Goal: Contribute content: Contribute content

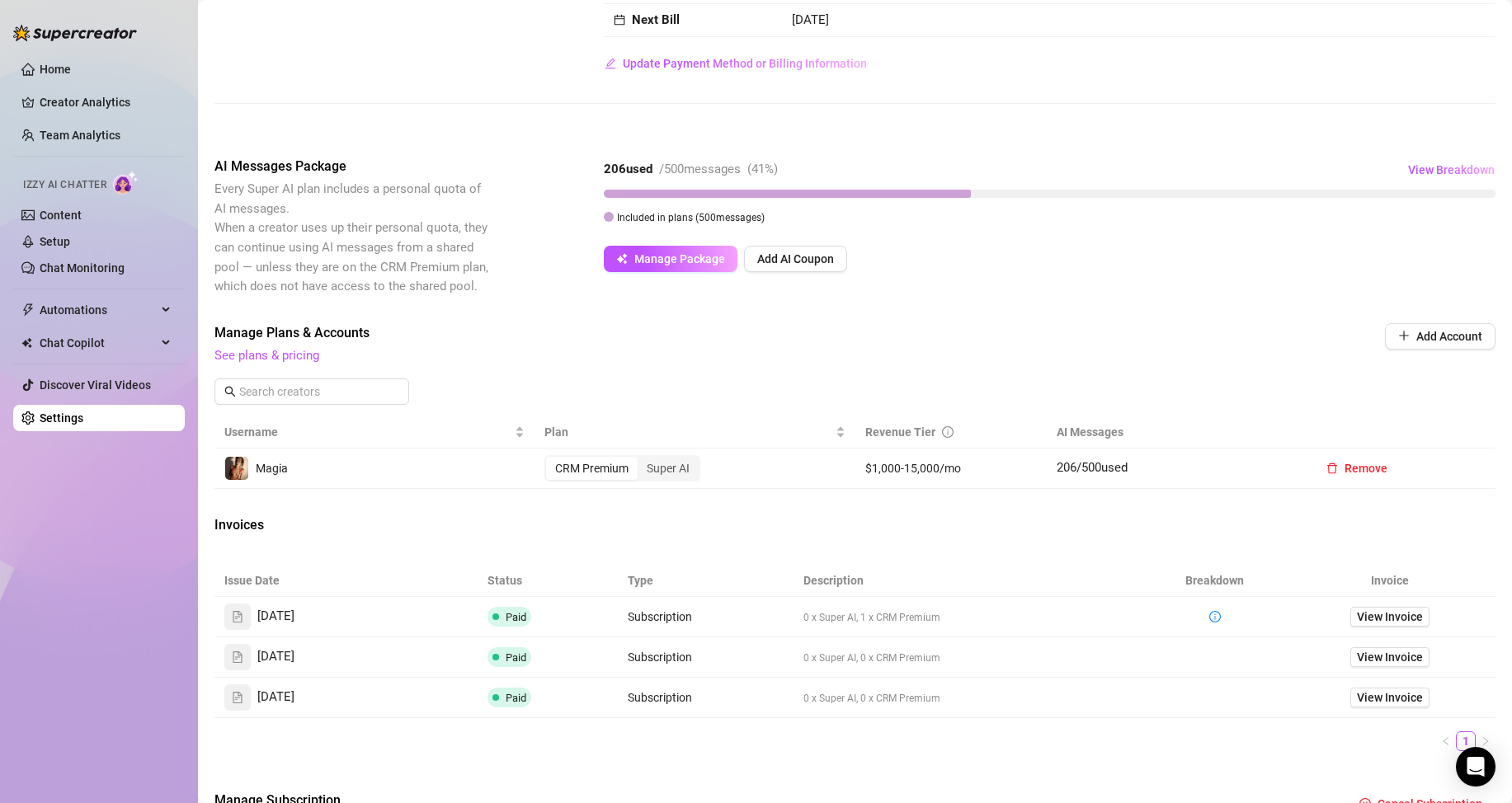
scroll to position [221, 0]
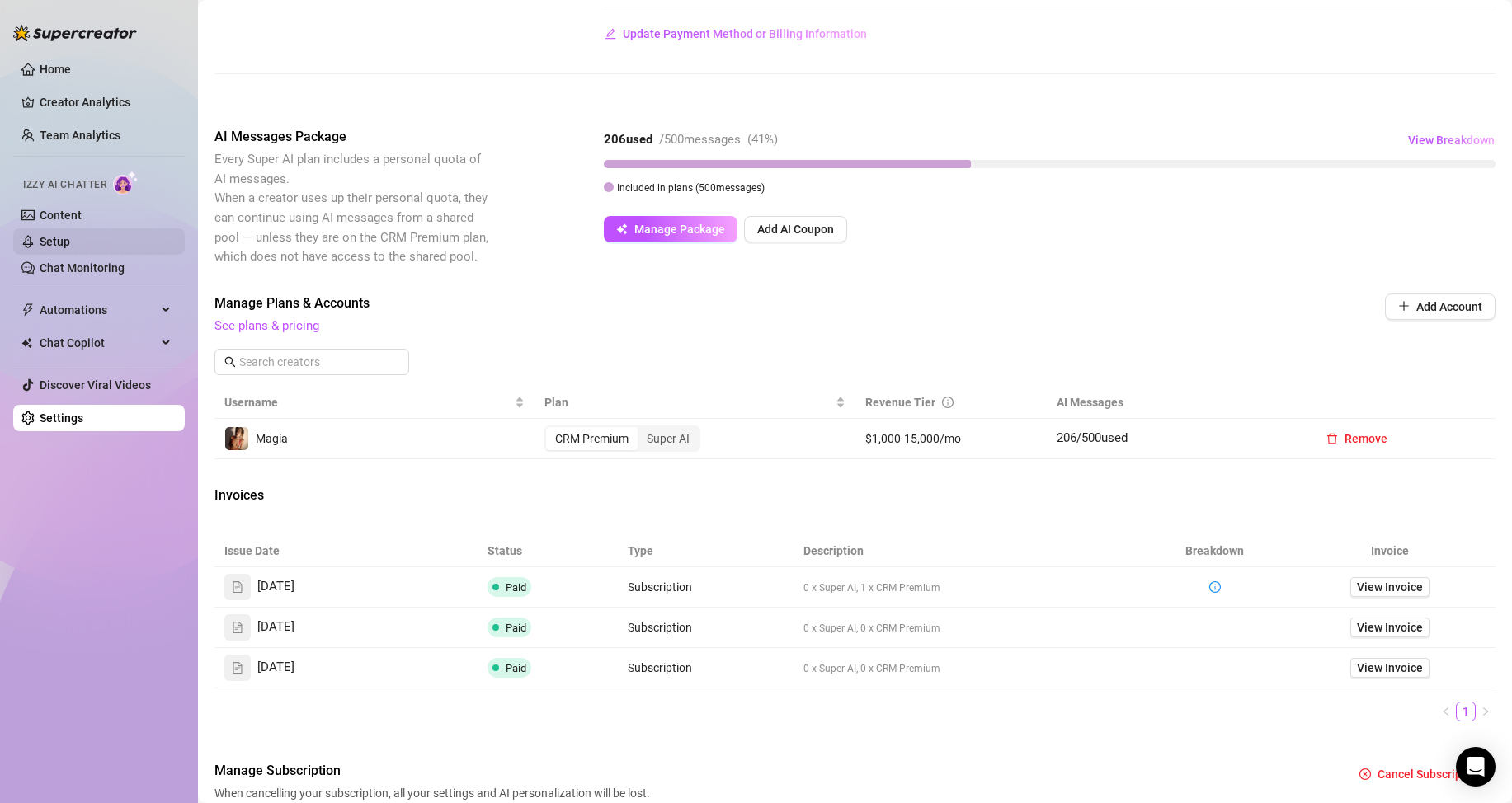
click at [70, 235] on link "Setup" at bounding box center [54, 241] width 31 height 13
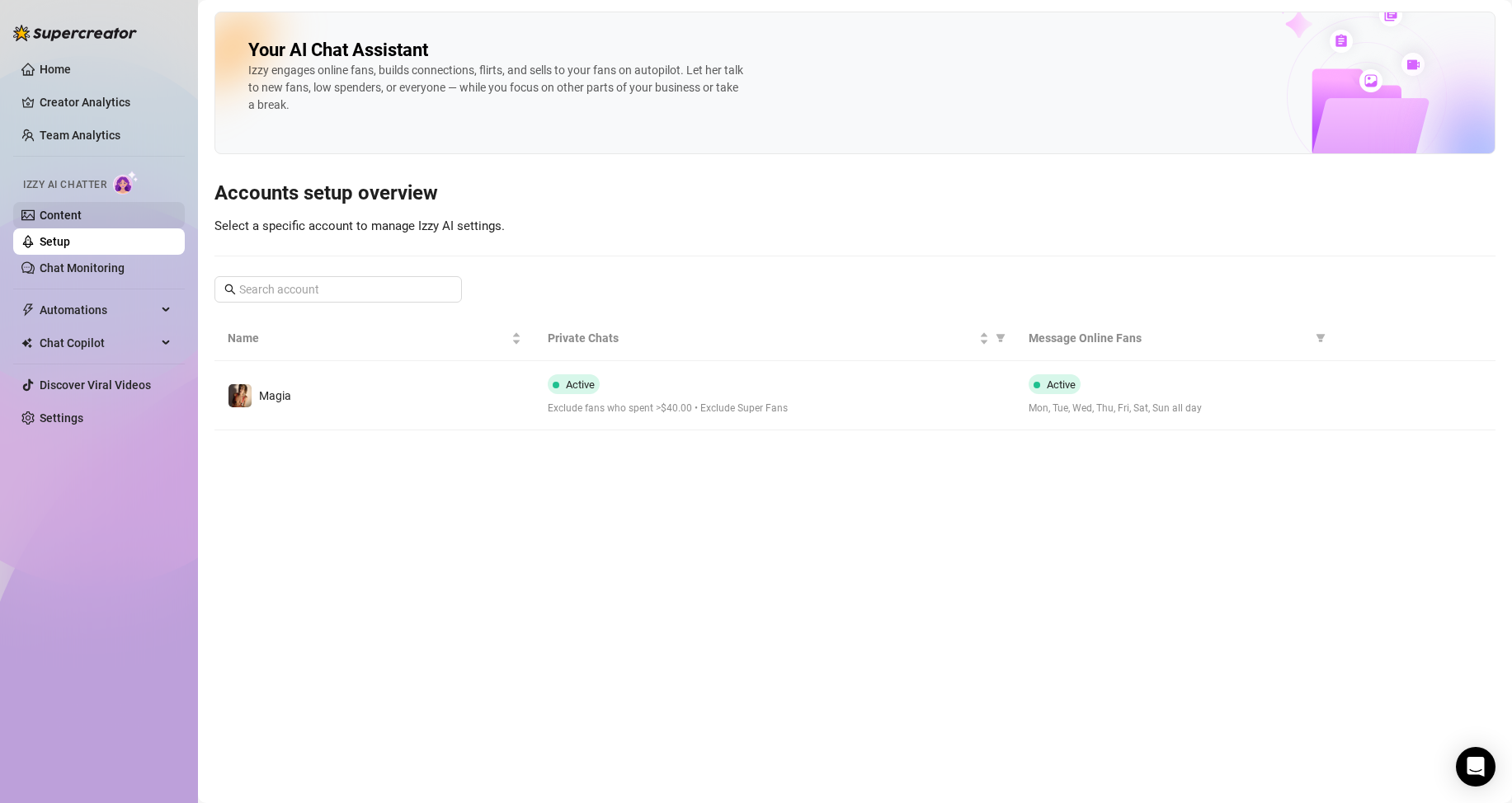
click at [74, 209] on link "Content" at bounding box center [60, 216] width 42 height 13
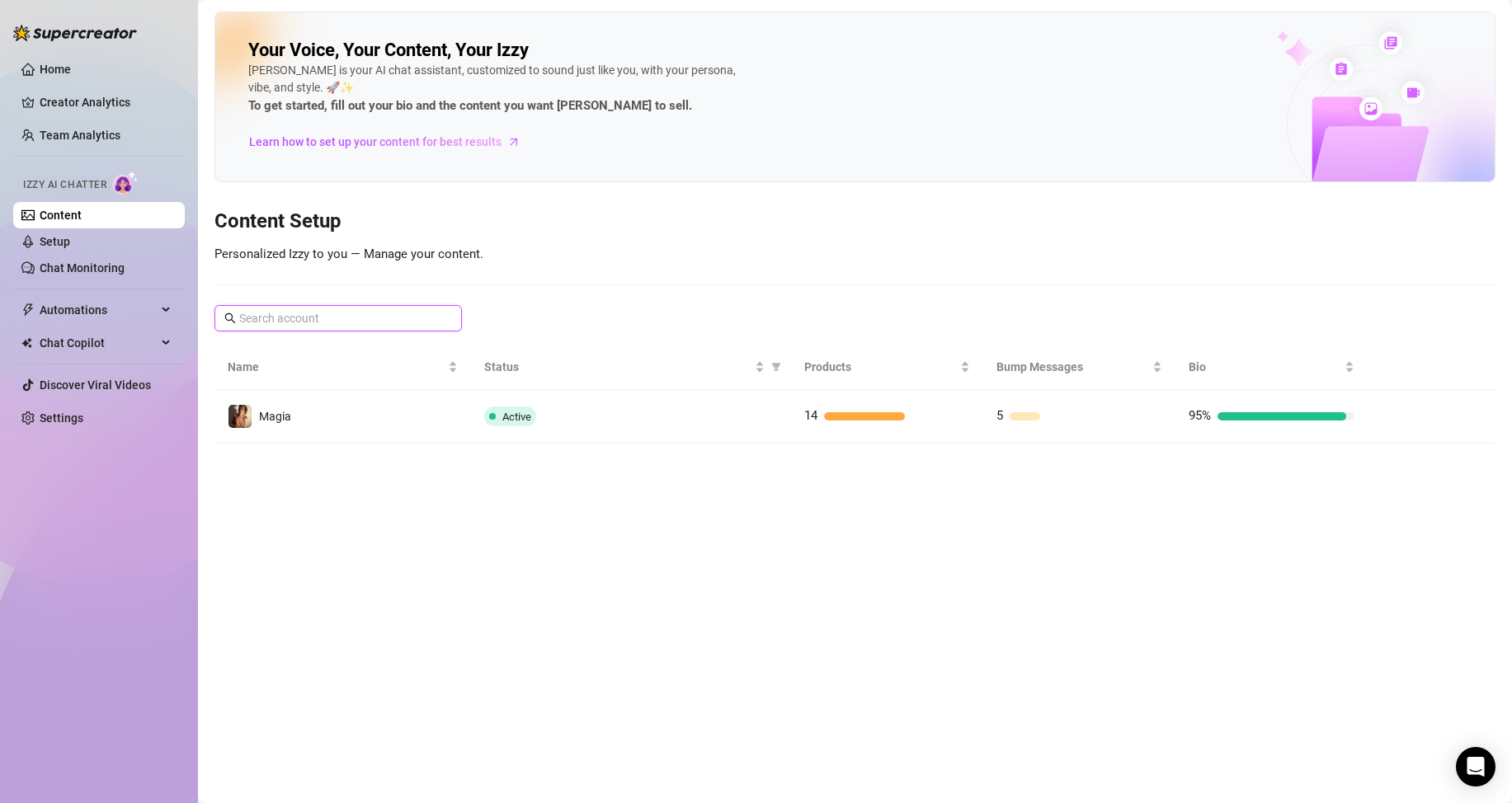
click at [369, 309] on input "text" at bounding box center [339, 318] width 200 height 18
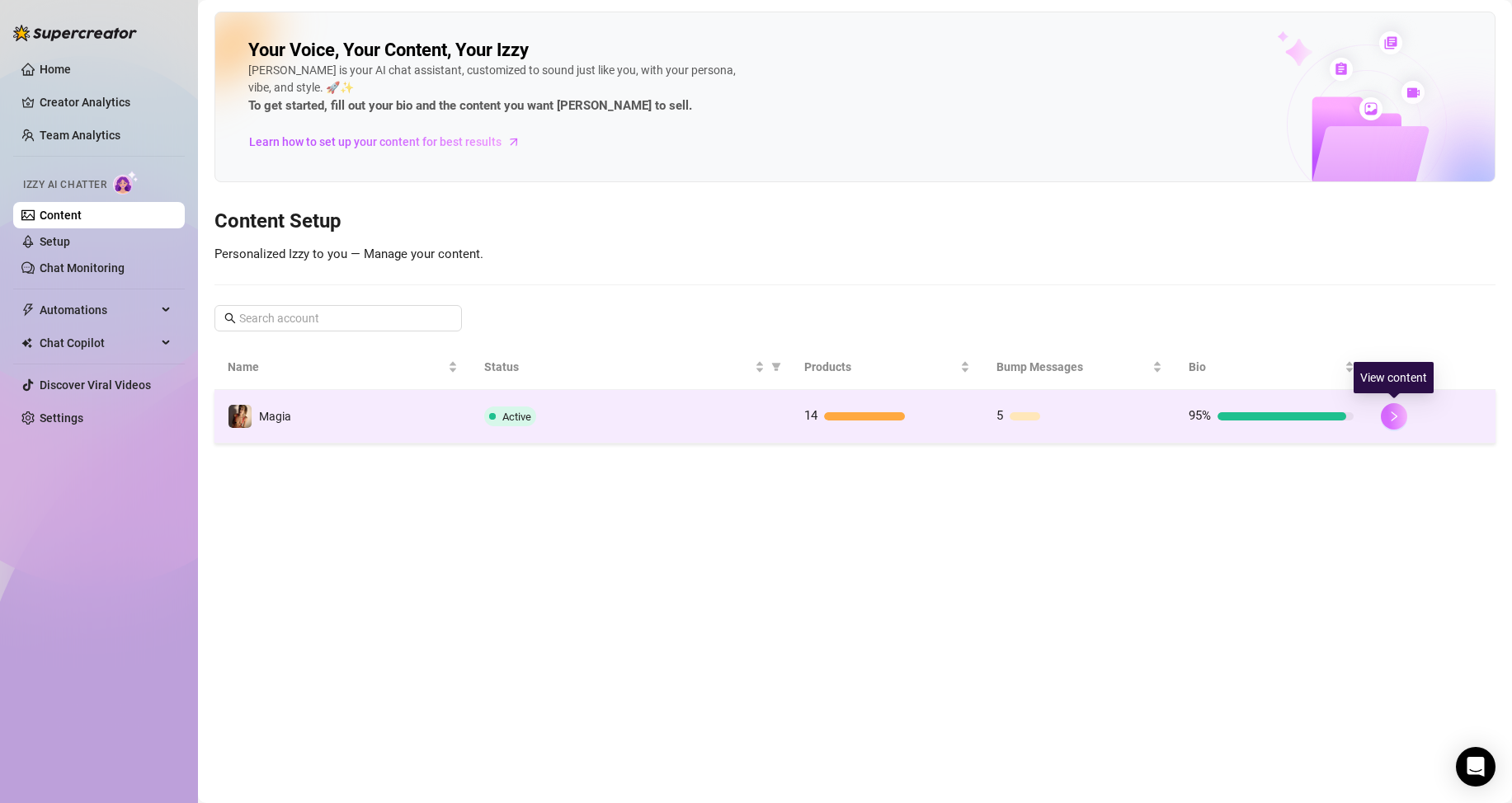
click at [1401, 421] on button "button" at bounding box center [1394, 417] width 27 height 27
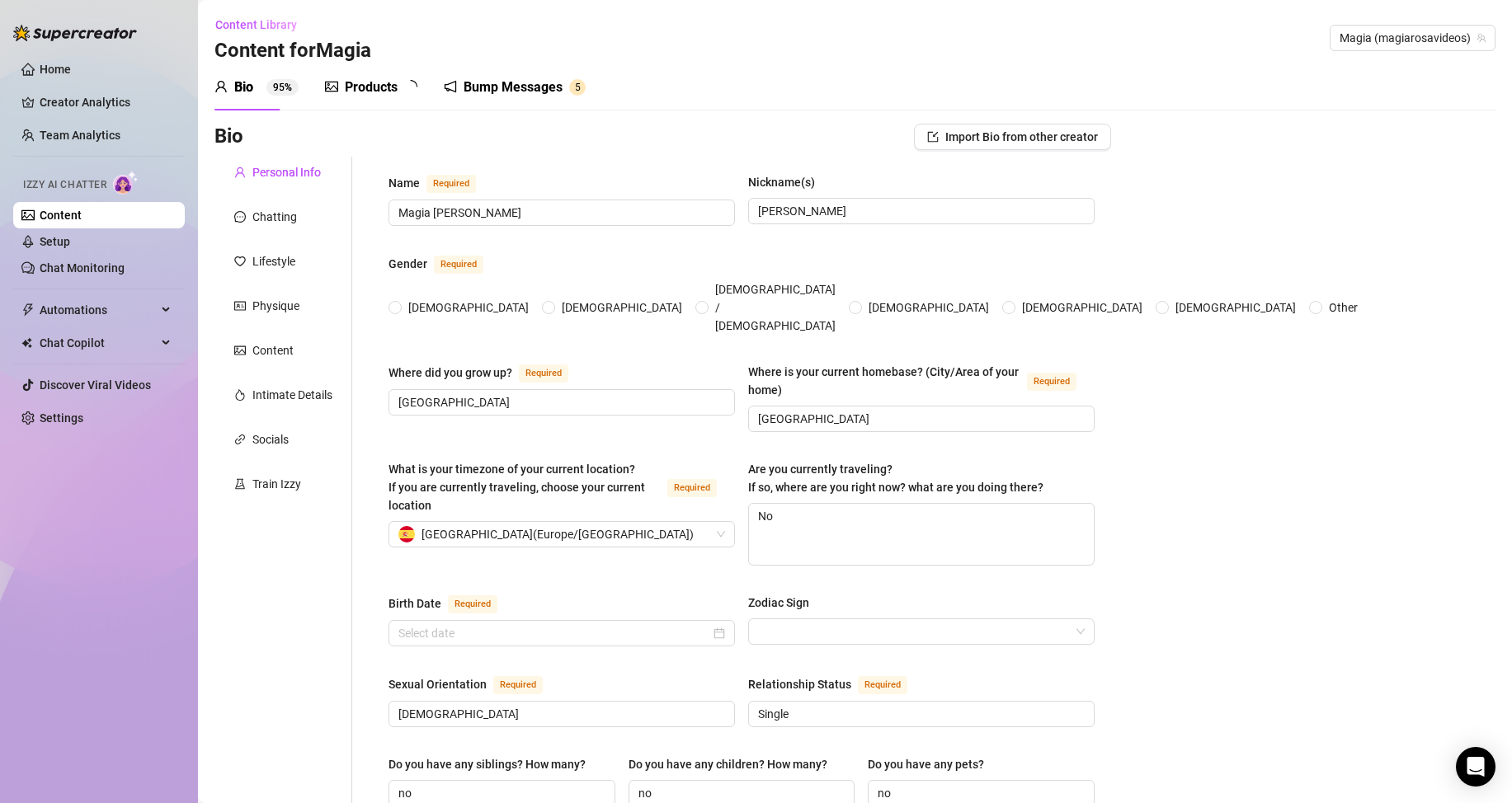
type input "Magia [PERSON_NAME]"
type input "[PERSON_NAME]"
type input "[GEOGRAPHIC_DATA]"
type textarea "No"
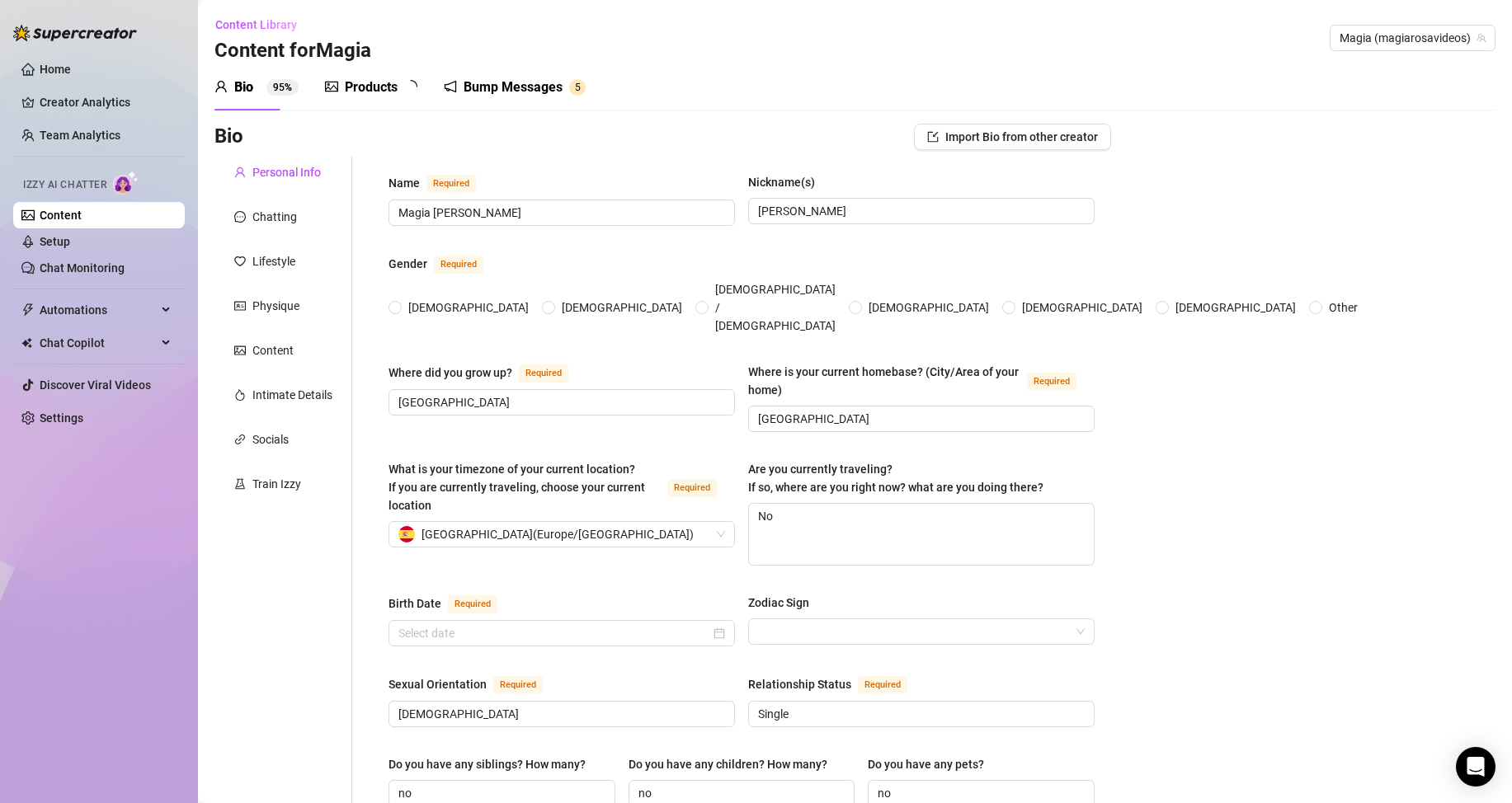
type input "[DEMOGRAPHIC_DATA]"
type input "Single"
type input "no"
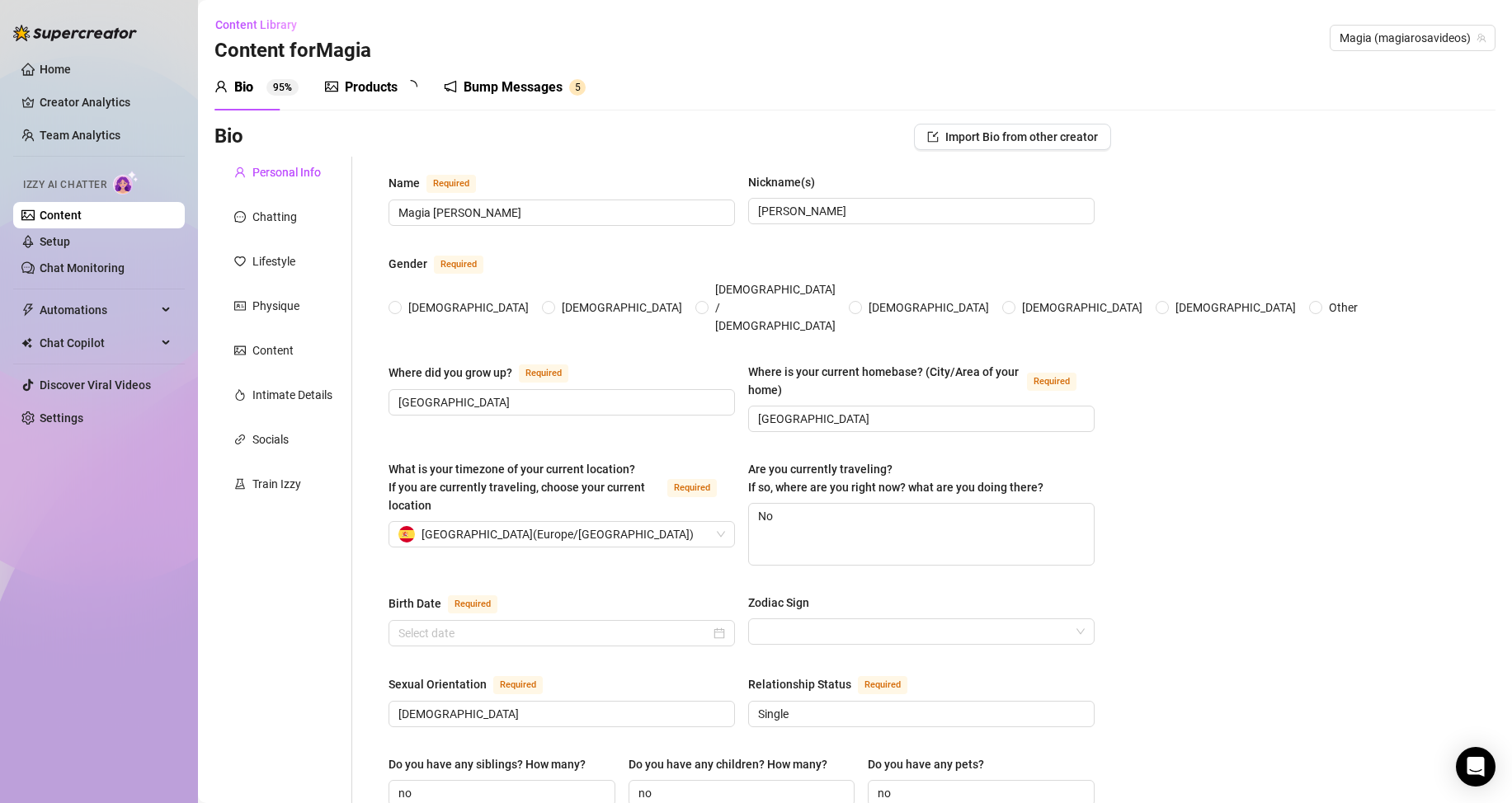
type input "I do porn"
type input "Social Assistant"
type input "Social education"
type input "[DEMOGRAPHIC_DATA]"
type input "I'm an anarchist"
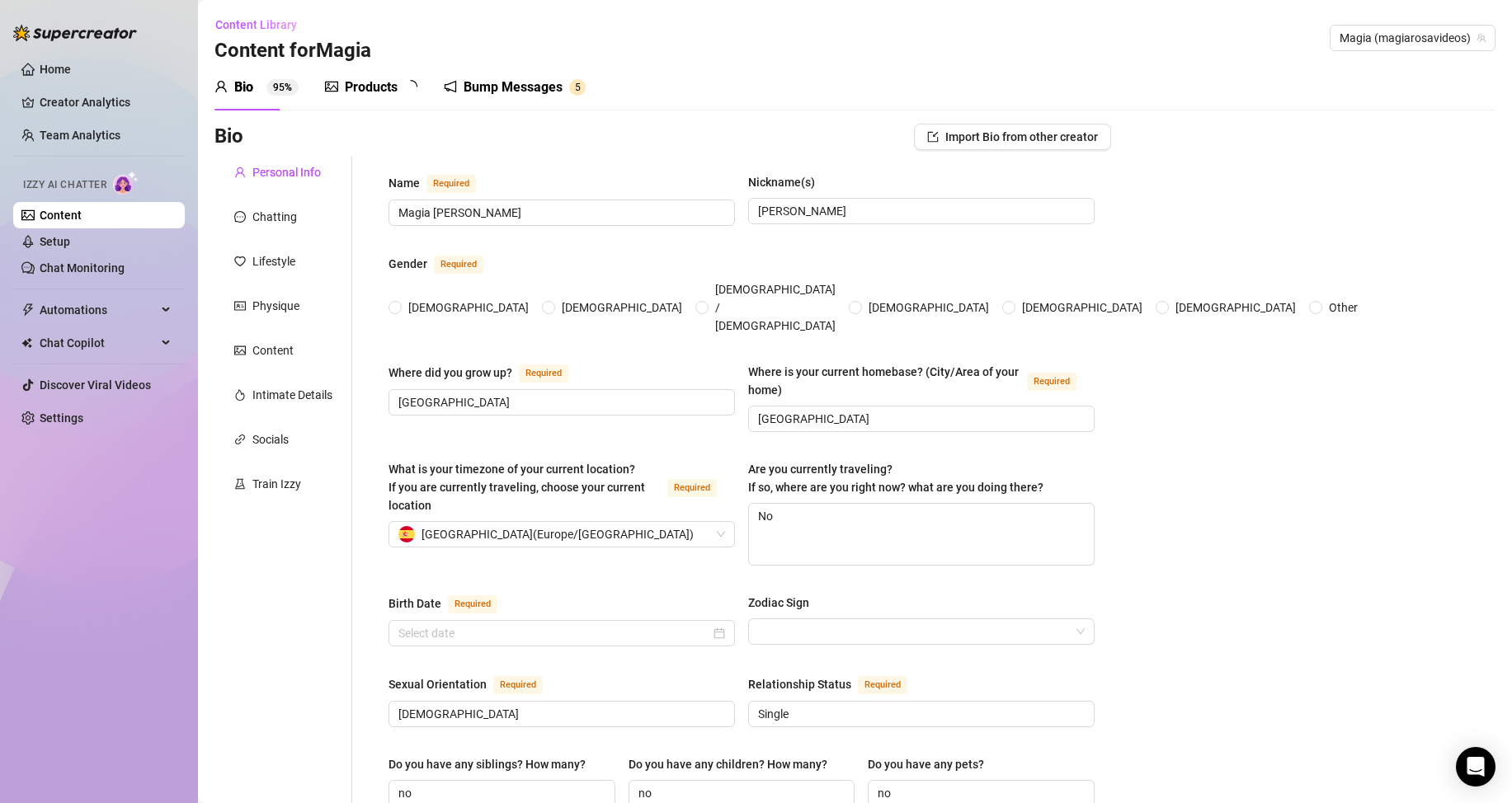
type textarea "Change the world. Improve in my sexuality. Live in an anarchist community."
type textarea "I did gimnastics when I was a little girl, professionaly. I also do circus stuf…"
type textarea "I am learning to play piano"
radio input "true"
type input "[DATE]"
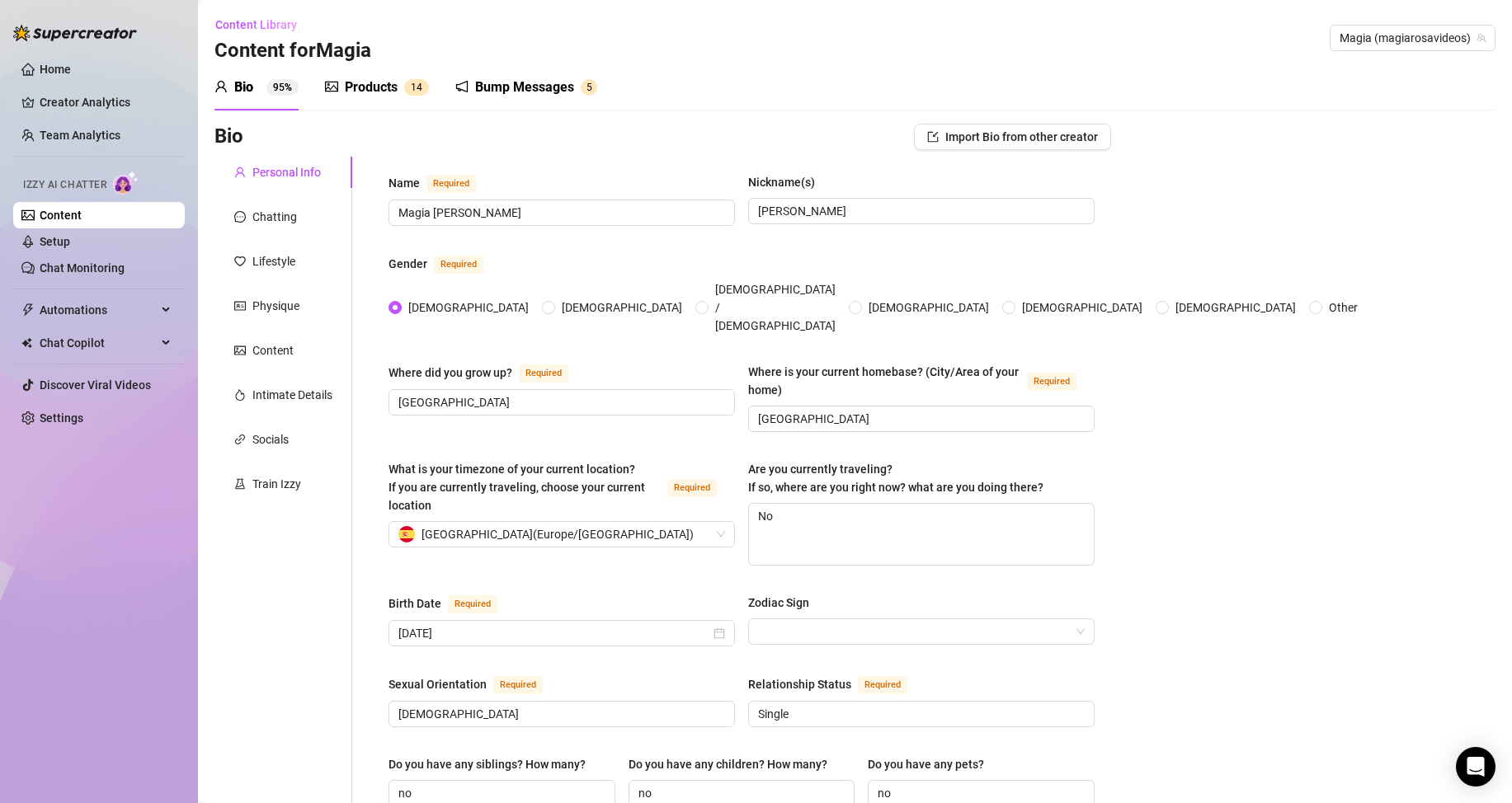
click at [361, 85] on div "Products" at bounding box center [371, 88] width 53 height 20
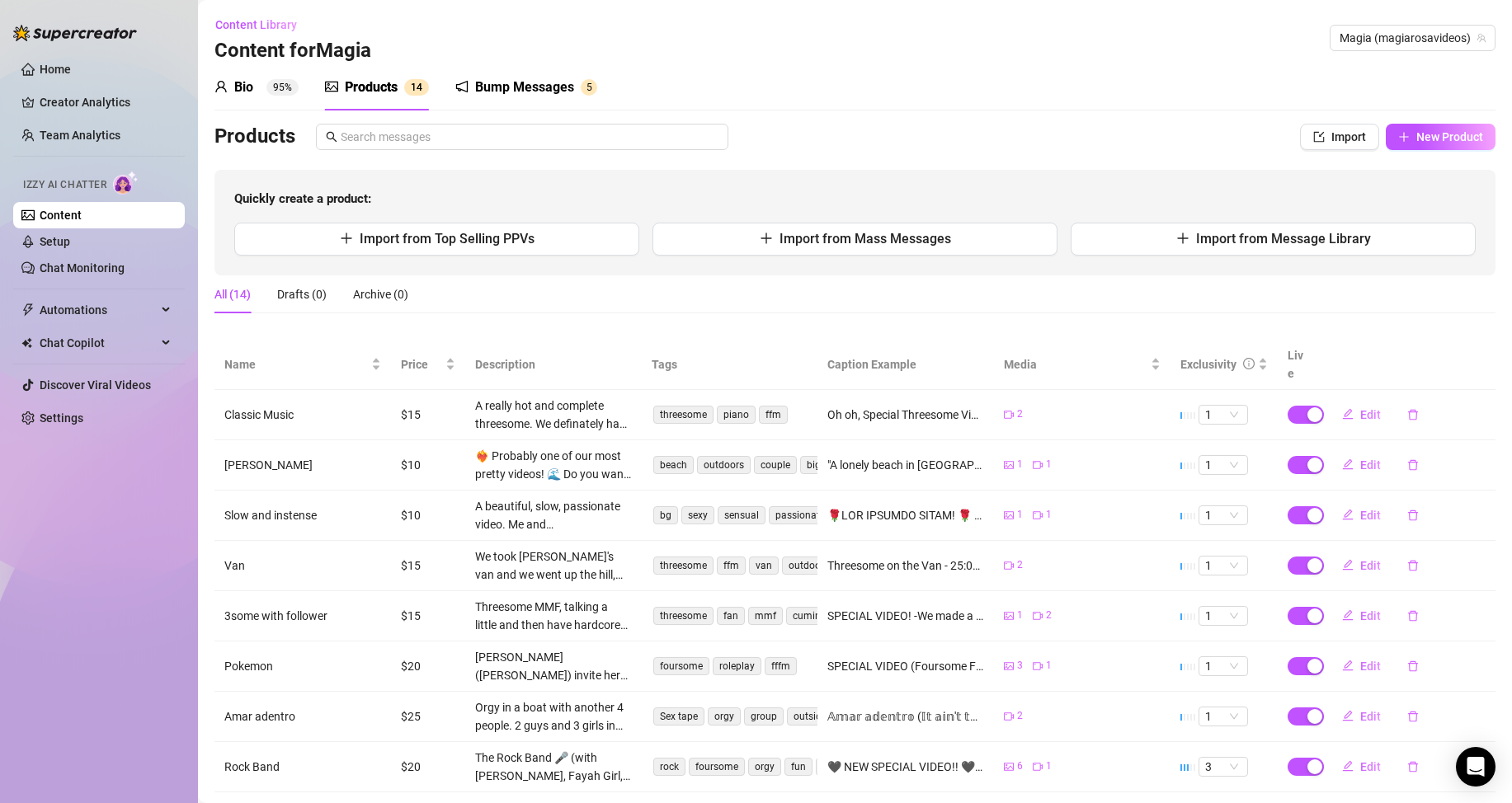
scroll to position [167, 0]
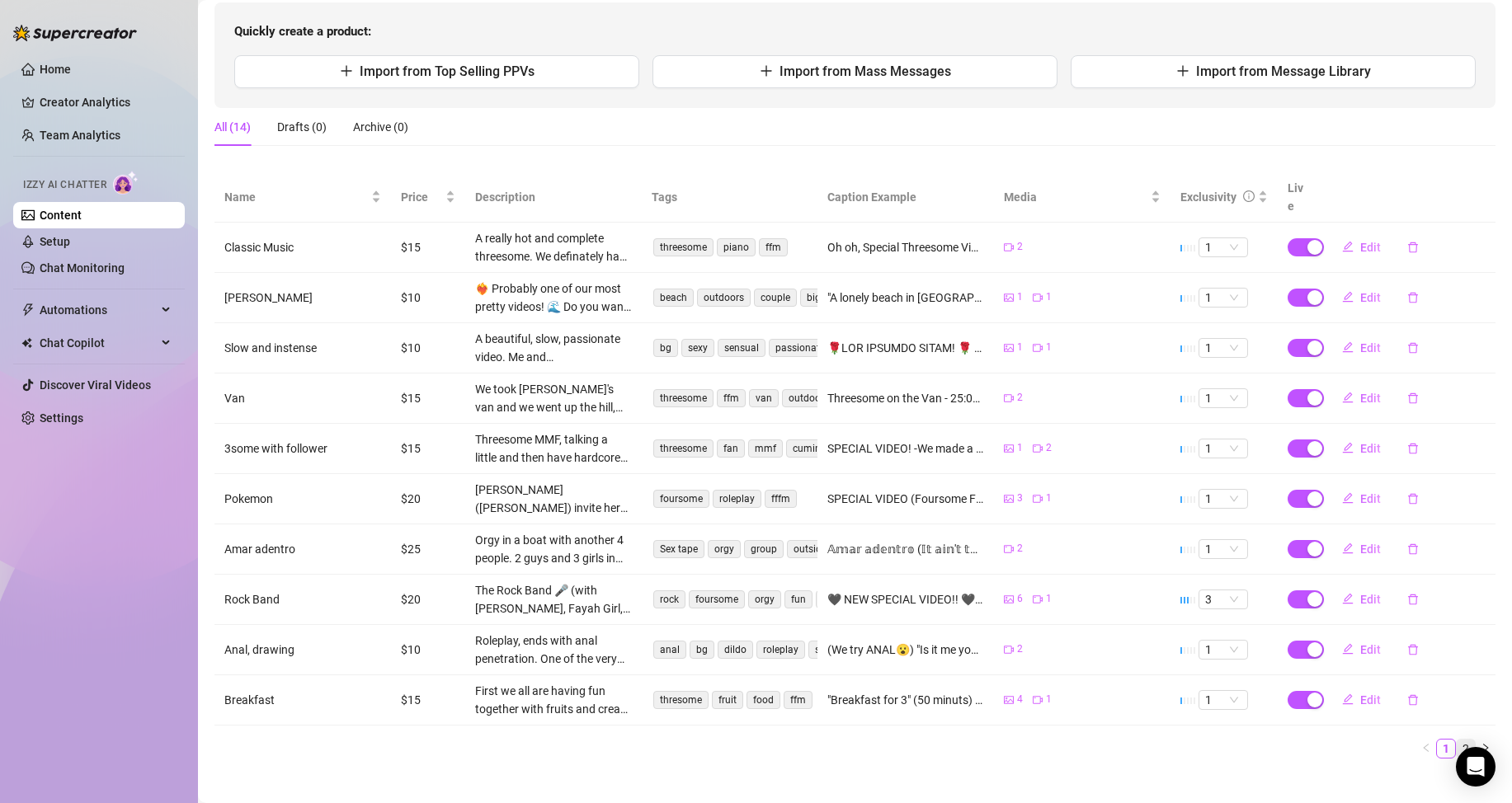
click at [1457, 739] on link "2" at bounding box center [1466, 749] width 18 height 18
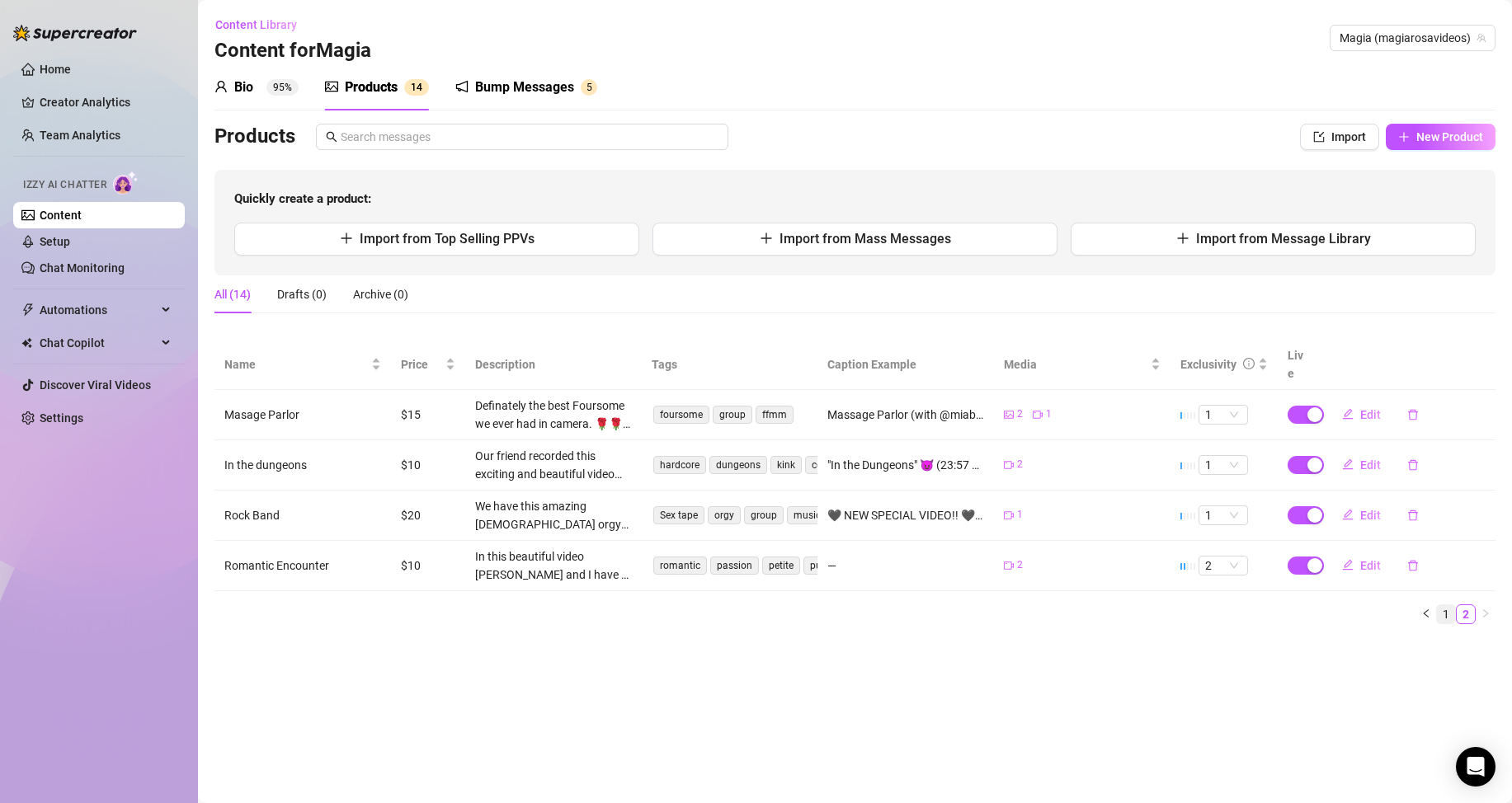
click at [1446, 605] on link "1" at bounding box center [1446, 614] width 18 height 18
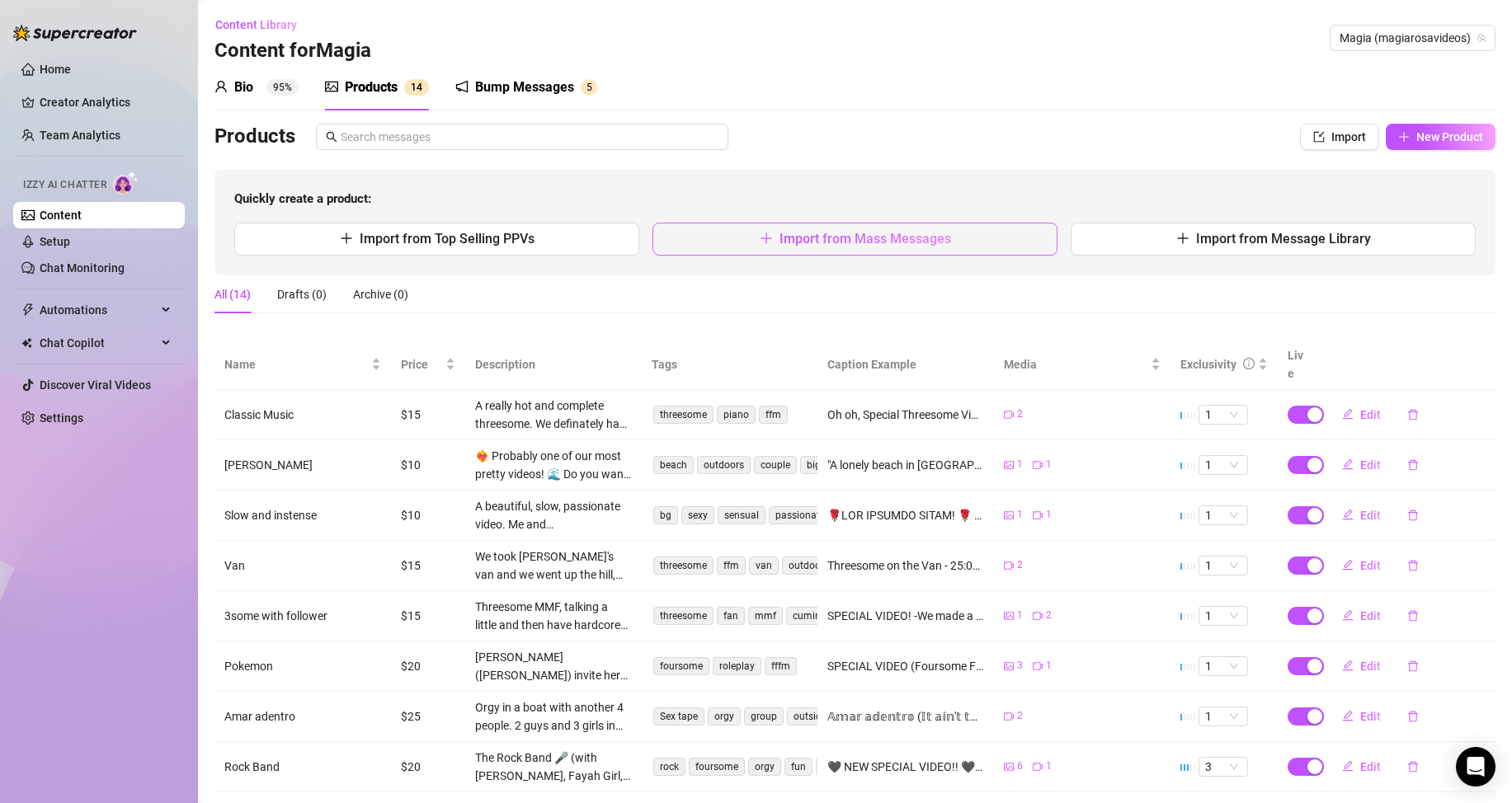
click at [933, 240] on span "Import from Mass Messages" at bounding box center [865, 238] width 171 height 16
type textarea "Type your message here..."
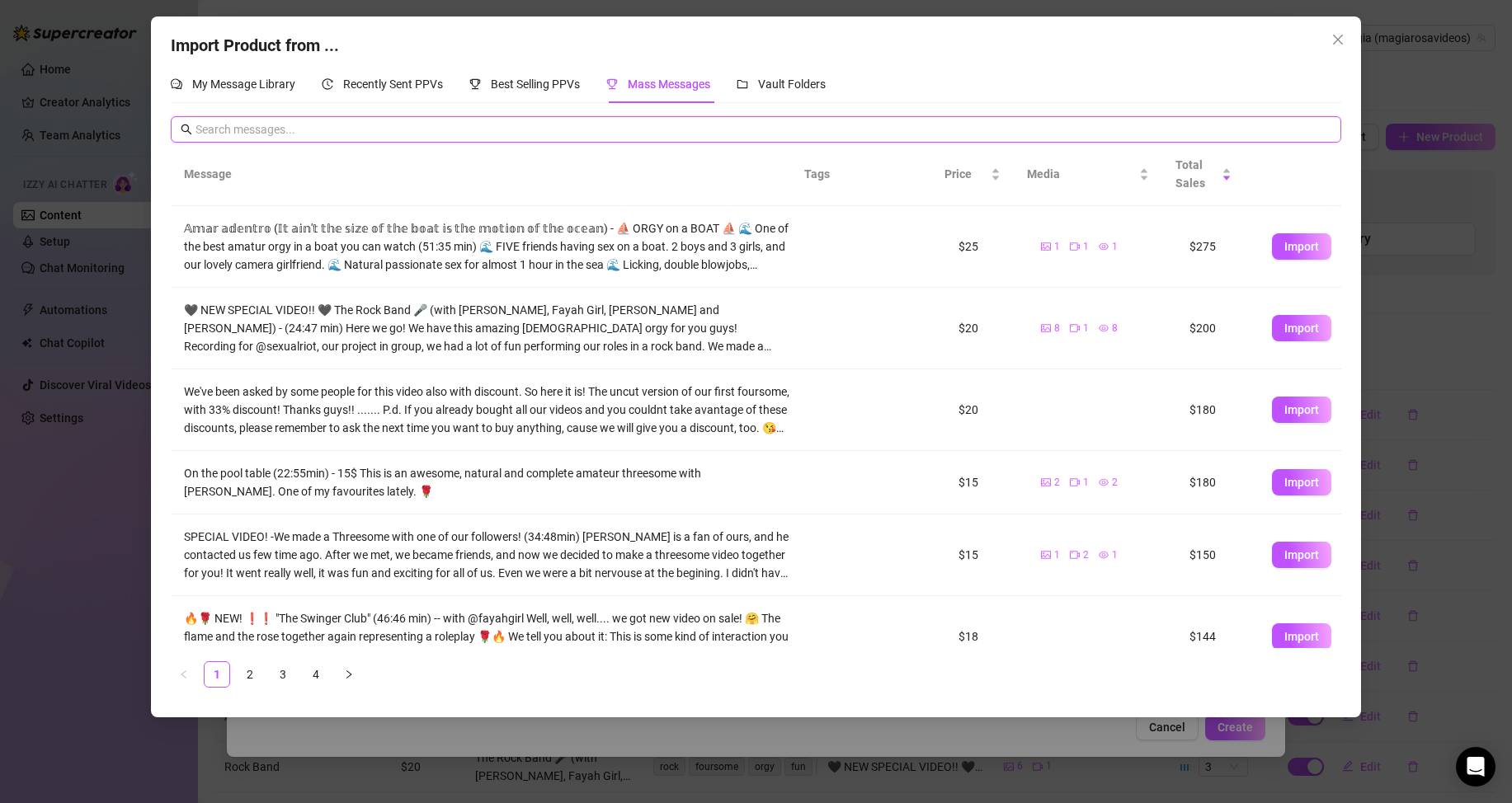
click at [262, 125] on input "text" at bounding box center [763, 130] width 1135 height 18
type input "hands"
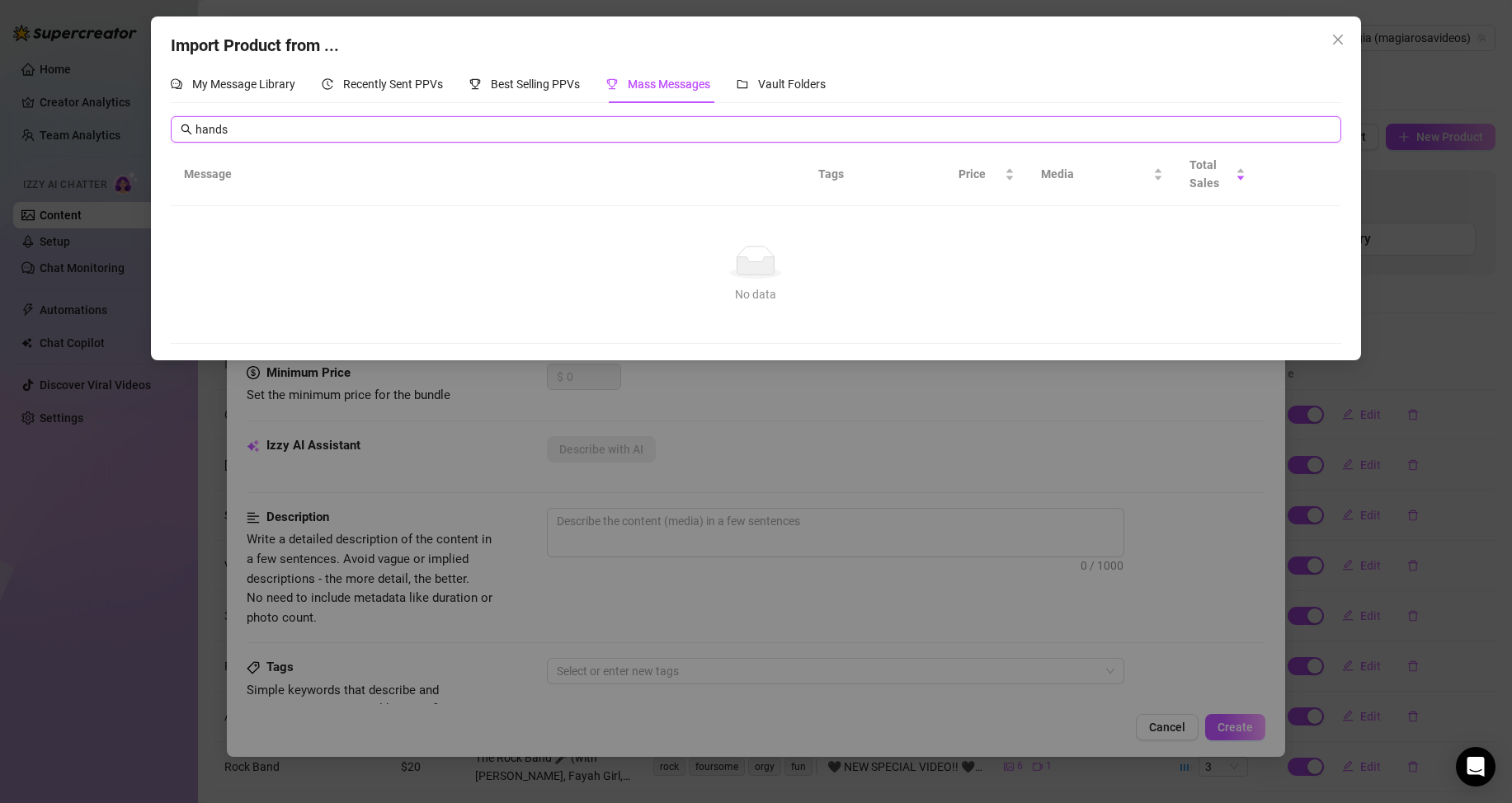
drag, startPoint x: 264, startPoint y: 130, endPoint x: 147, endPoint y: 109, distance: 118.9
click at [147, 109] on div "Import Product from ... My Message Library Recently Sent PPVs Best Selling PPVs…" at bounding box center [756, 401] width 1512 height 803
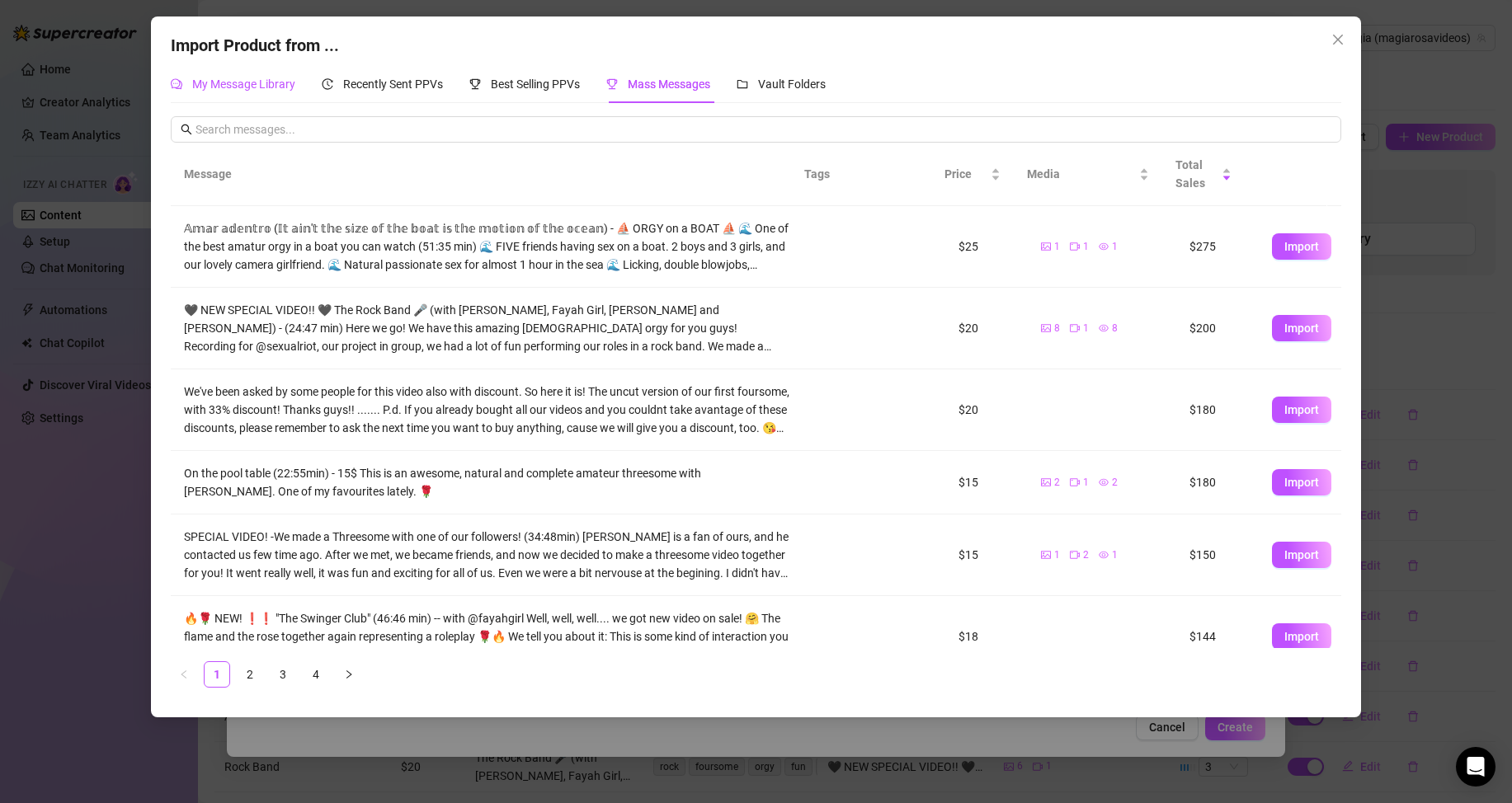
click at [230, 82] on span "My Message Library" at bounding box center [243, 84] width 103 height 13
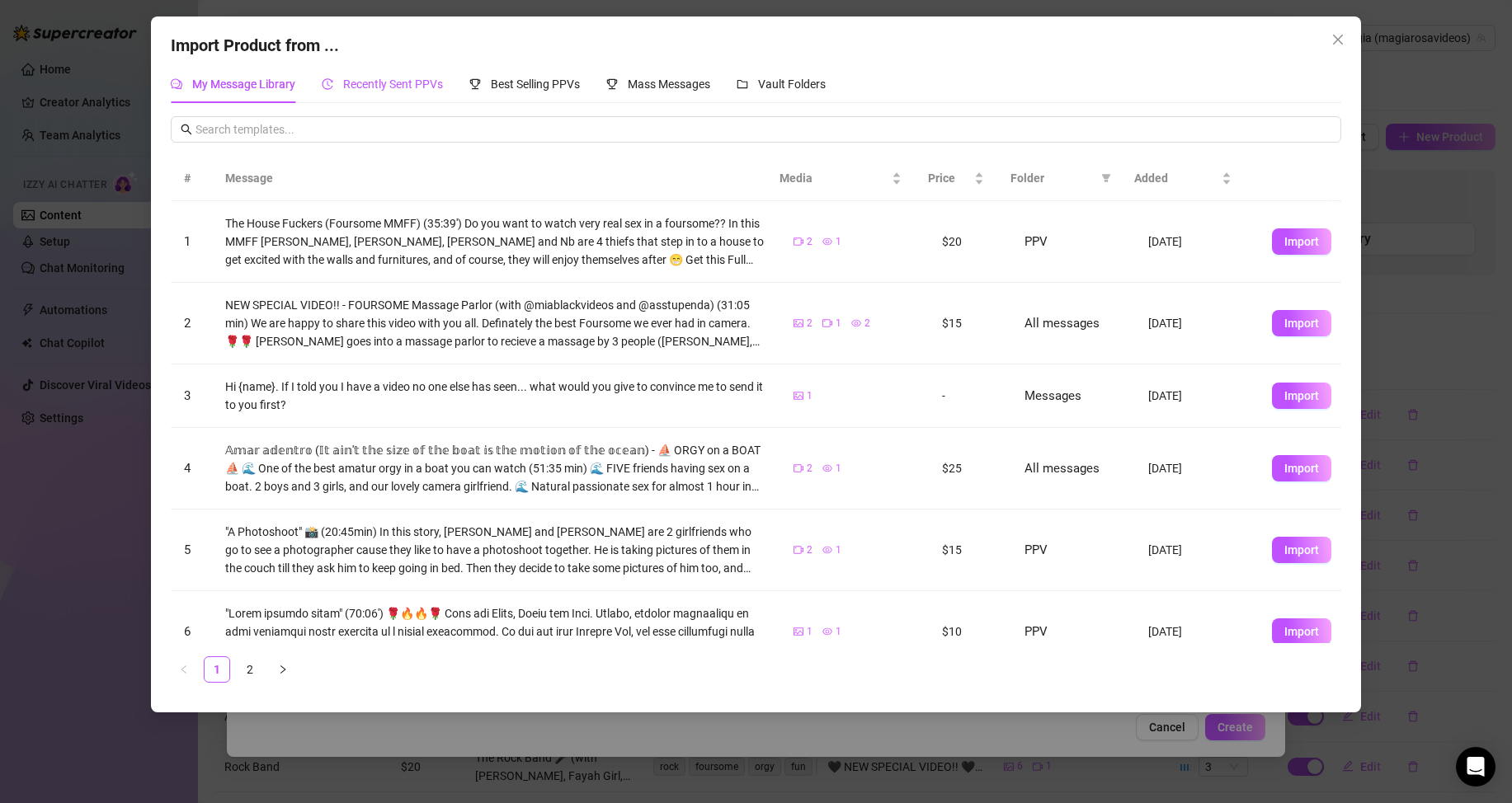
click at [411, 80] on span "Recently Sent PPVs" at bounding box center [393, 84] width 99 height 13
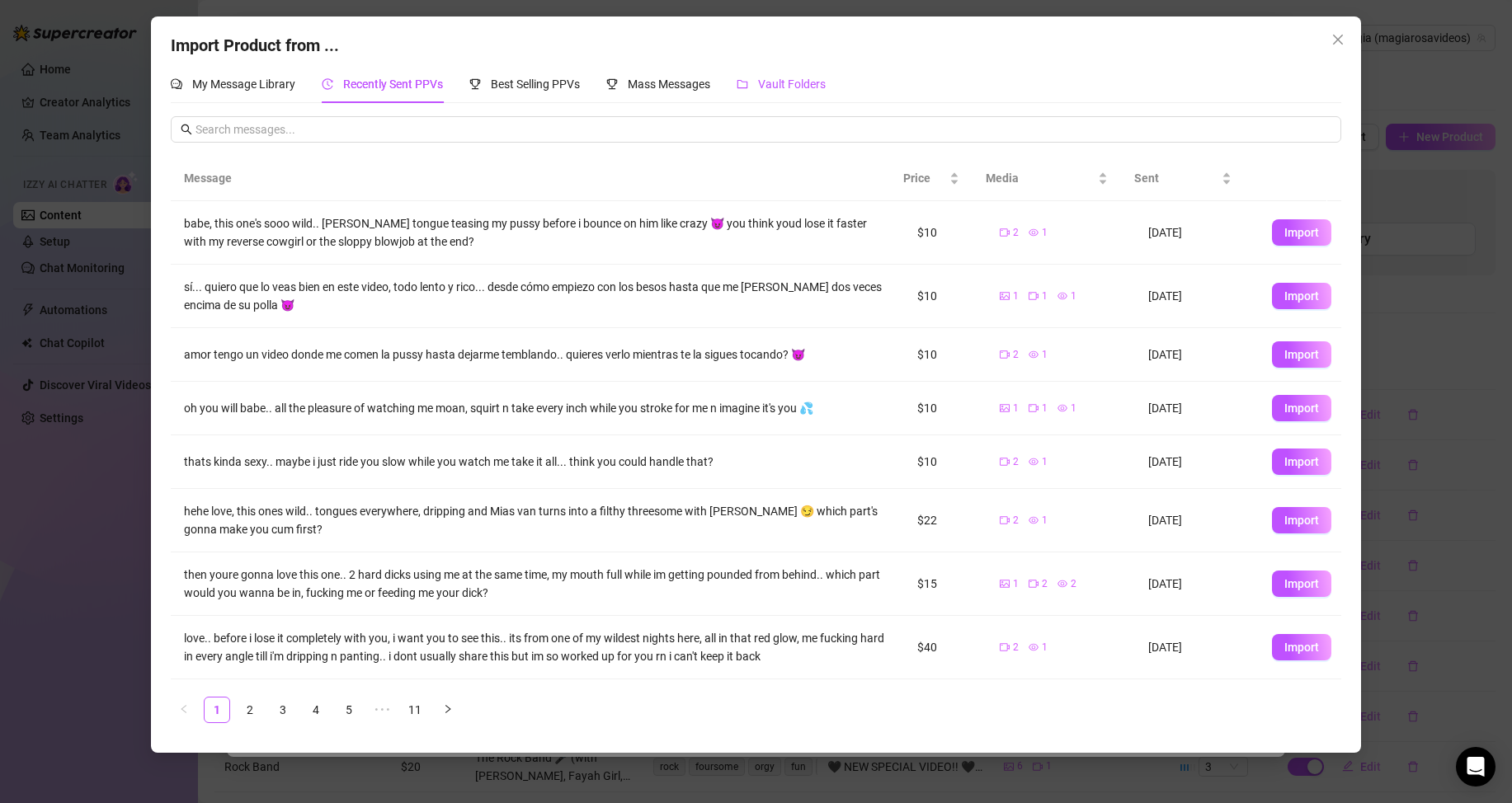
click at [770, 79] on span "Vault Folders" at bounding box center [792, 84] width 68 height 13
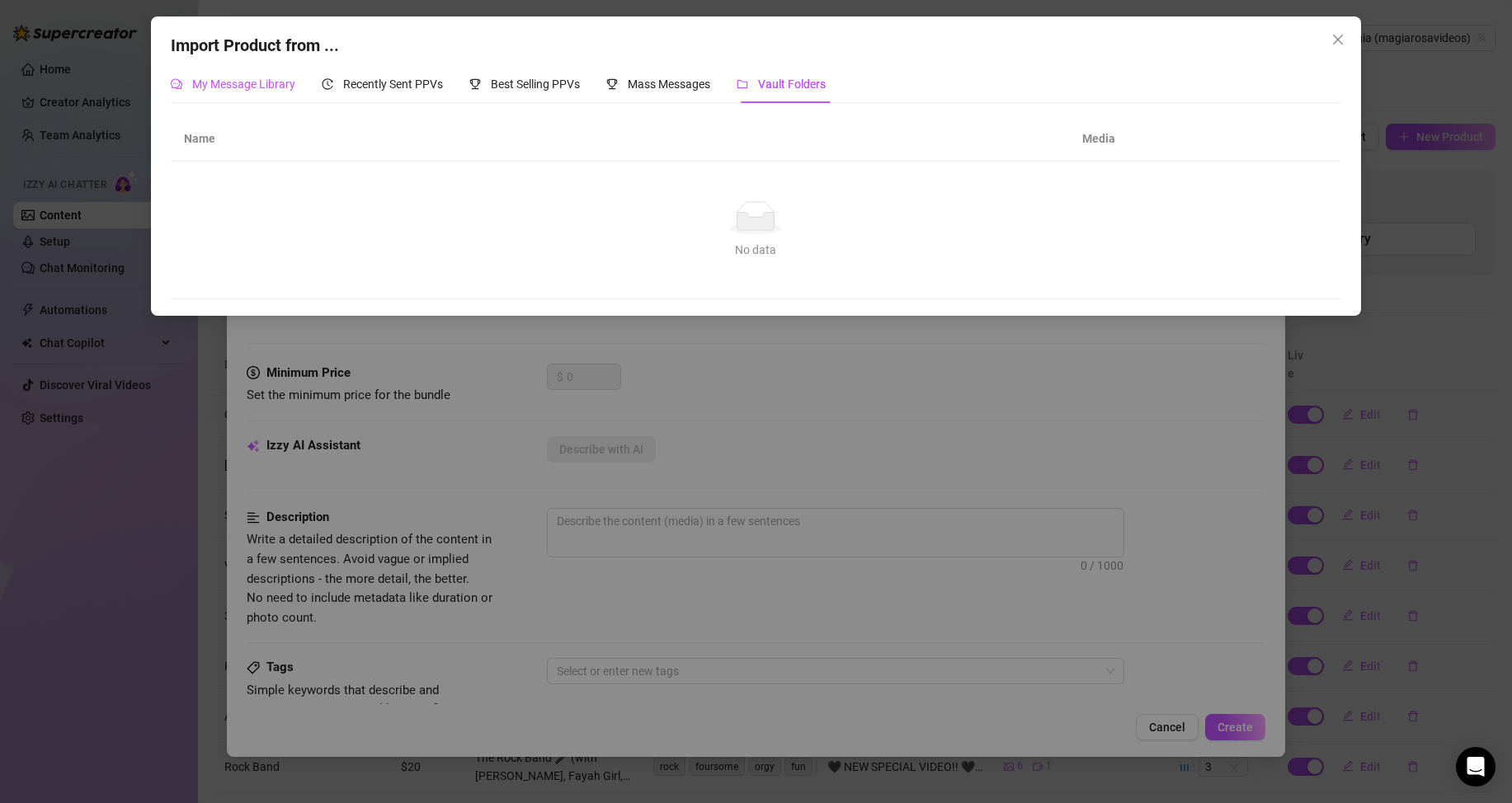
drag, startPoint x: 226, startPoint y: 80, endPoint x: 1219, endPoint y: 32, distance: 994.2
click at [231, 81] on span "My Message Library" at bounding box center [243, 84] width 103 height 13
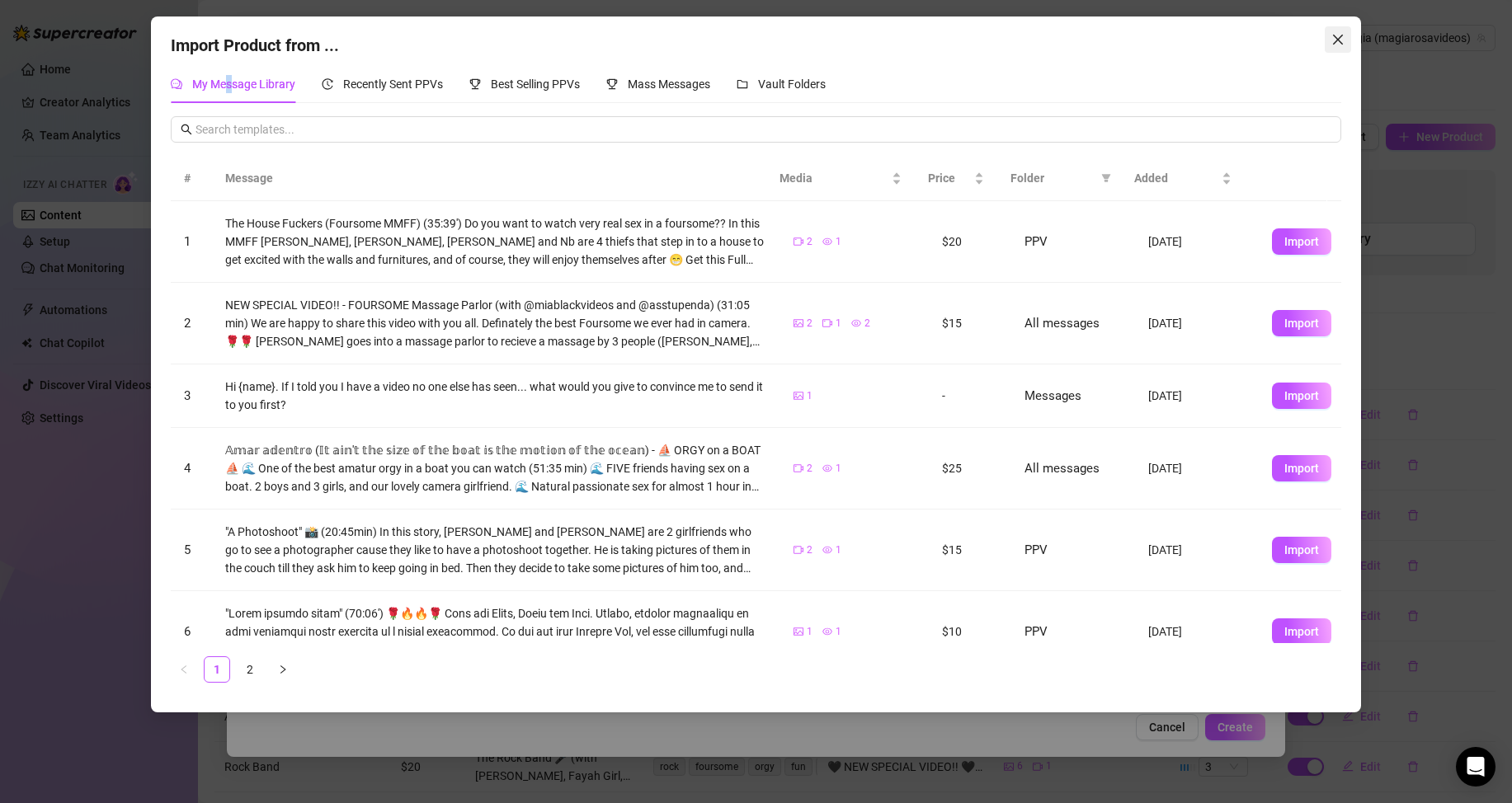
click at [1331, 41] on icon "close" at bounding box center [1338, 39] width 13 height 13
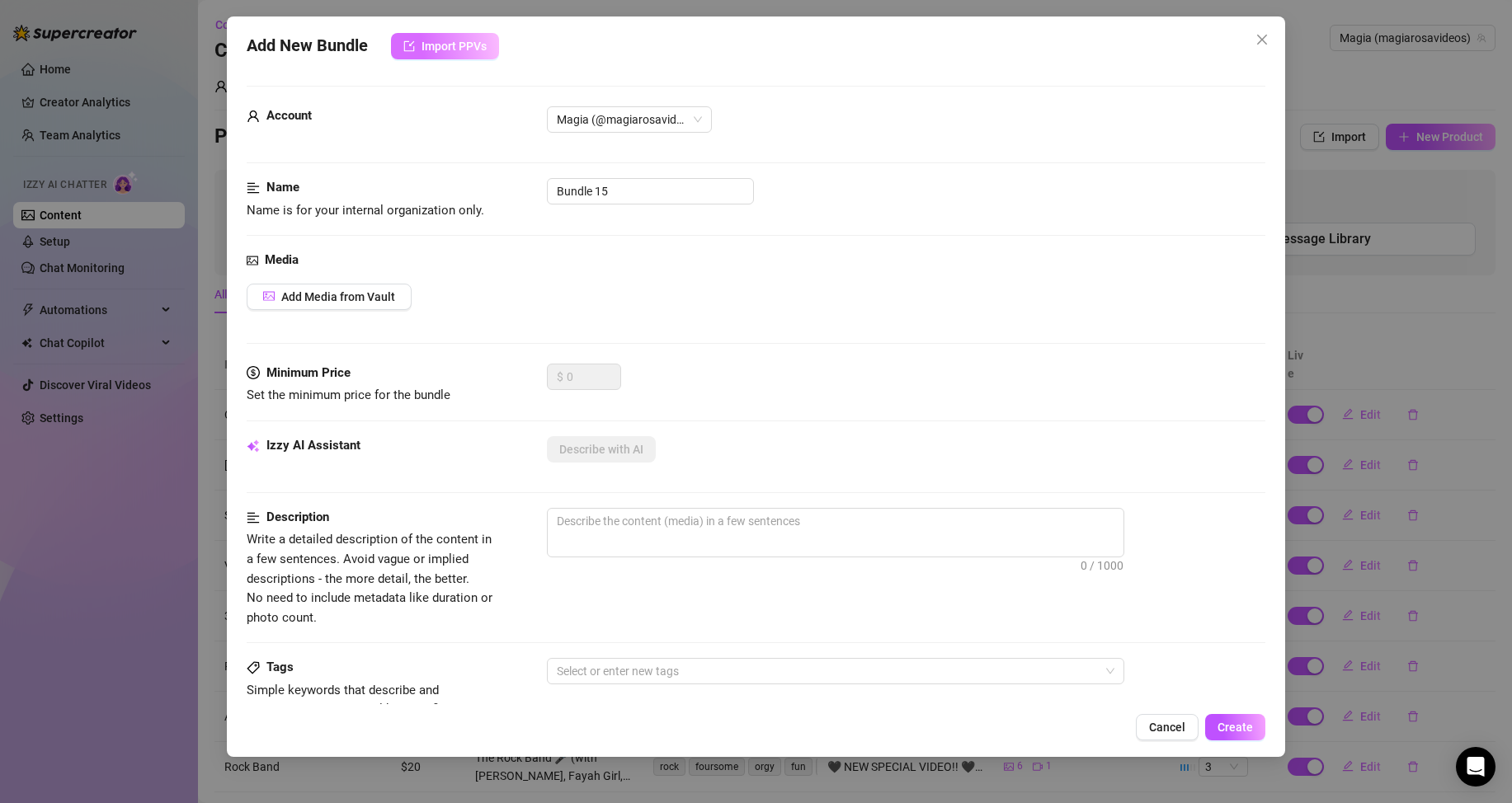
click at [445, 43] on span "Import PPVs" at bounding box center [454, 46] width 65 height 13
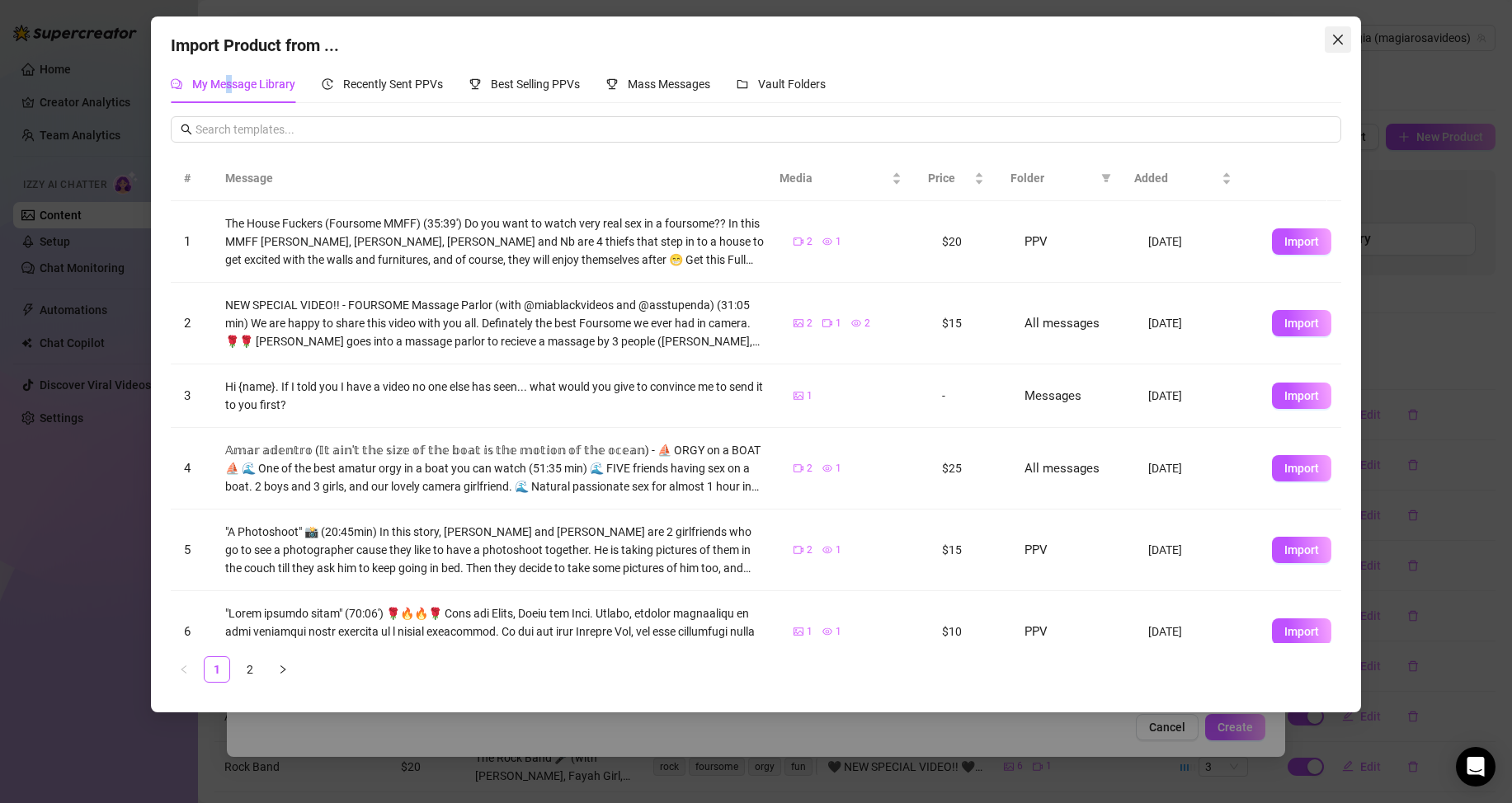
click at [1338, 42] on icon "close" at bounding box center [1338, 39] width 13 height 13
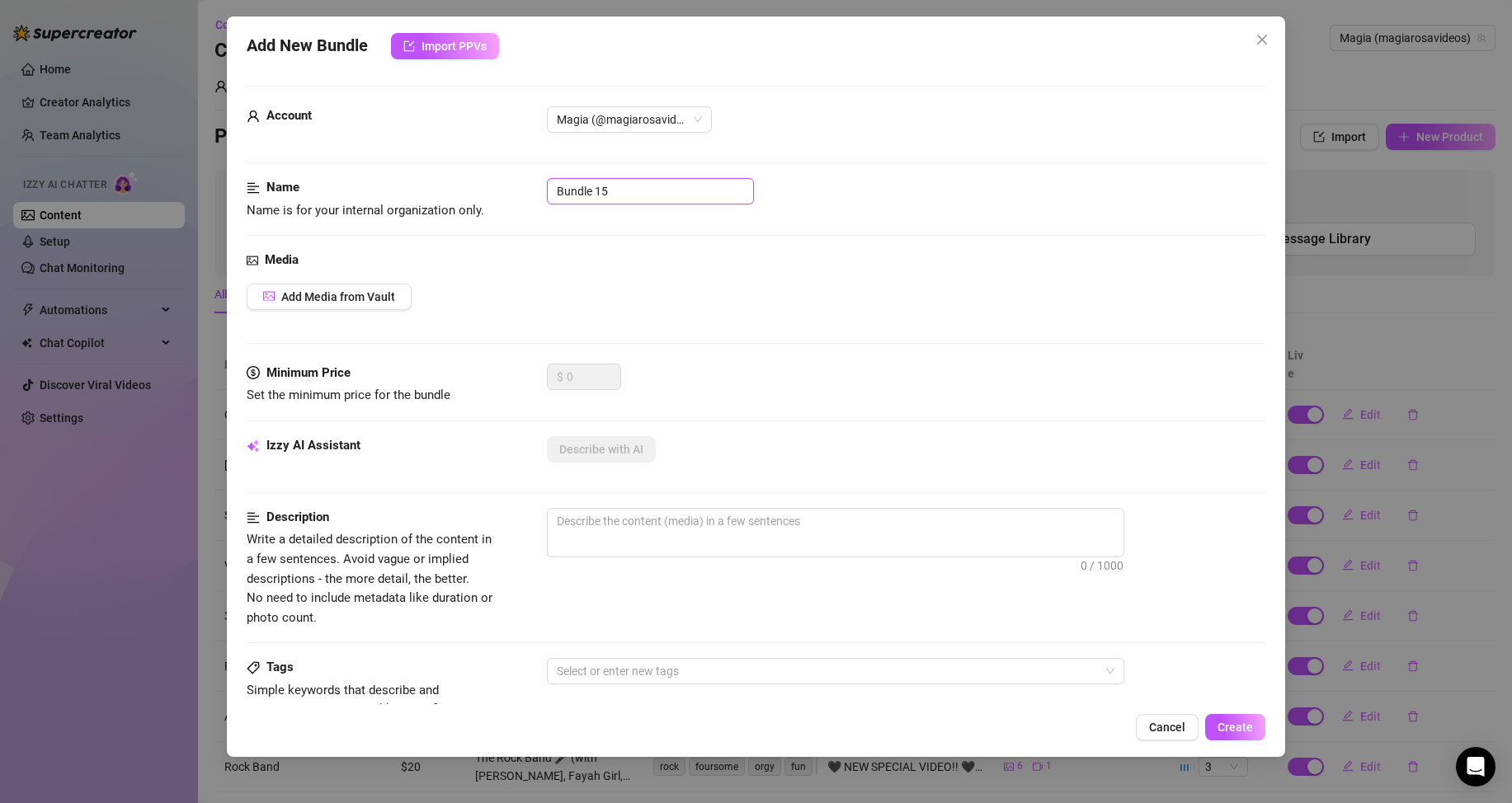
drag, startPoint x: 639, startPoint y: 188, endPoint x: 425, endPoint y: 191, distance: 214.0
click at [425, 191] on div "Name Name is for your internal organization only. Bundle 15" at bounding box center [756, 199] width 1019 height 42
type input "Hands Tied"
click at [350, 295] on span "Add Media from Vault" at bounding box center [339, 297] width 114 height 13
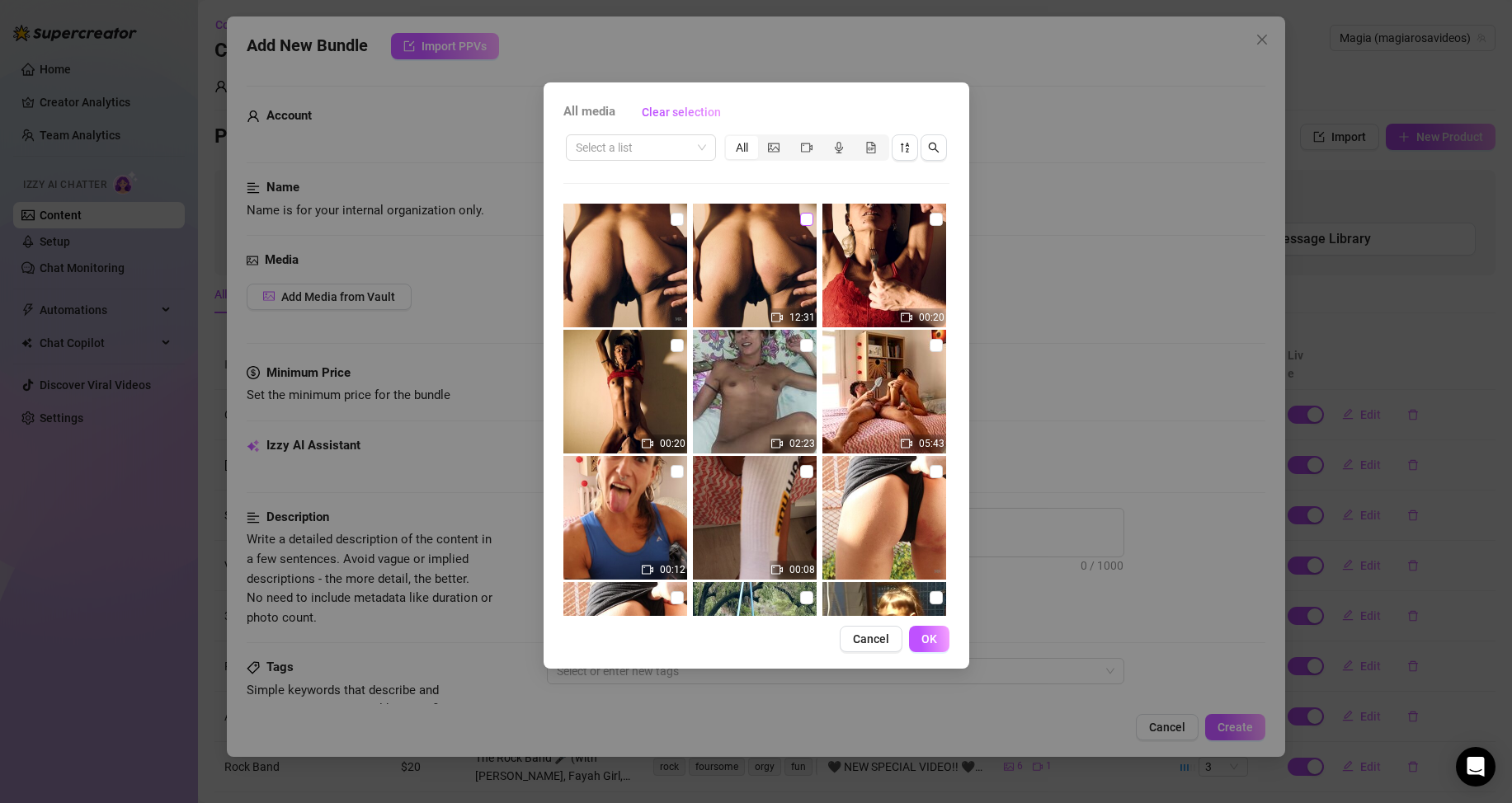
click at [800, 217] on input "checkbox" at bounding box center [807, 220] width 13 height 13
checkbox input "true"
click at [937, 628] on button "OK" at bounding box center [929, 639] width 40 height 27
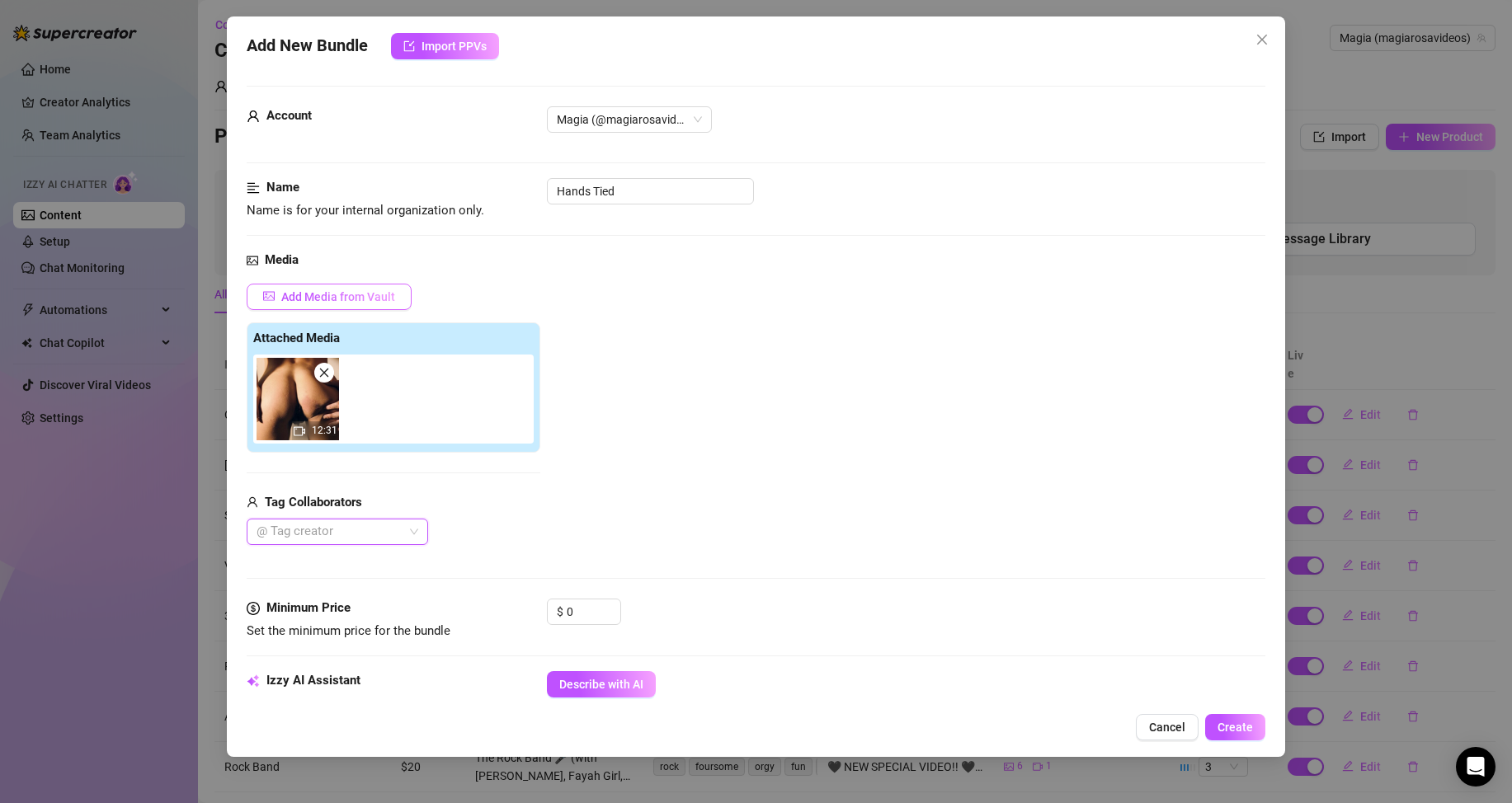
click at [369, 295] on span "Add Media from Vault" at bounding box center [339, 297] width 114 height 13
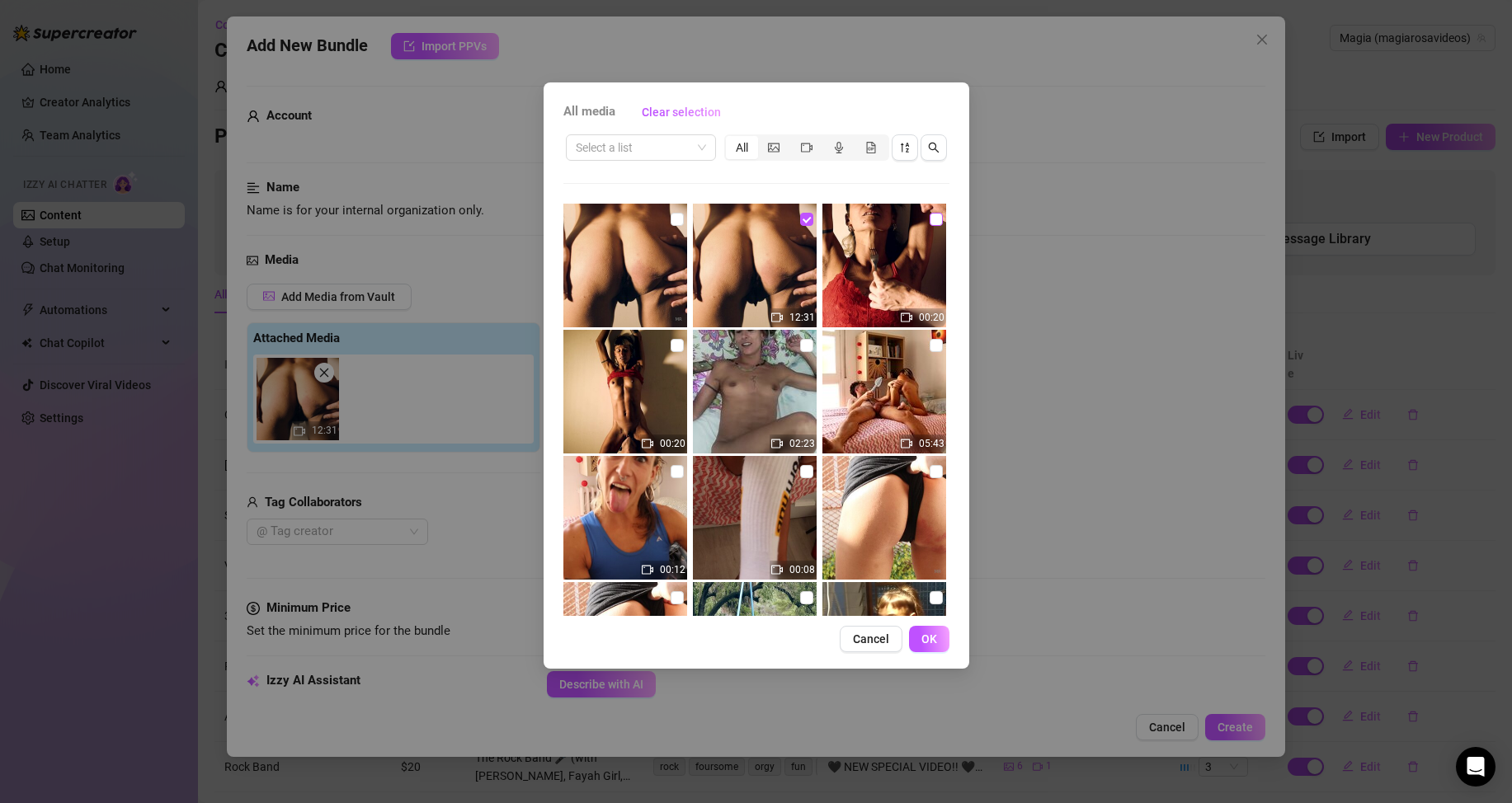
click at [929, 219] on input "checkbox" at bounding box center [936, 220] width 13 height 13
checkbox input "true"
click at [940, 640] on button "OK" at bounding box center [929, 639] width 40 height 27
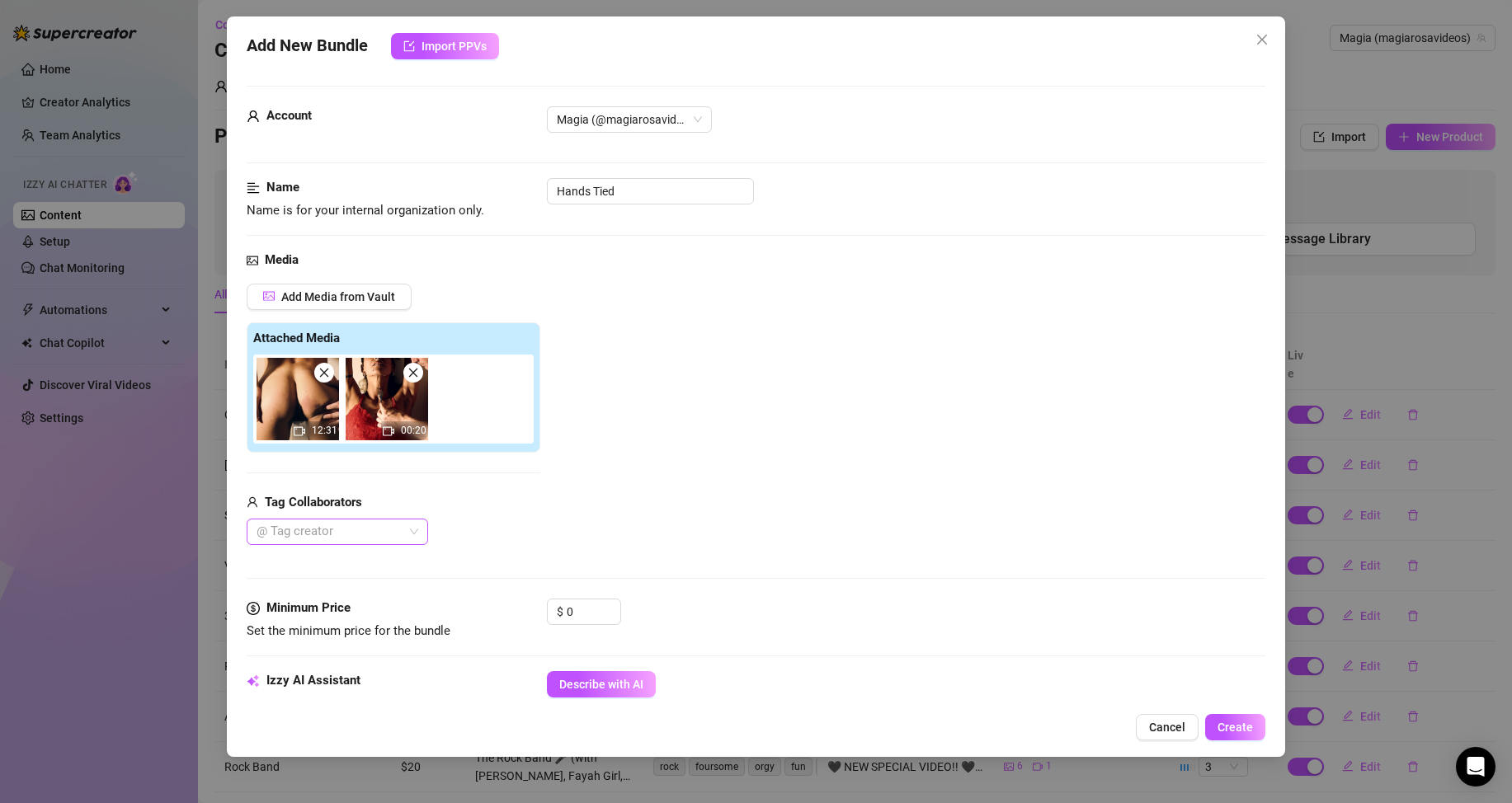
click at [368, 530] on div at bounding box center [328, 532] width 158 height 23
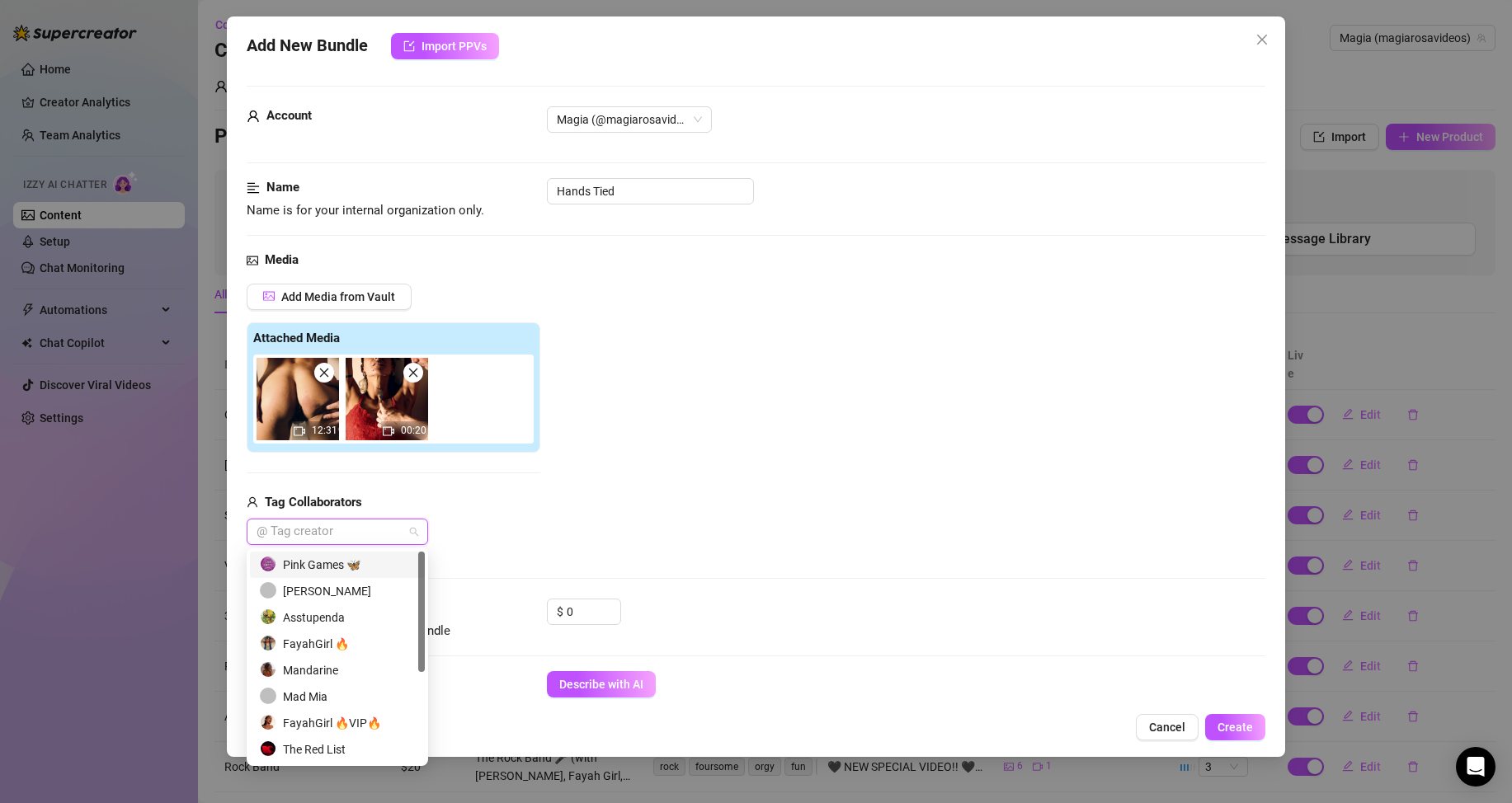
click at [323, 567] on div "Pink Games 🦋" at bounding box center [338, 565] width 155 height 18
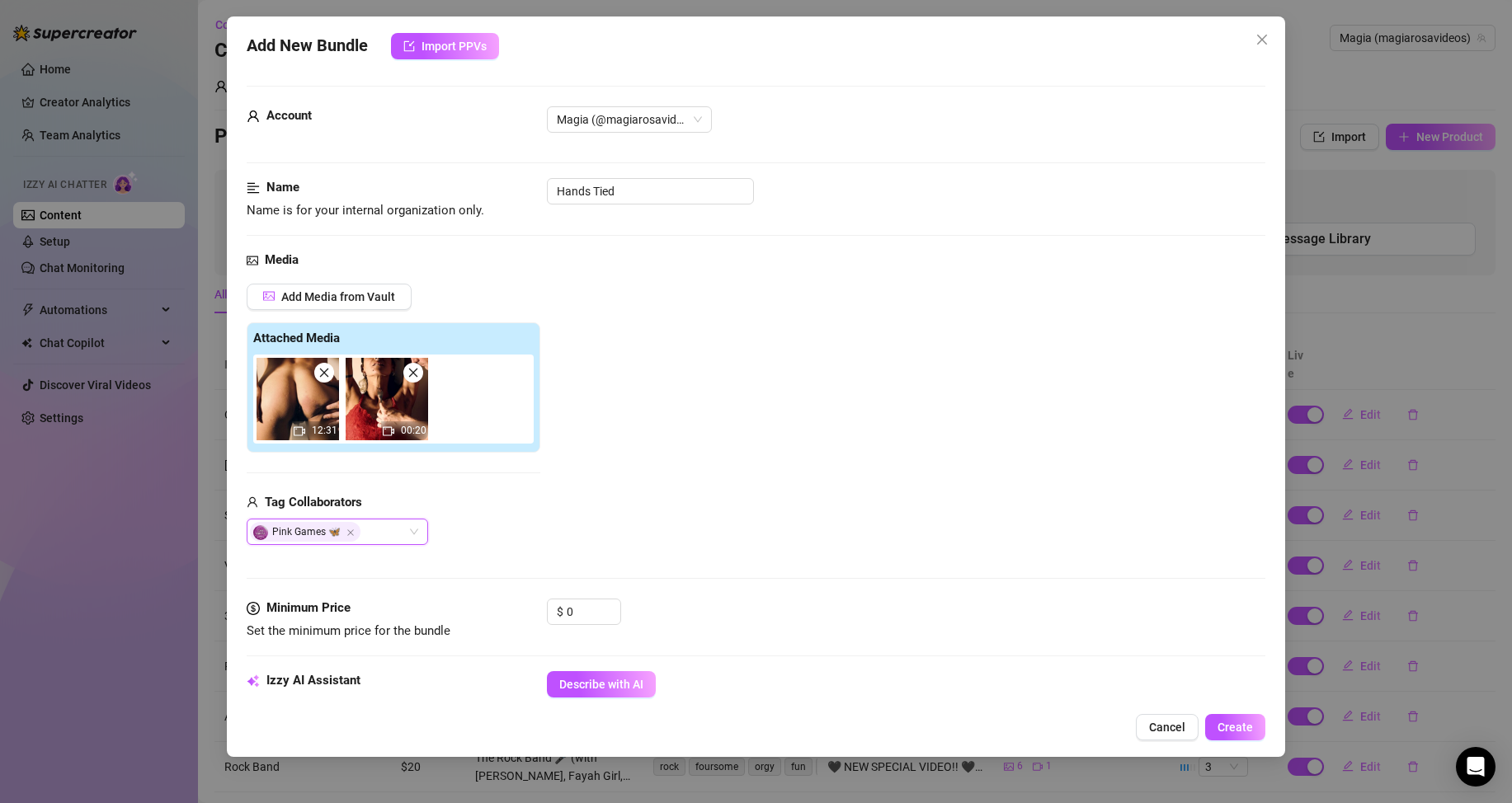
click at [547, 503] on div "Add Media from Vault Attached Media 12:31 00:20 Tag Collaborators Pink Games 🦋 …" at bounding box center [756, 415] width 1019 height 262
click at [394, 409] on img at bounding box center [387, 399] width 83 height 83
click at [308, 411] on img at bounding box center [298, 399] width 83 height 83
click at [313, 301] on span "Add Media from Vault" at bounding box center [339, 297] width 114 height 13
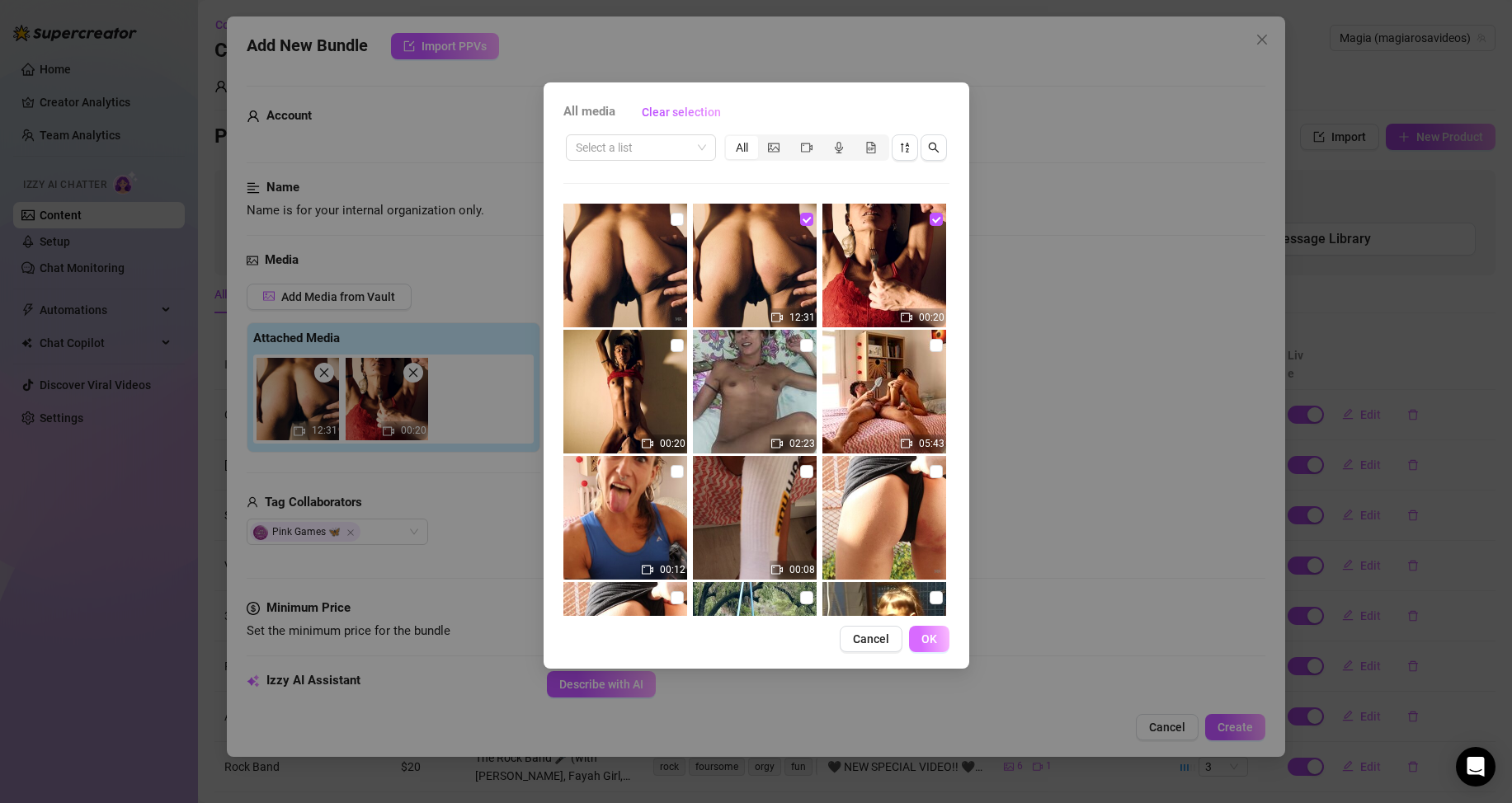
click at [929, 642] on span "OK" at bounding box center [929, 639] width 16 height 13
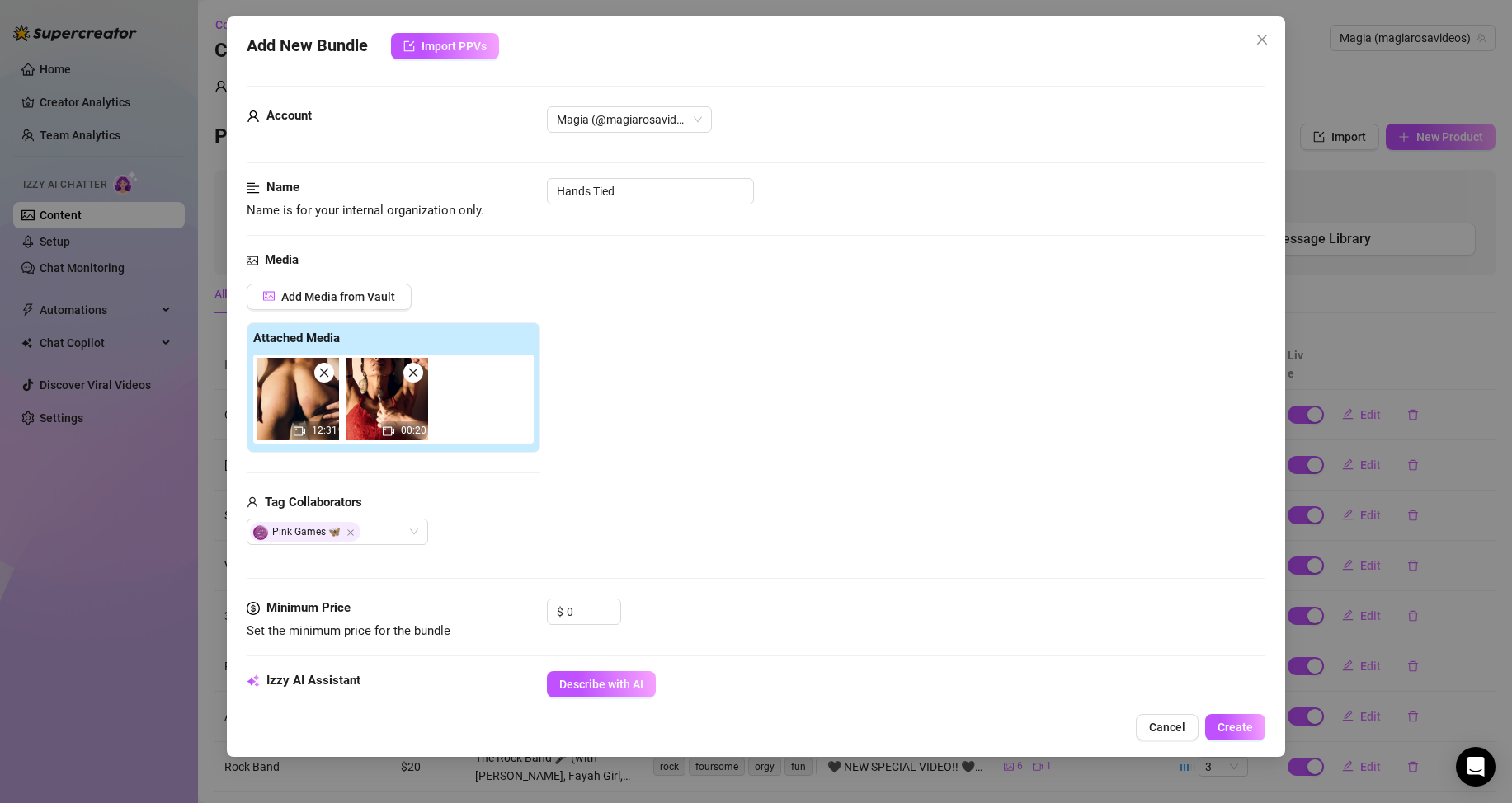
scroll to position [221, 0]
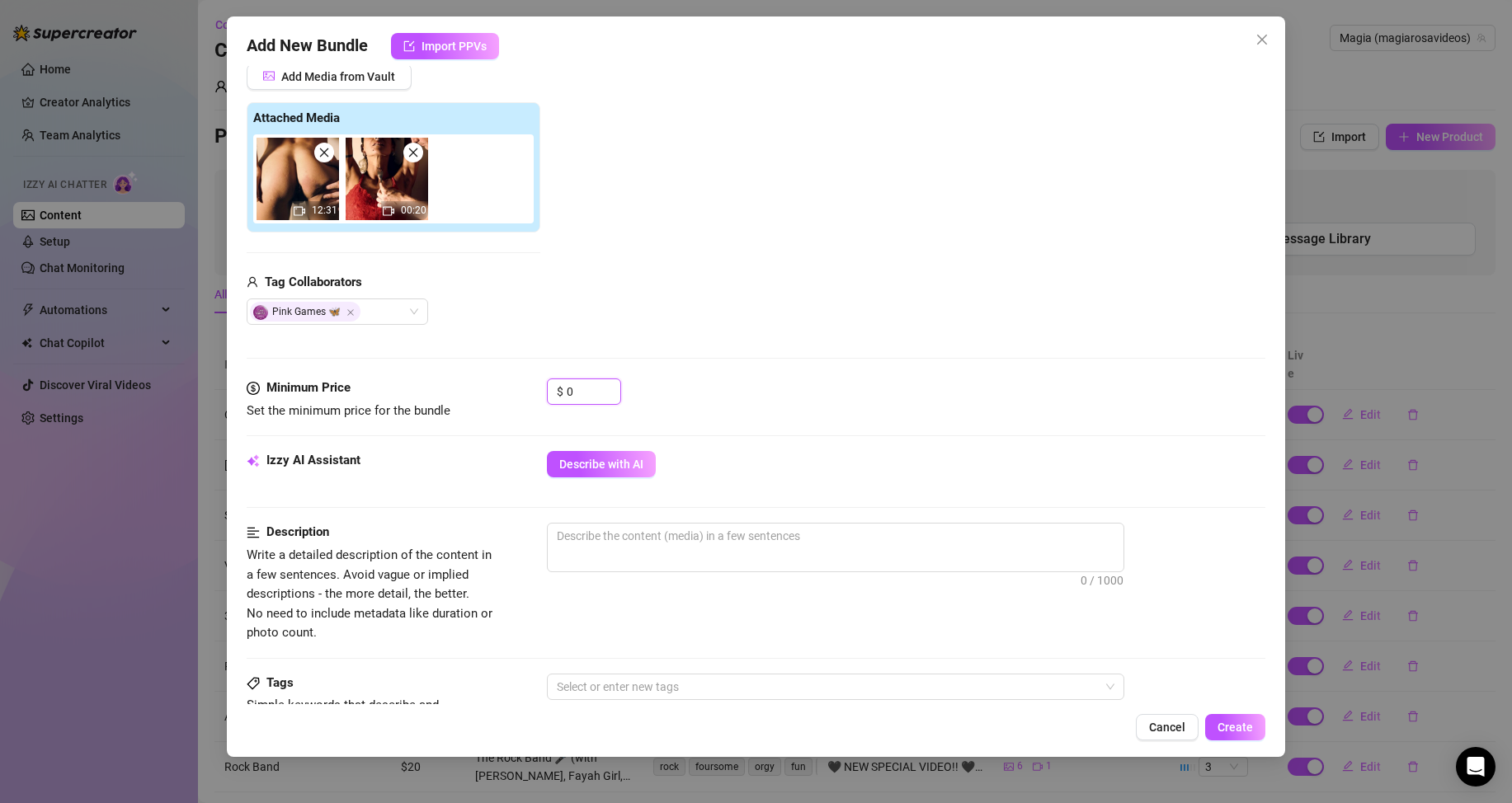
drag, startPoint x: 588, startPoint y: 387, endPoint x: 542, endPoint y: 373, distance: 48.1
click at [542, 379] on div "Minimum Price Set the minimum price for the bundle $ 0" at bounding box center [756, 399] width 1019 height 42
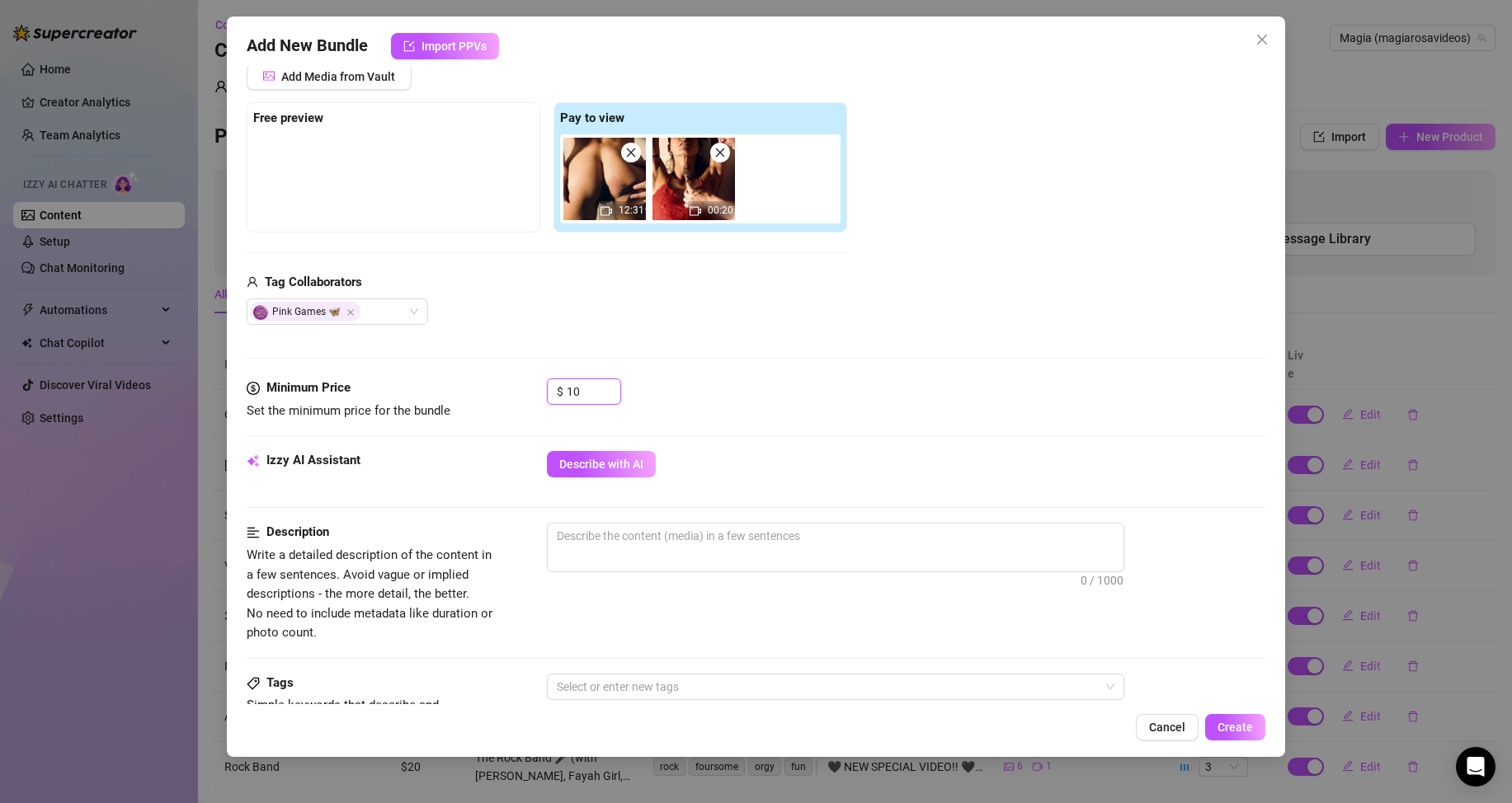
type input "10"
drag, startPoint x: 688, startPoint y: 330, endPoint x: 659, endPoint y: 292, distance: 47.8
click at [688, 328] on div "Media Add Media from Vault Free preview Pay to view 12:31 00:20 Tag Collaborato…" at bounding box center [756, 205] width 1019 height 348
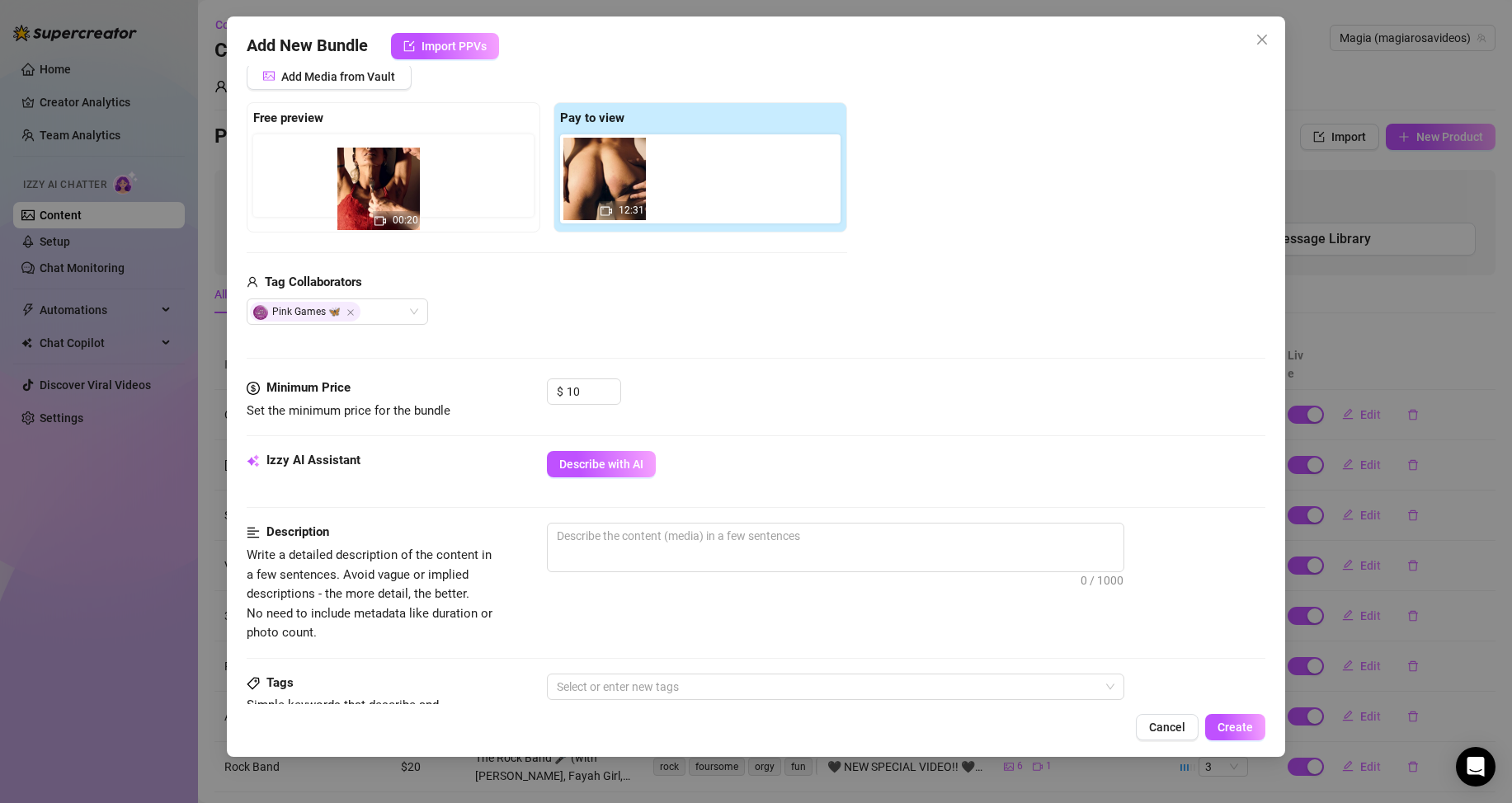
drag, startPoint x: 705, startPoint y: 190, endPoint x: 382, endPoint y: 201, distance: 323.2
click at [382, 201] on div "Free preview Pay to view 12:31 00:20" at bounding box center [547, 167] width 601 height 130
drag, startPoint x: 673, startPoint y: 192, endPoint x: 395, endPoint y: 192, distance: 278.0
click at [395, 192] on div "Free preview Pay to view 12:31 00:20" at bounding box center [547, 167] width 601 height 130
drag, startPoint x: 678, startPoint y: 187, endPoint x: 292, endPoint y: 201, distance: 386.3
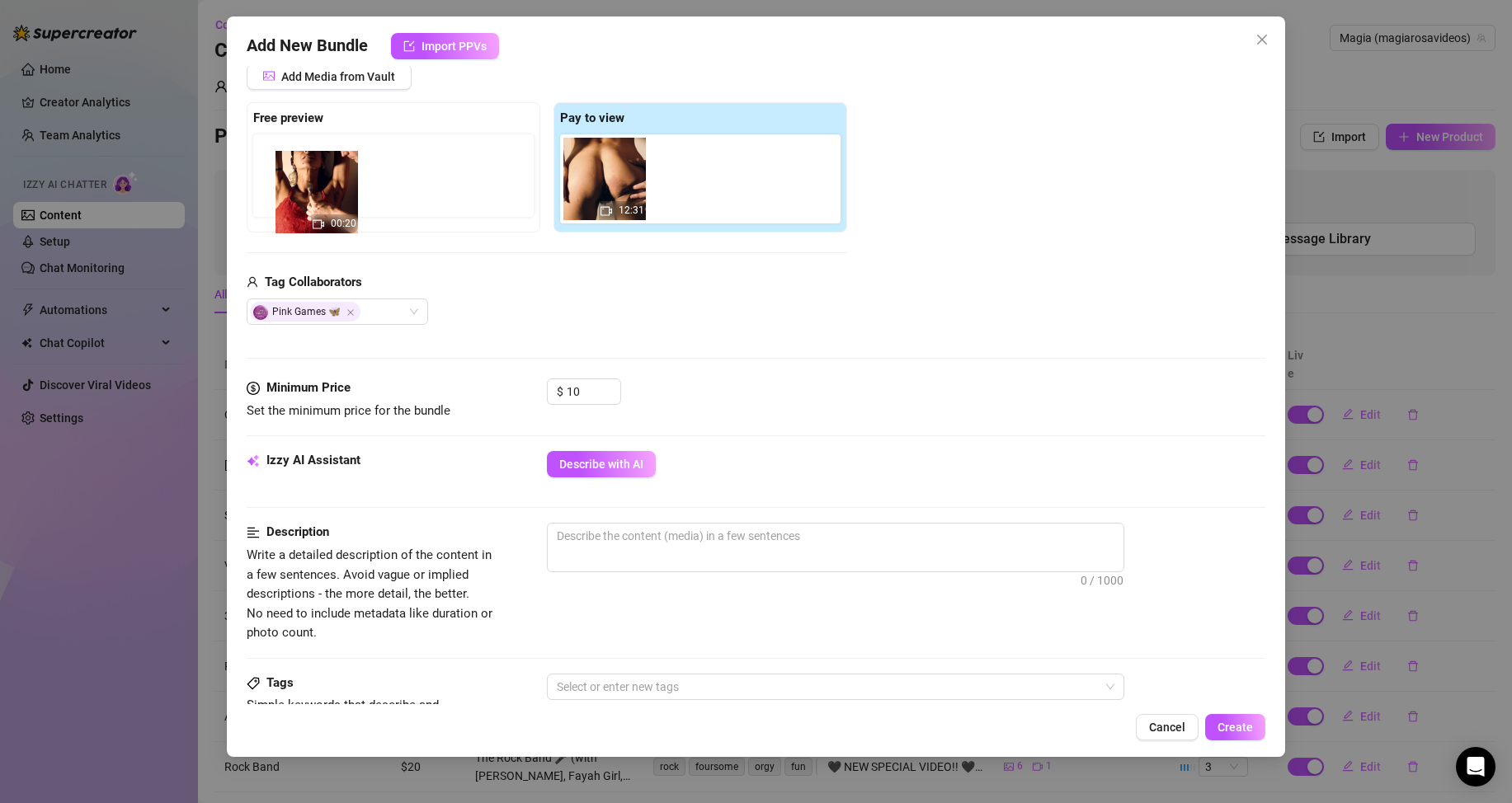
click at [292, 201] on div "Free preview Pay to view 12:31 00:20" at bounding box center [547, 167] width 601 height 130
drag, startPoint x: 469, startPoint y: 185, endPoint x: 360, endPoint y: 195, distance: 109.5
click at [360, 195] on div "Free preview Pay to view 12:31 00:20" at bounding box center [547, 167] width 601 height 130
drag, startPoint x: 671, startPoint y: 182, endPoint x: 276, endPoint y: 186, distance: 395.0
click at [276, 186] on div "Free preview Pay to view 12:31 00:20" at bounding box center [547, 167] width 601 height 130
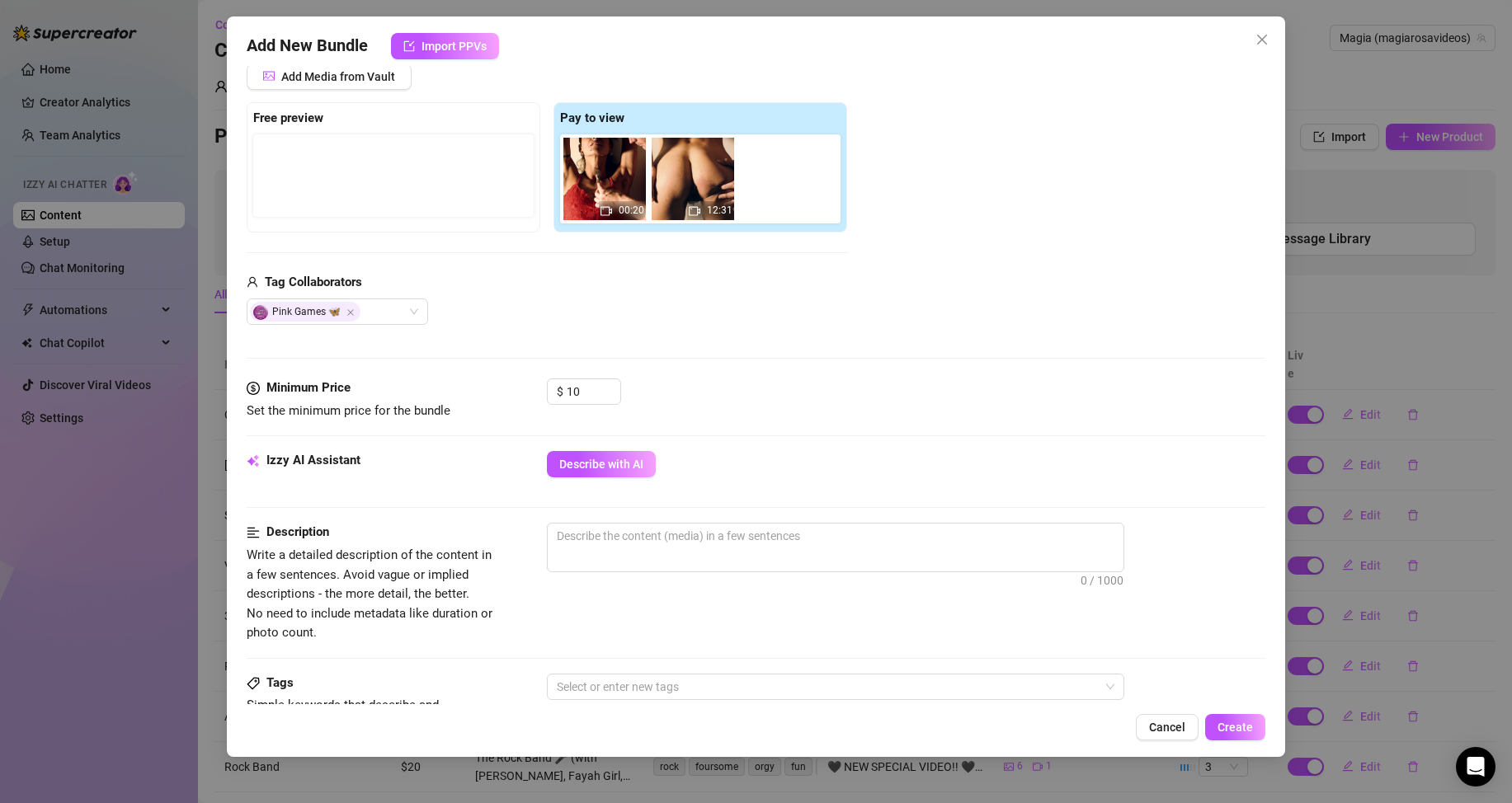
drag, startPoint x: 608, startPoint y: 178, endPoint x: 706, endPoint y: 178, distance: 98.0
click at [706, 178] on div "12:31 00:20" at bounding box center [703, 179] width 287 height 89
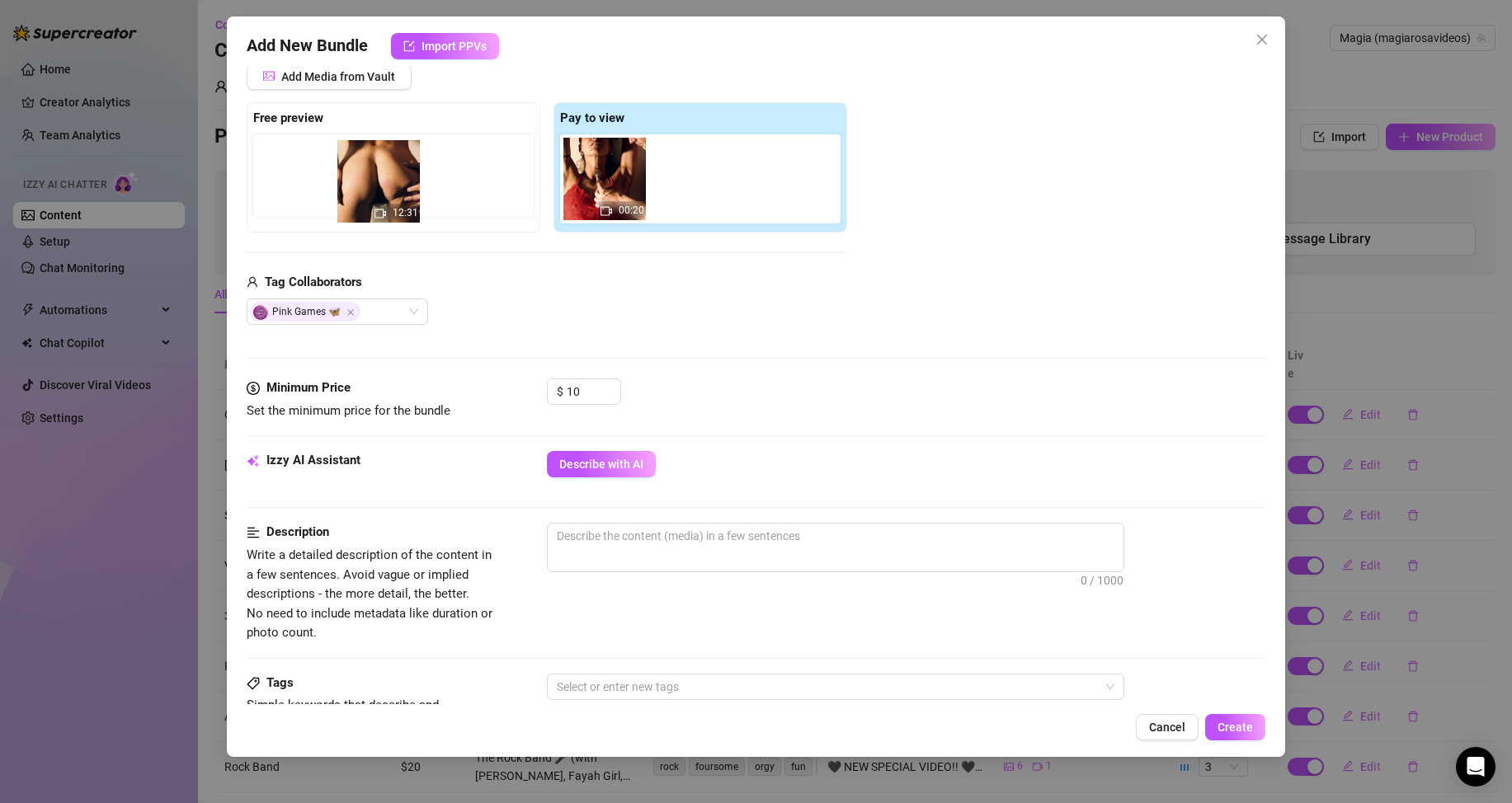
drag, startPoint x: 579, startPoint y: 176, endPoint x: 382, endPoint y: 179, distance: 197.0
click at [382, 179] on div "Free preview Pay to view 12:31 00:20" at bounding box center [547, 167] width 601 height 130
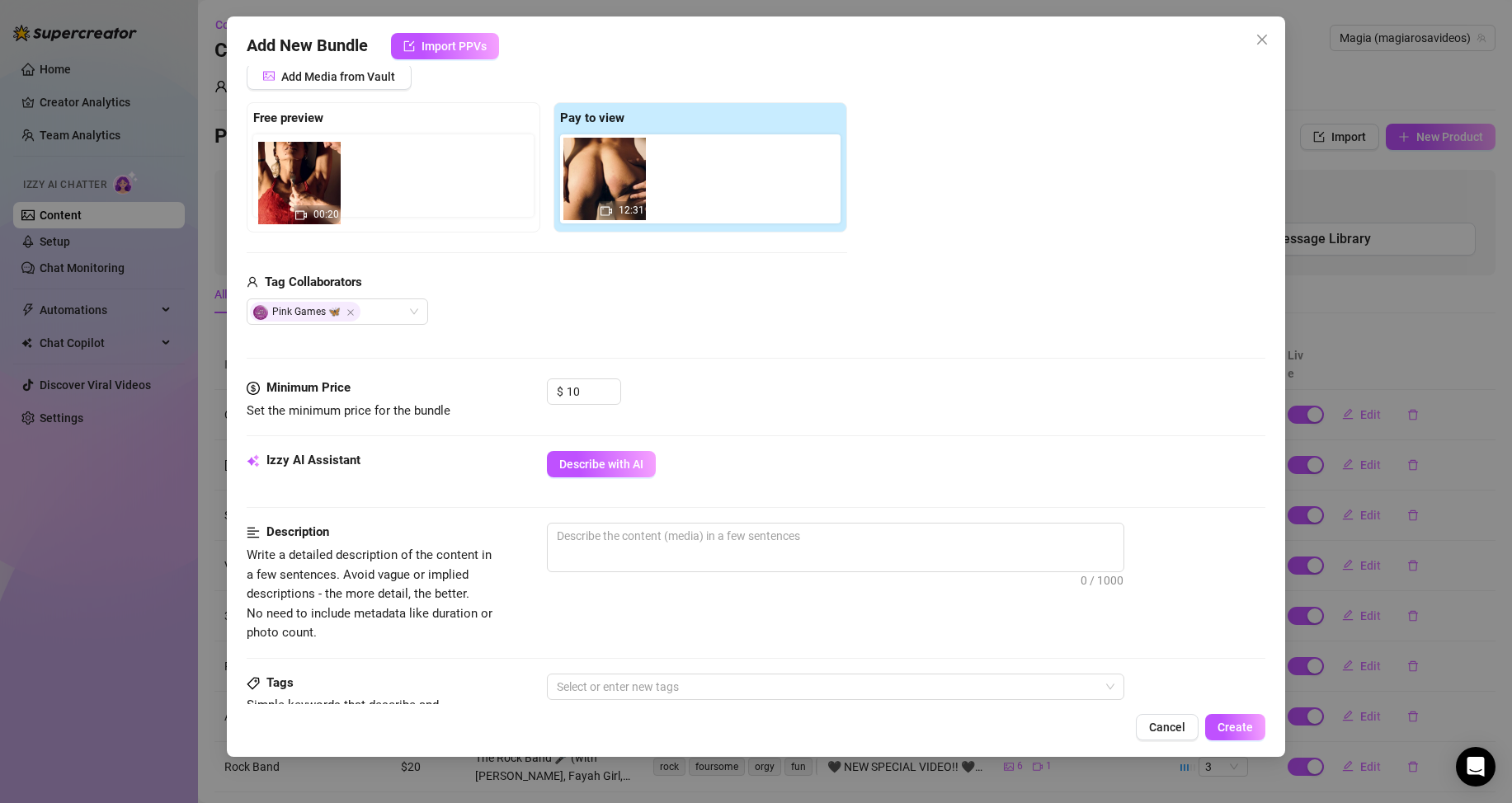
drag, startPoint x: 655, startPoint y: 182, endPoint x: 255, endPoint y: 186, distance: 400.0
click at [255, 186] on div "Free preview Pay to view 12:31 00:20" at bounding box center [547, 167] width 601 height 130
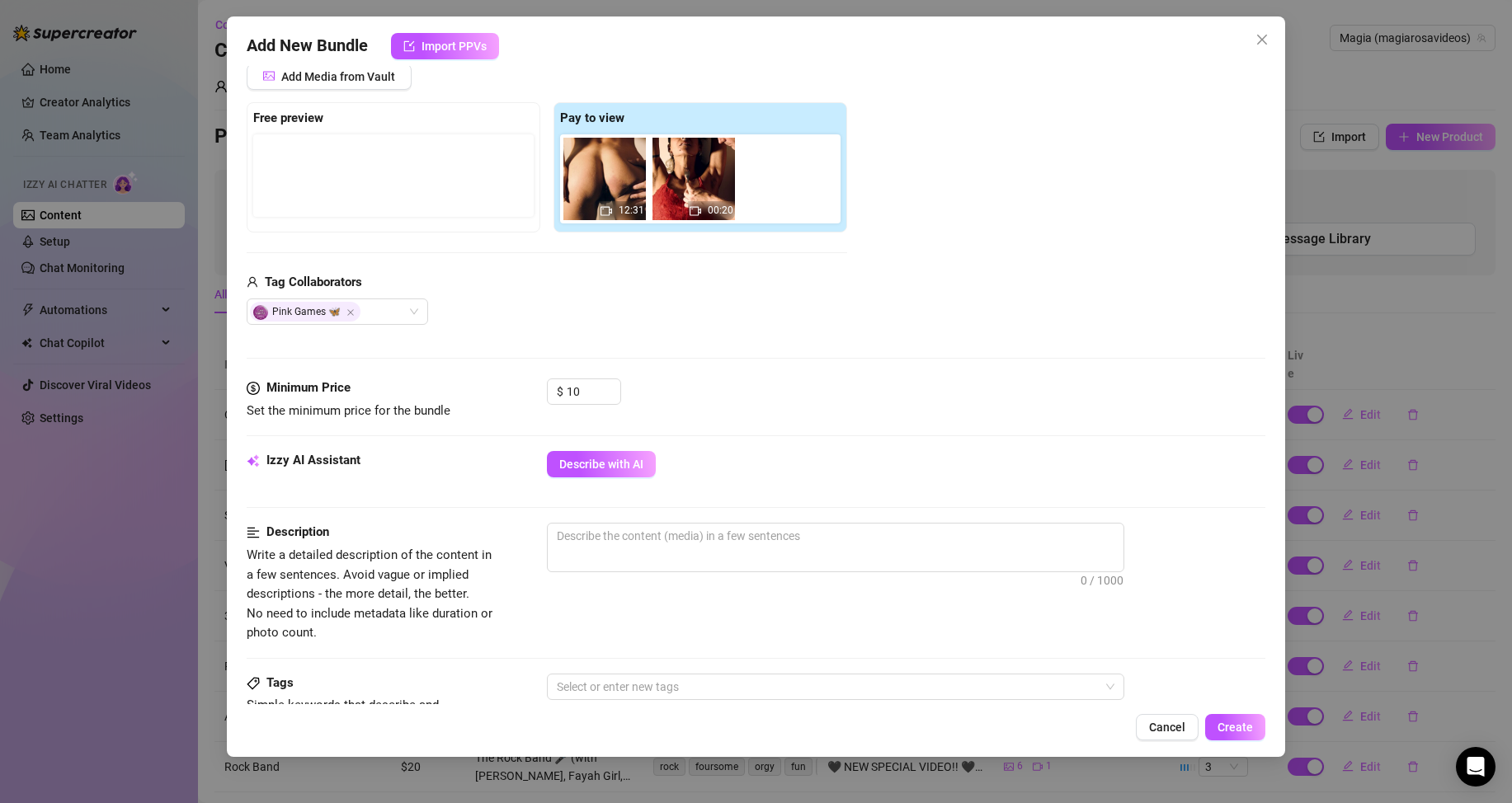
drag, startPoint x: 367, startPoint y: 150, endPoint x: 393, endPoint y: 145, distance: 26.5
click at [369, 150] on div at bounding box center [394, 175] width 281 height 83
click at [599, 119] on strong "Pay to view" at bounding box center [592, 118] width 64 height 15
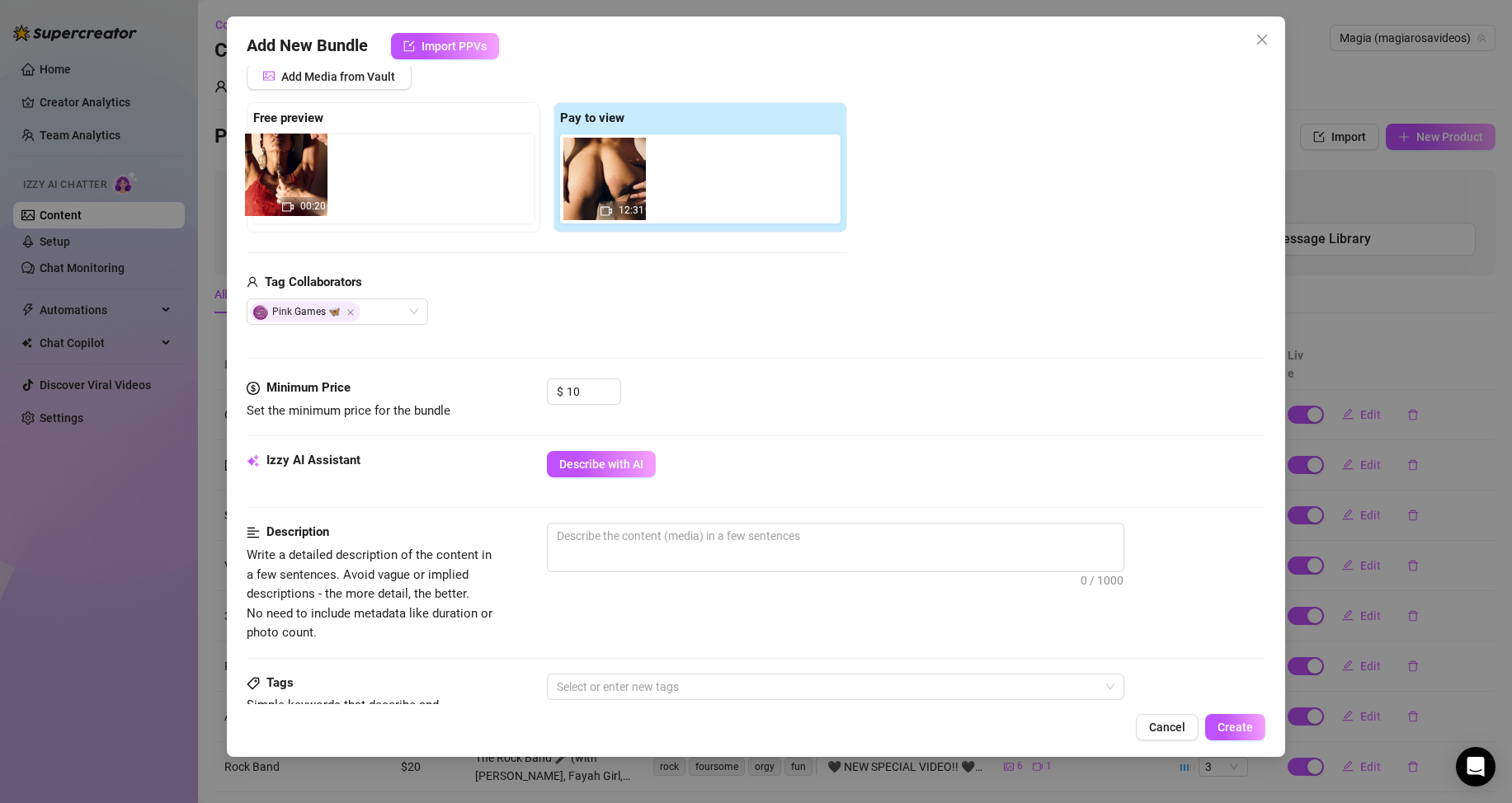
drag, startPoint x: 715, startPoint y: 187, endPoint x: 300, endPoint y: 182, distance: 415.0
click at [300, 182] on div "Free preview Pay to view 12:31 00:20" at bounding box center [547, 167] width 601 height 130
drag, startPoint x: 785, startPoint y: 282, endPoint x: 776, endPoint y: 274, distance: 12.0
click at [785, 282] on div "Tag Collaborators" at bounding box center [547, 283] width 601 height 20
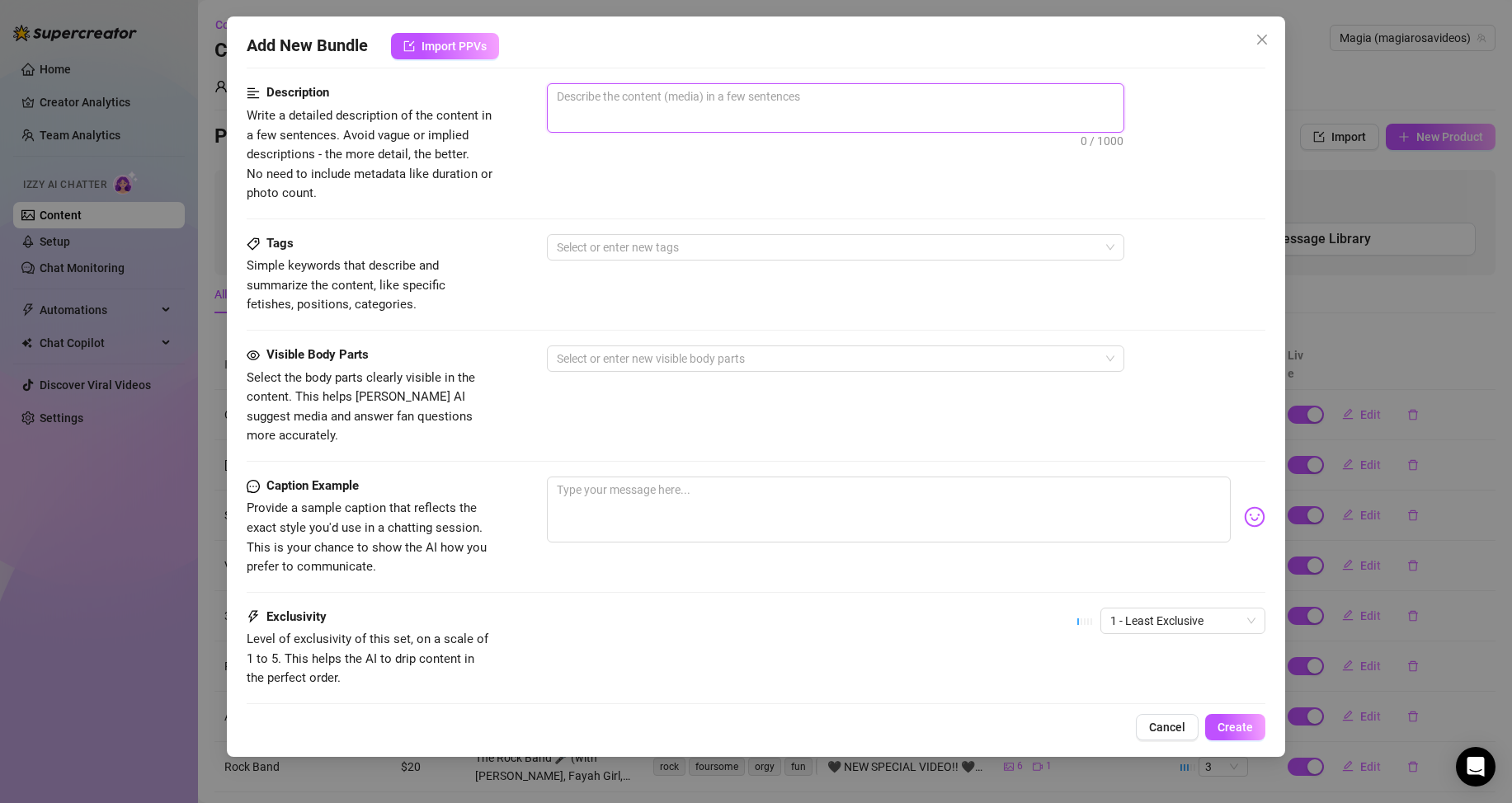
click at [624, 102] on textarea at bounding box center [835, 97] width 576 height 25
paste textarea "I like to suffer a little bit, so I ask [PERSON_NAME] to tie me and play with m…"
type textarea "I like to suffer a little bit, so I ask [PERSON_NAME] to tie me and play with m…"
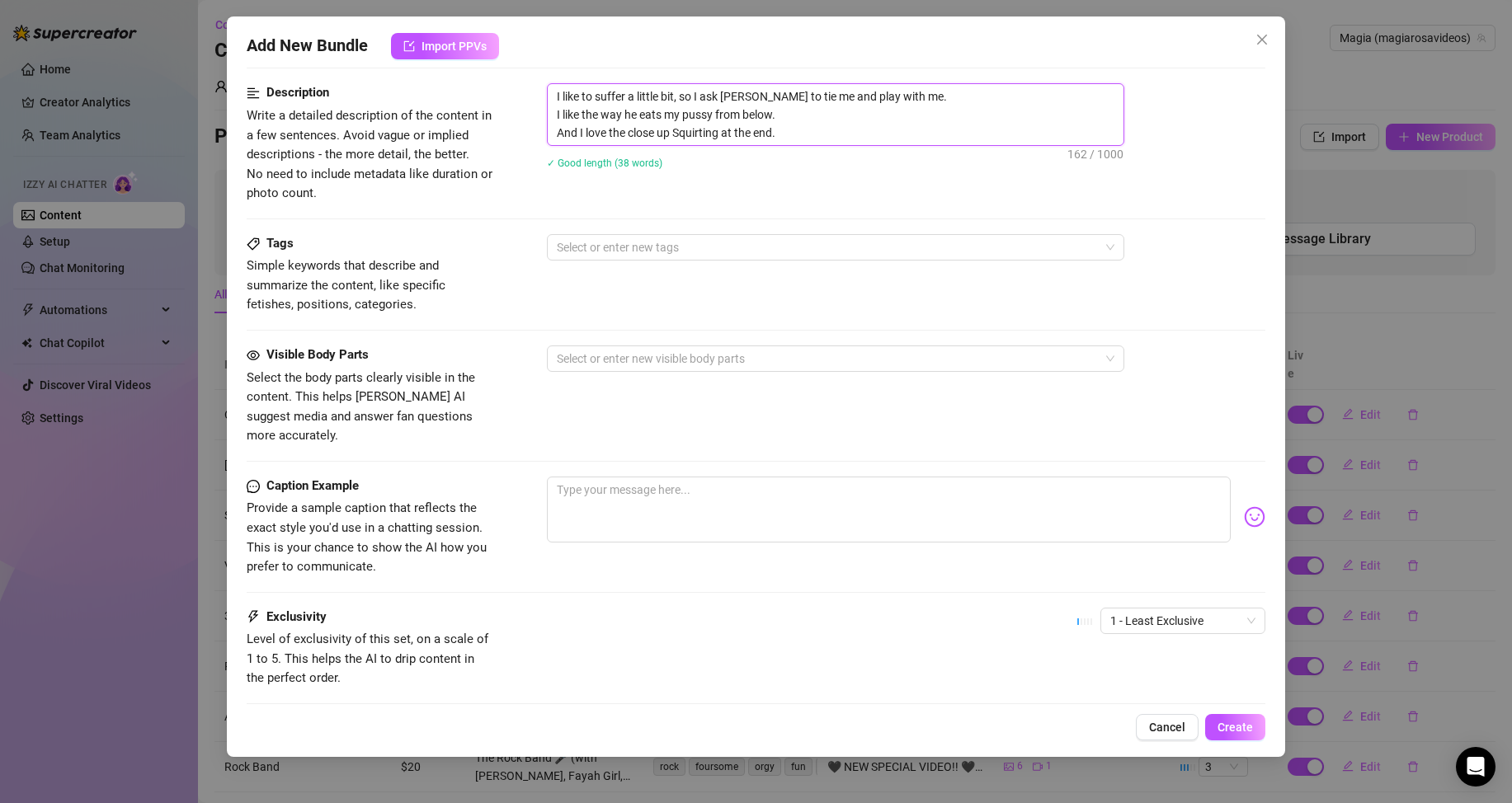
scroll to position [0, 0]
click at [659, 244] on div at bounding box center [827, 247] width 553 height 23
type textarea "I like to suffer a little bit, so I ask [PERSON_NAME] to tie me and play with m…"
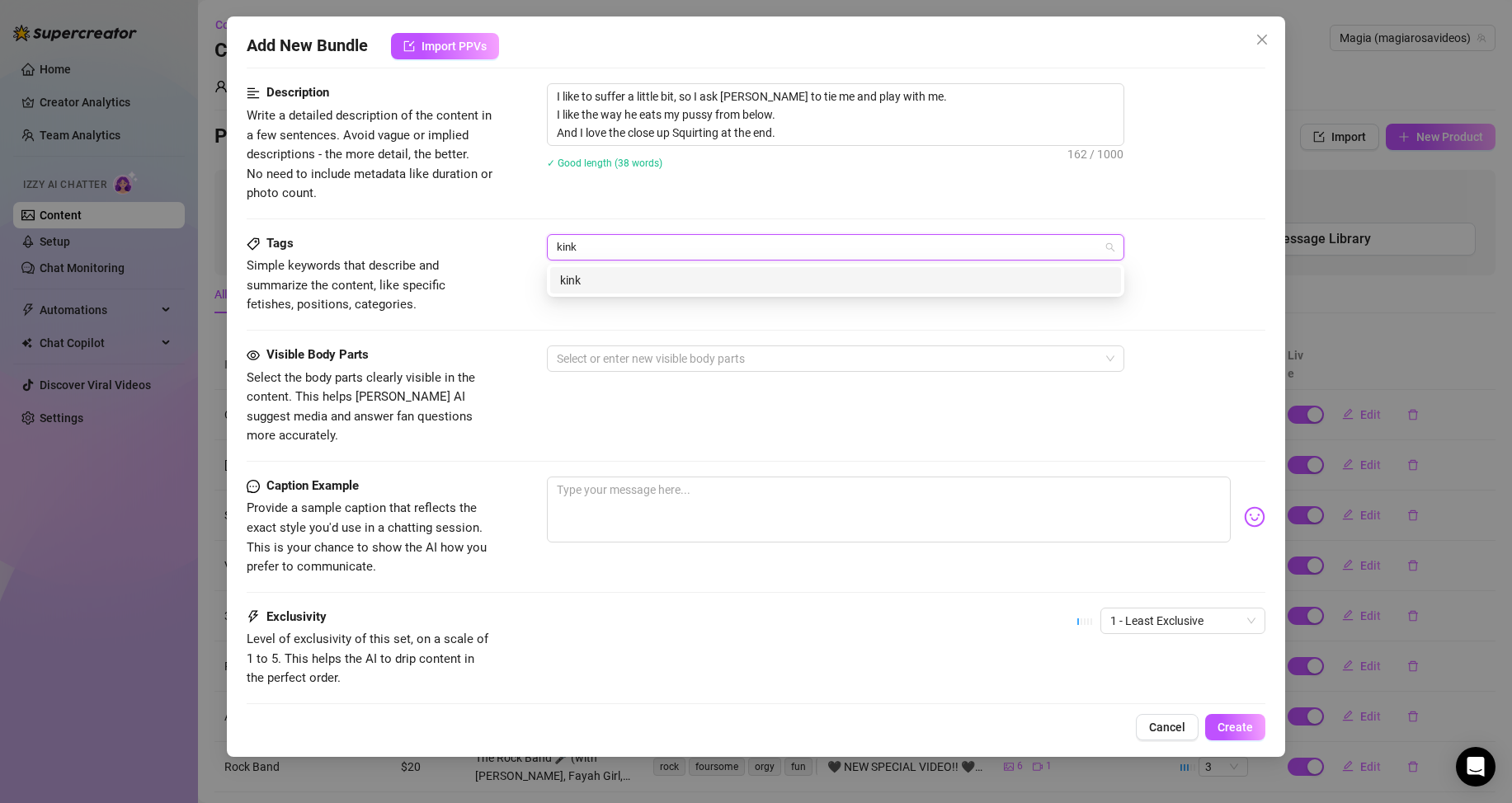
type input "kinki"
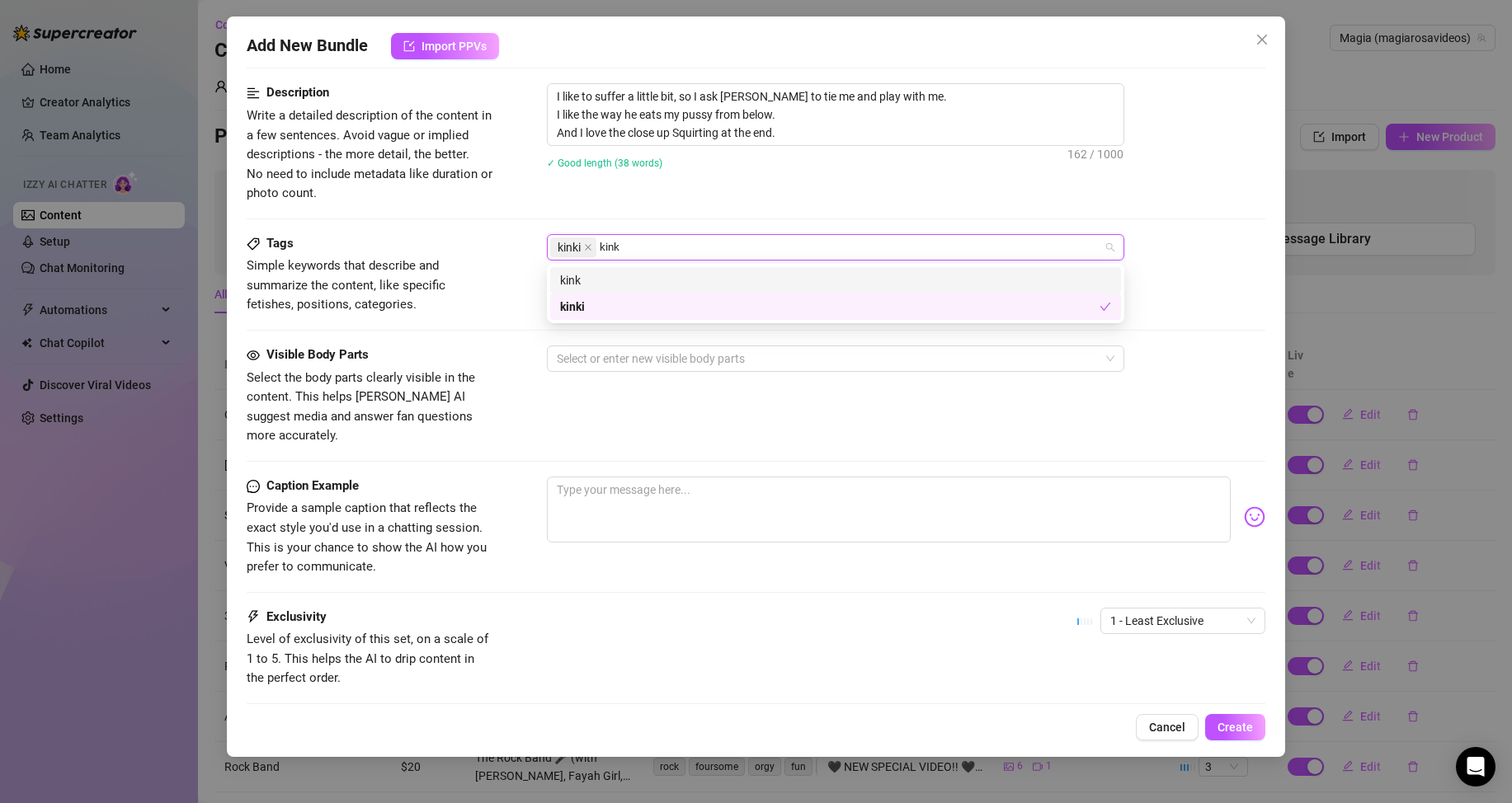
type input "kinky"
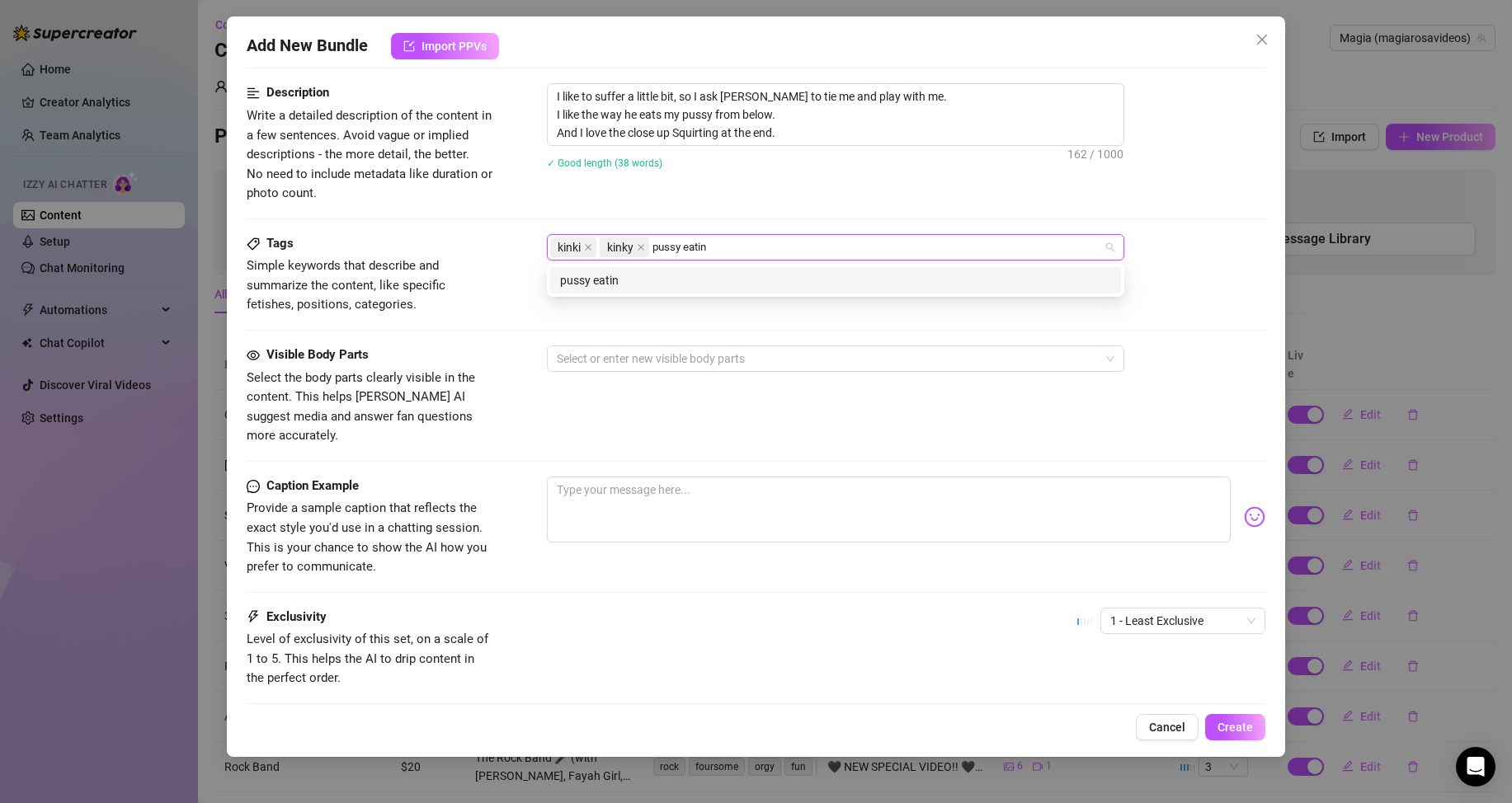
type input "pussy eating"
type input "doggystyle"
type input "huge squirt"
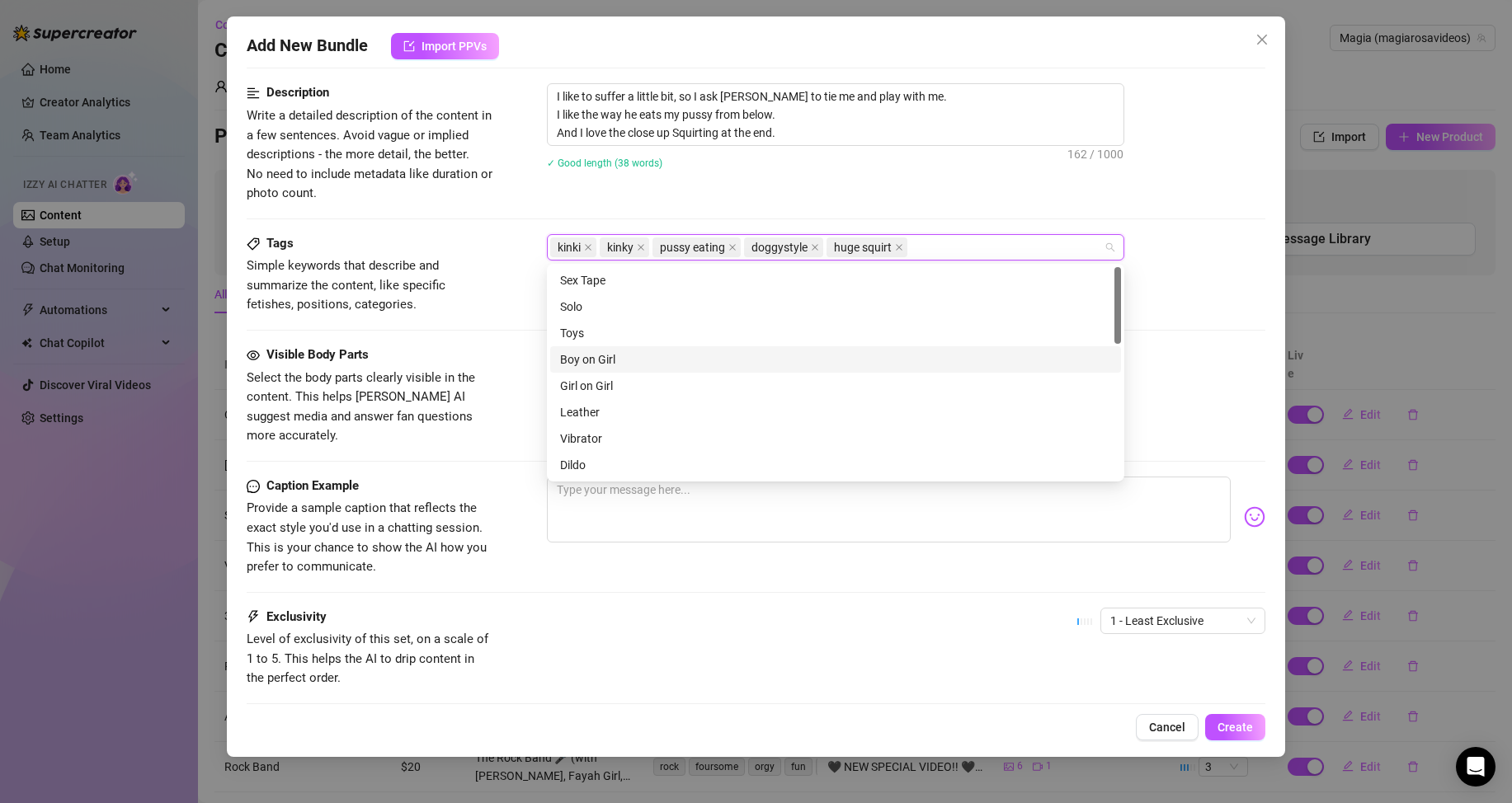
scroll to position [369, 0]
click at [501, 319] on div "Tags Simple keywords that describe and summarize the content, like specific fet…" at bounding box center [756, 289] width 1019 height 111
click at [928, 246] on div "kinki kinky pussy eating doggystyle huge squirt" at bounding box center [827, 247] width 553 height 23
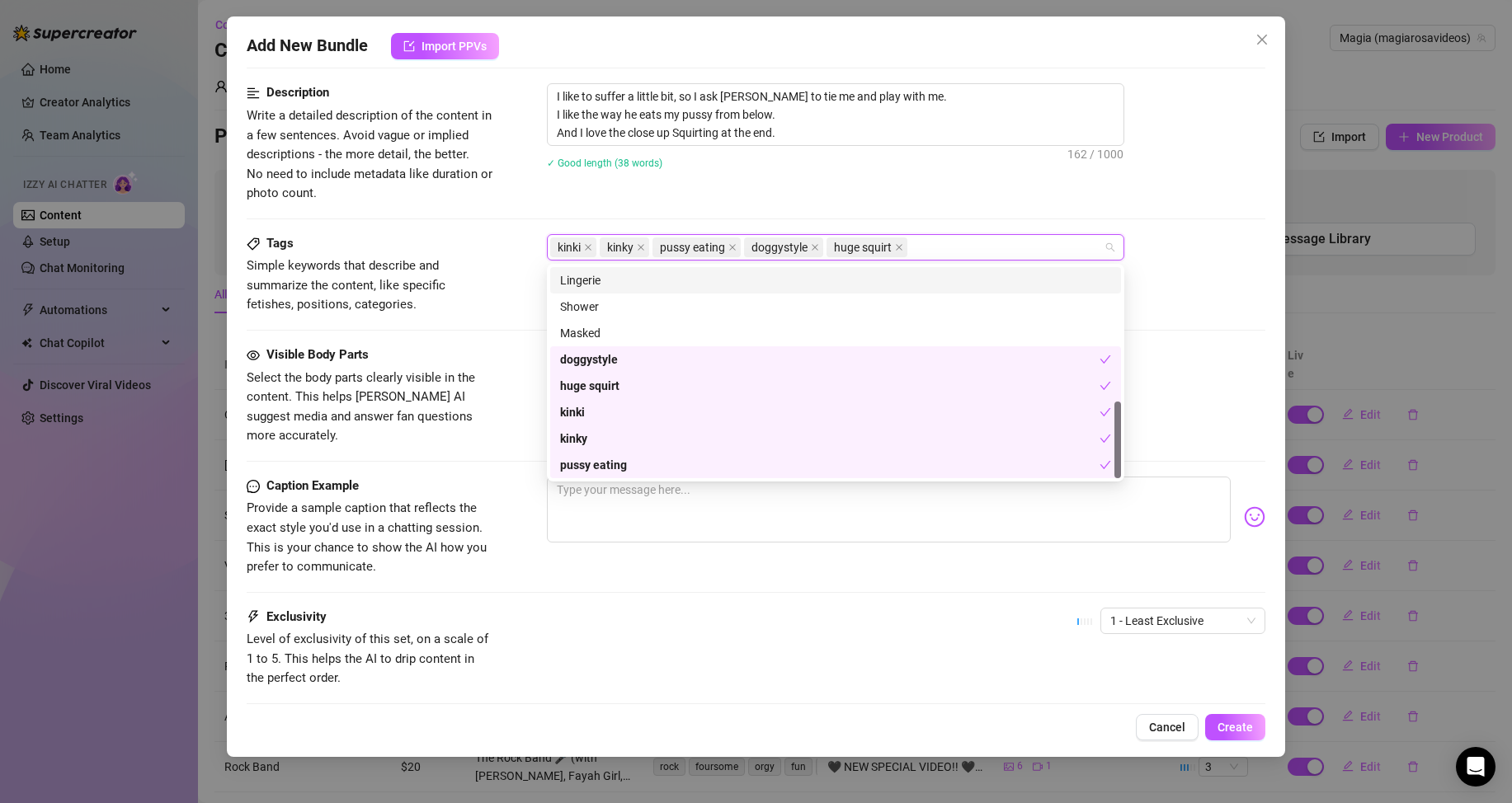
click at [583, 281] on div "Lingerie" at bounding box center [835, 281] width 551 height 18
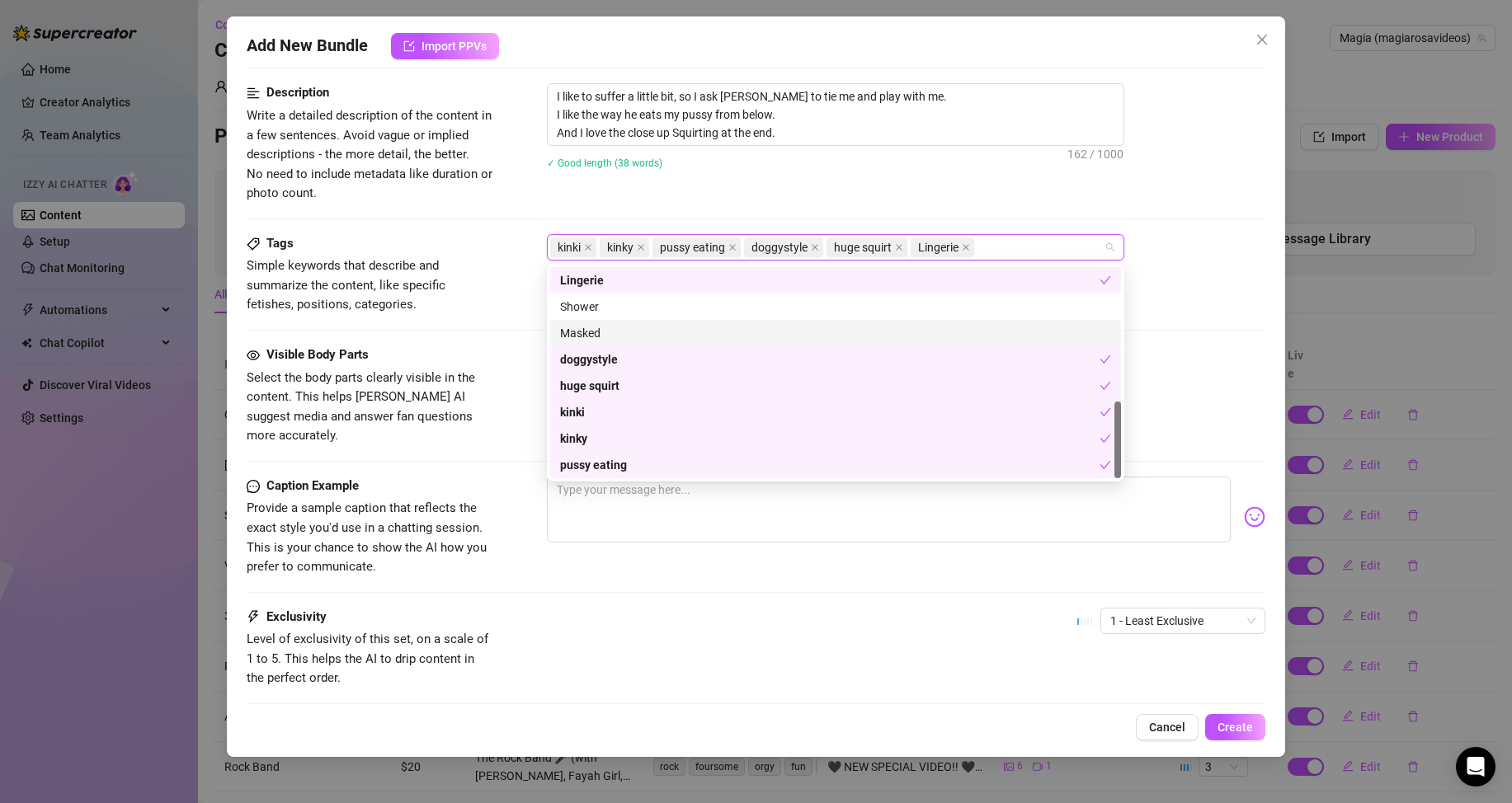
drag, startPoint x: 526, startPoint y: 319, endPoint x: 517, endPoint y: 313, distance: 10.8
click at [523, 318] on div "Tags Simple keywords that describe and summarize the content, like specific fet…" at bounding box center [756, 289] width 1019 height 111
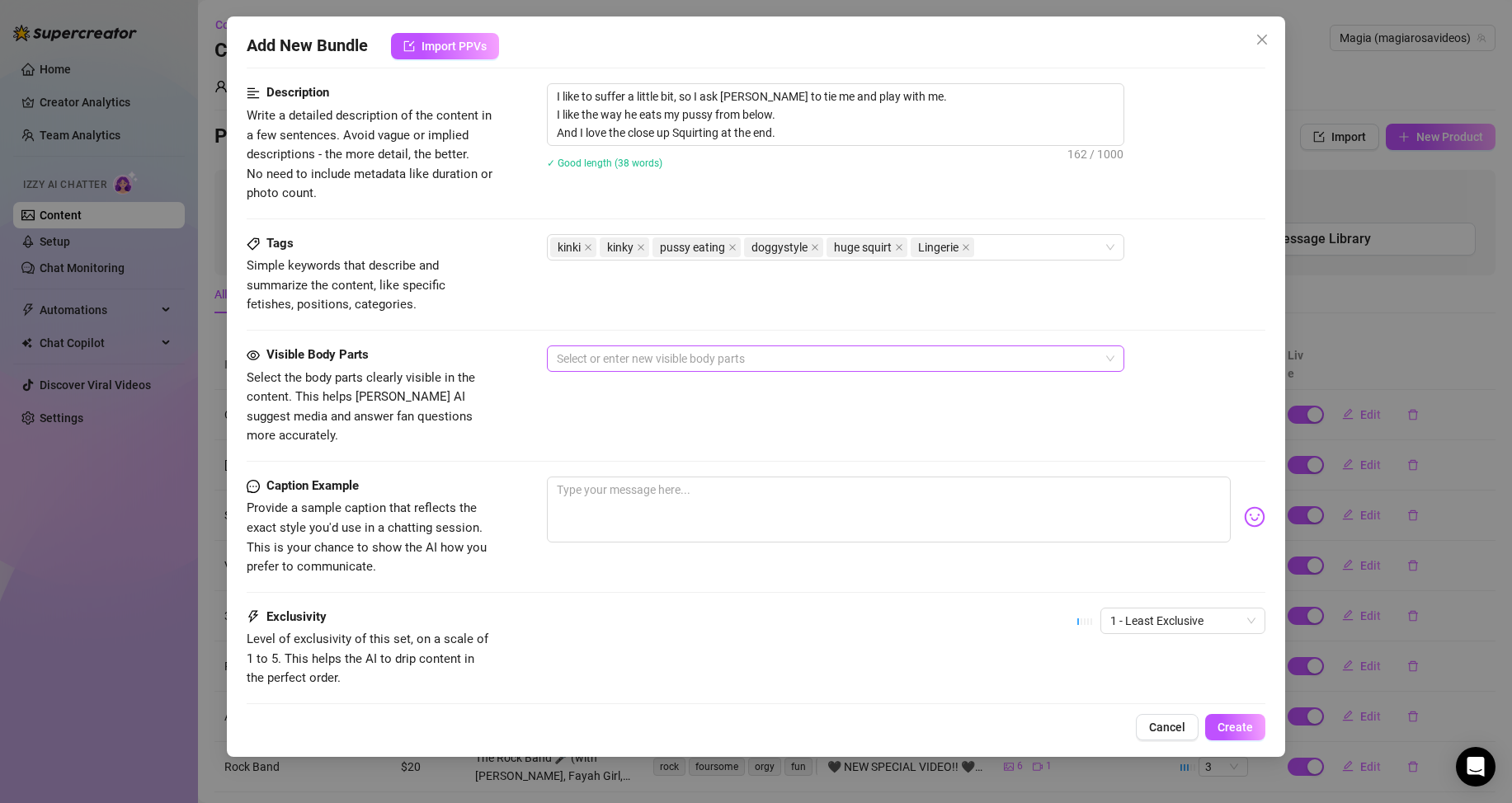
click at [600, 361] on div at bounding box center [827, 359] width 553 height 23
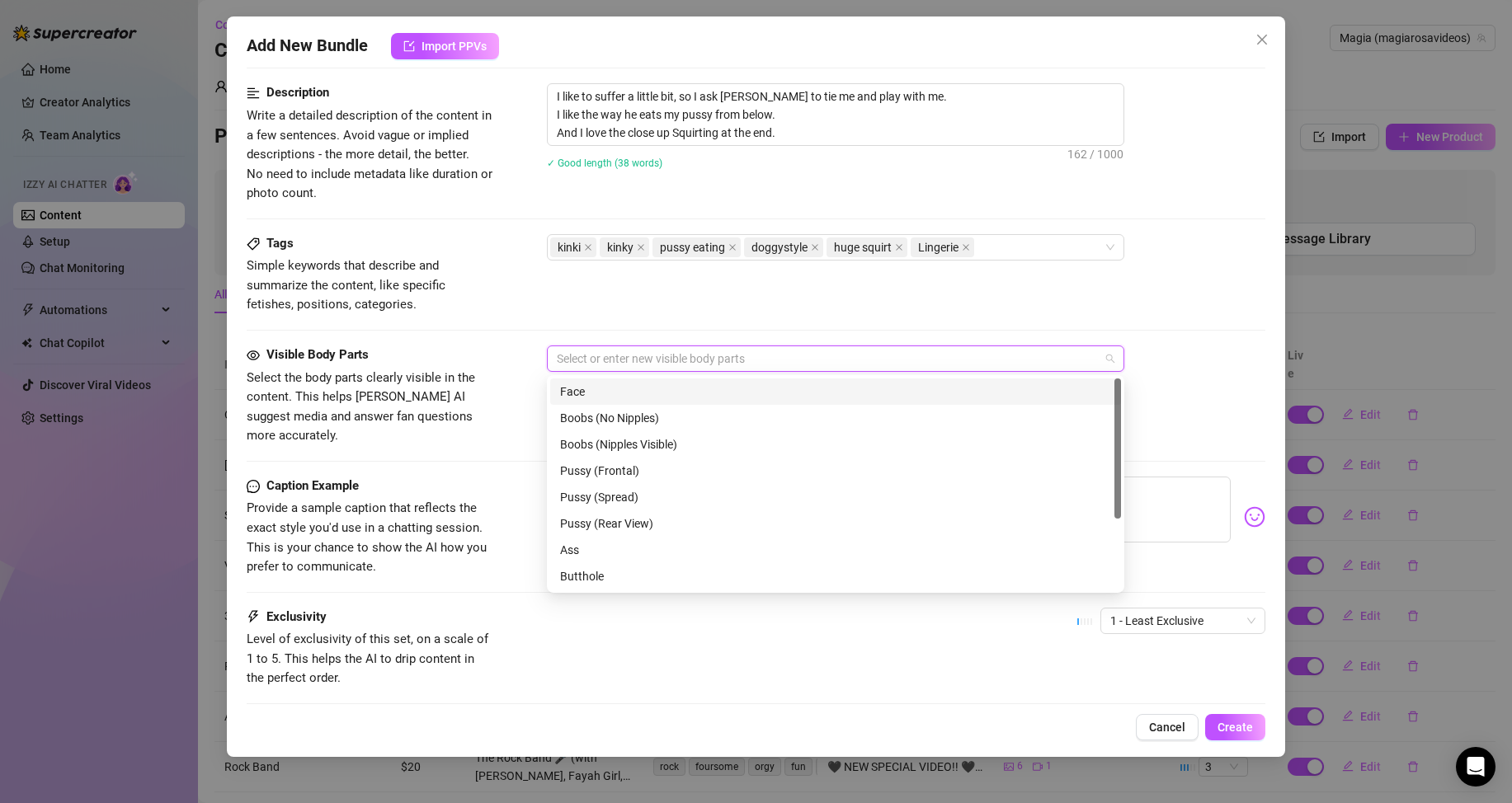
click at [579, 389] on div "Face" at bounding box center [835, 392] width 551 height 18
click at [664, 363] on div "Face" at bounding box center [827, 359] width 553 height 23
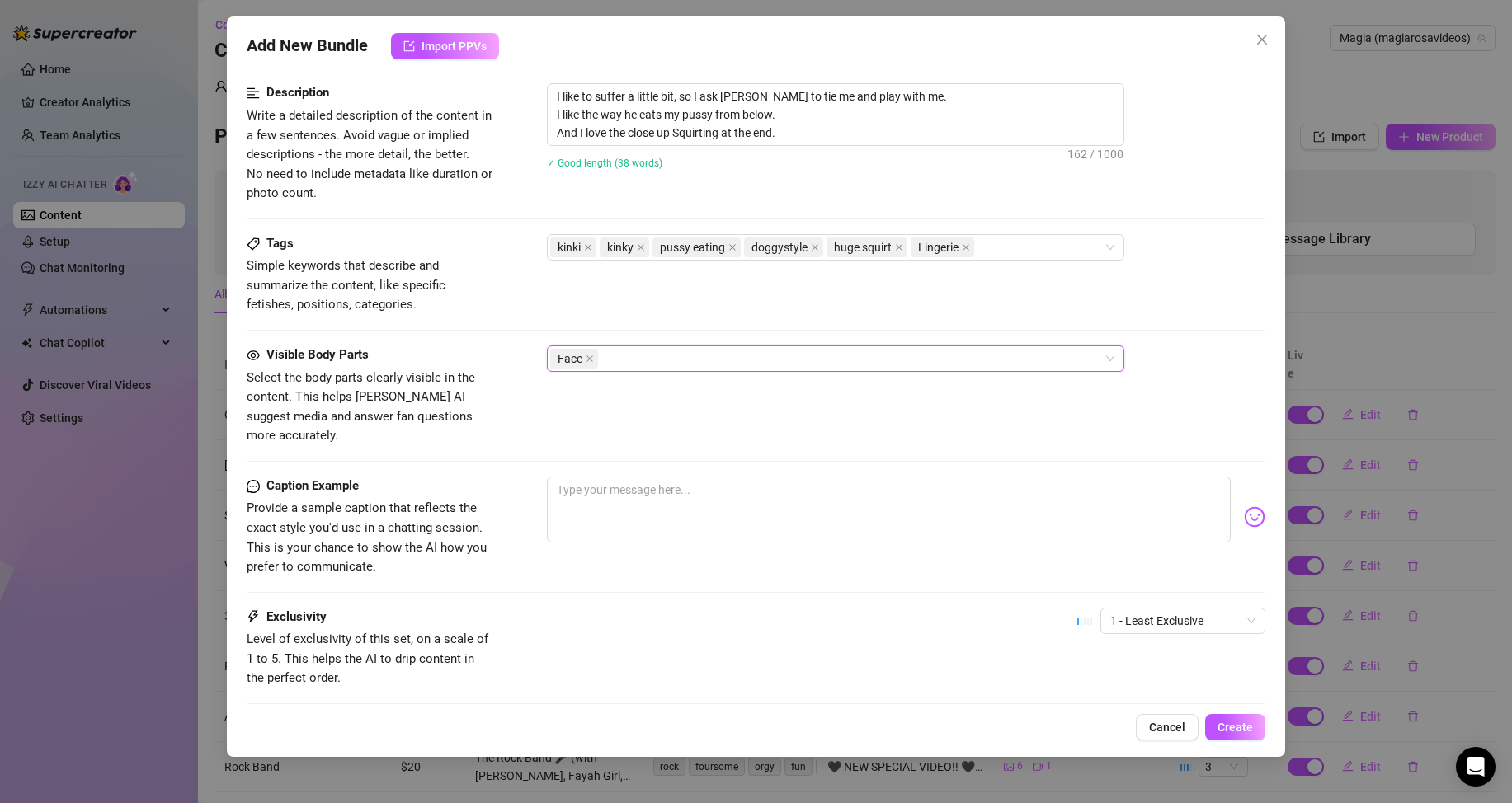
click at [658, 362] on div "Face" at bounding box center [827, 359] width 553 height 23
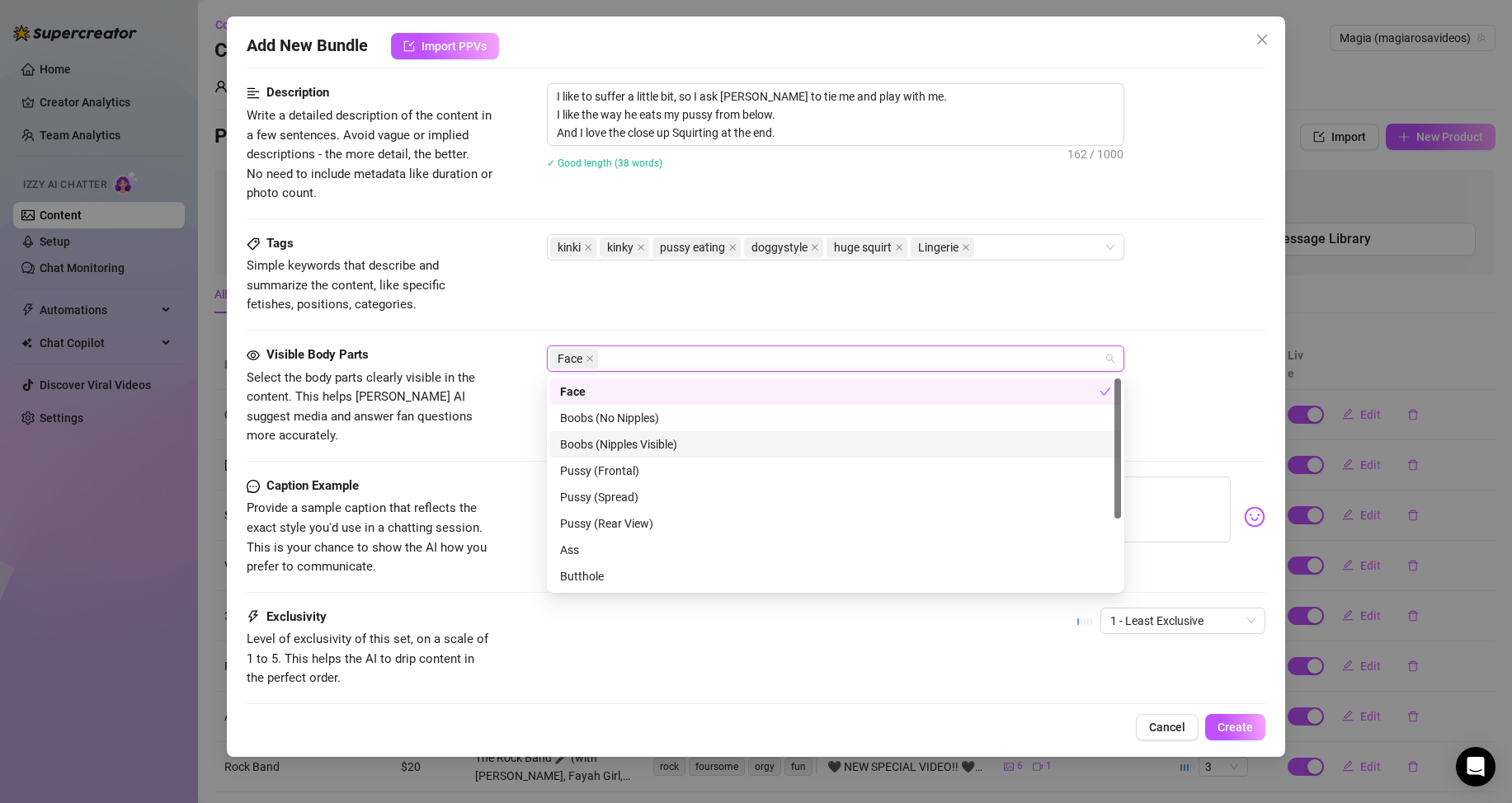
click at [613, 443] on div "Boobs (Nipples Visible)" at bounding box center [835, 445] width 551 height 18
click at [624, 470] on div "Pussy (Frontal)" at bounding box center [835, 471] width 551 height 18
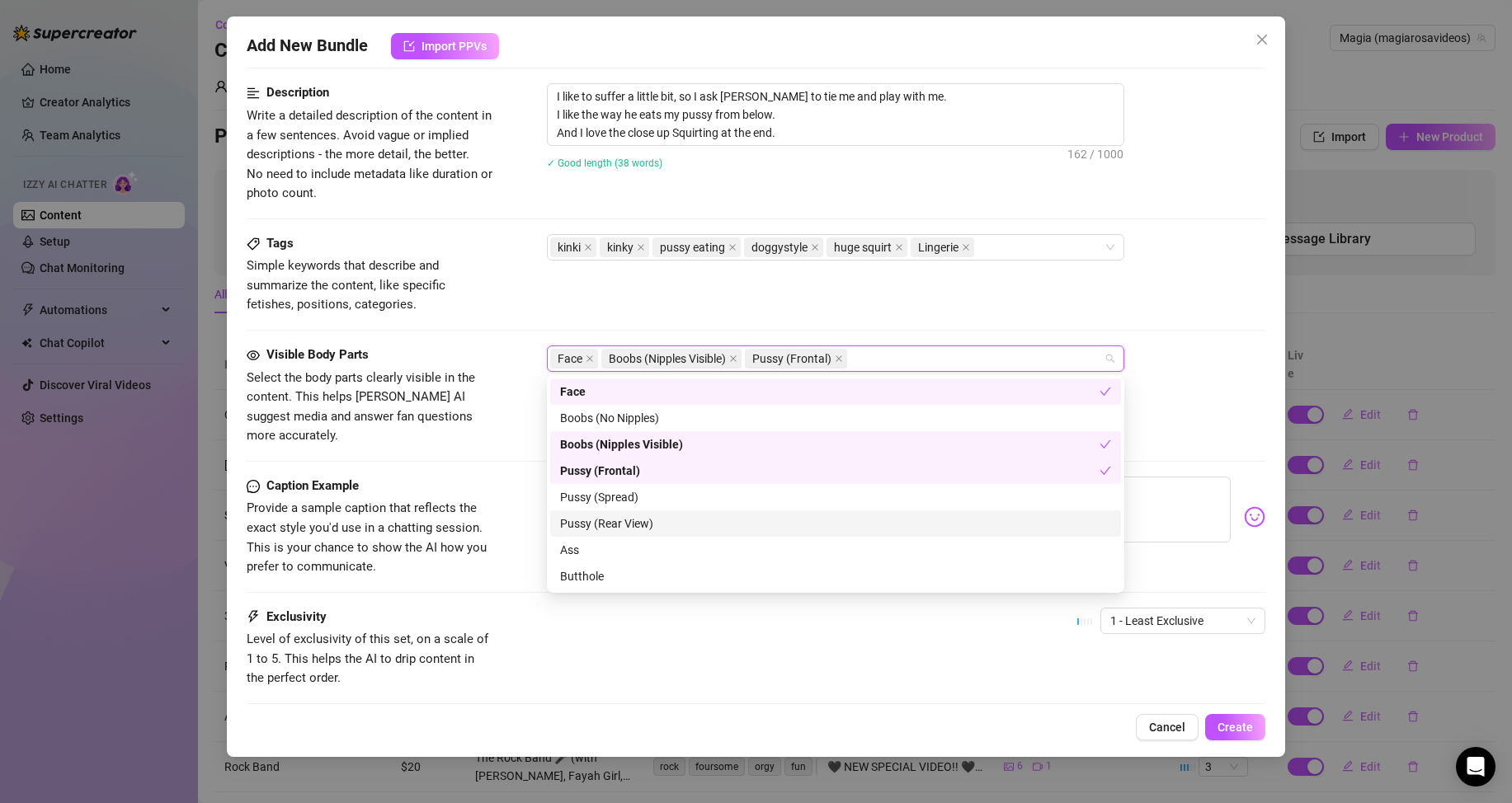
click at [598, 520] on div "Pussy (Rear View)" at bounding box center [835, 524] width 551 height 18
click at [592, 558] on div "Ass" at bounding box center [835, 550] width 551 height 18
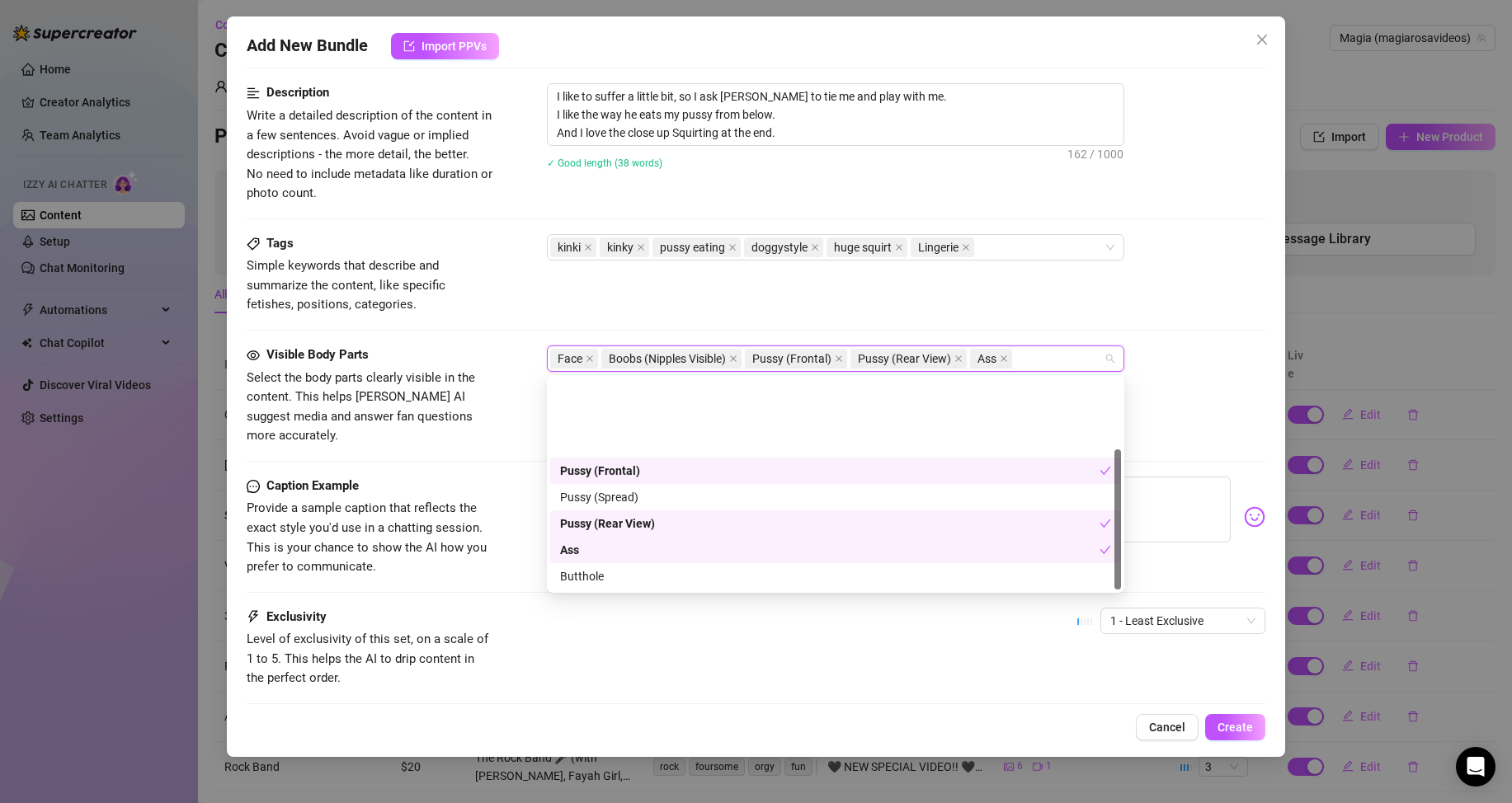
scroll to position [105, 0]
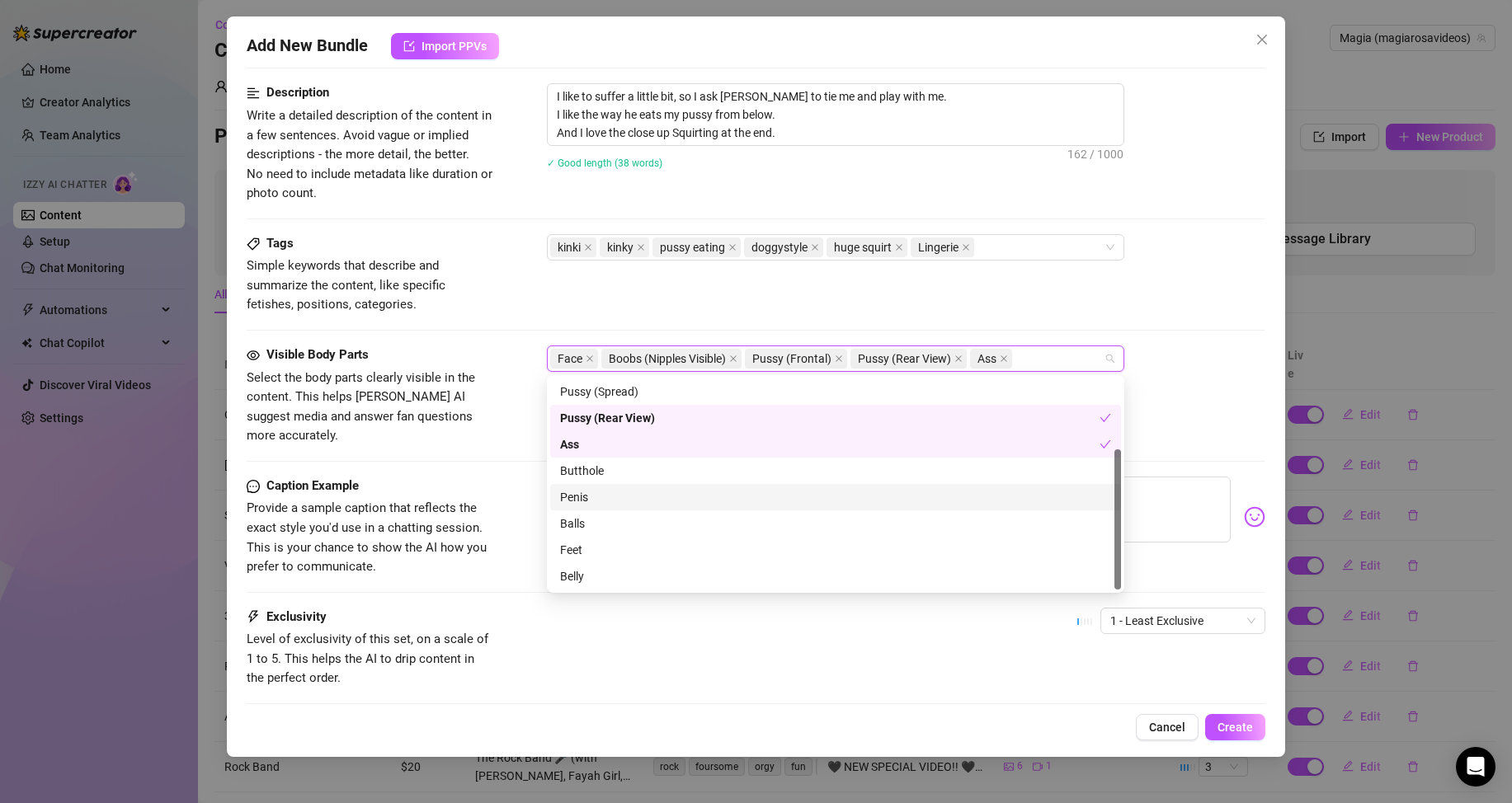
click at [599, 493] on div "Penis" at bounding box center [835, 497] width 551 height 18
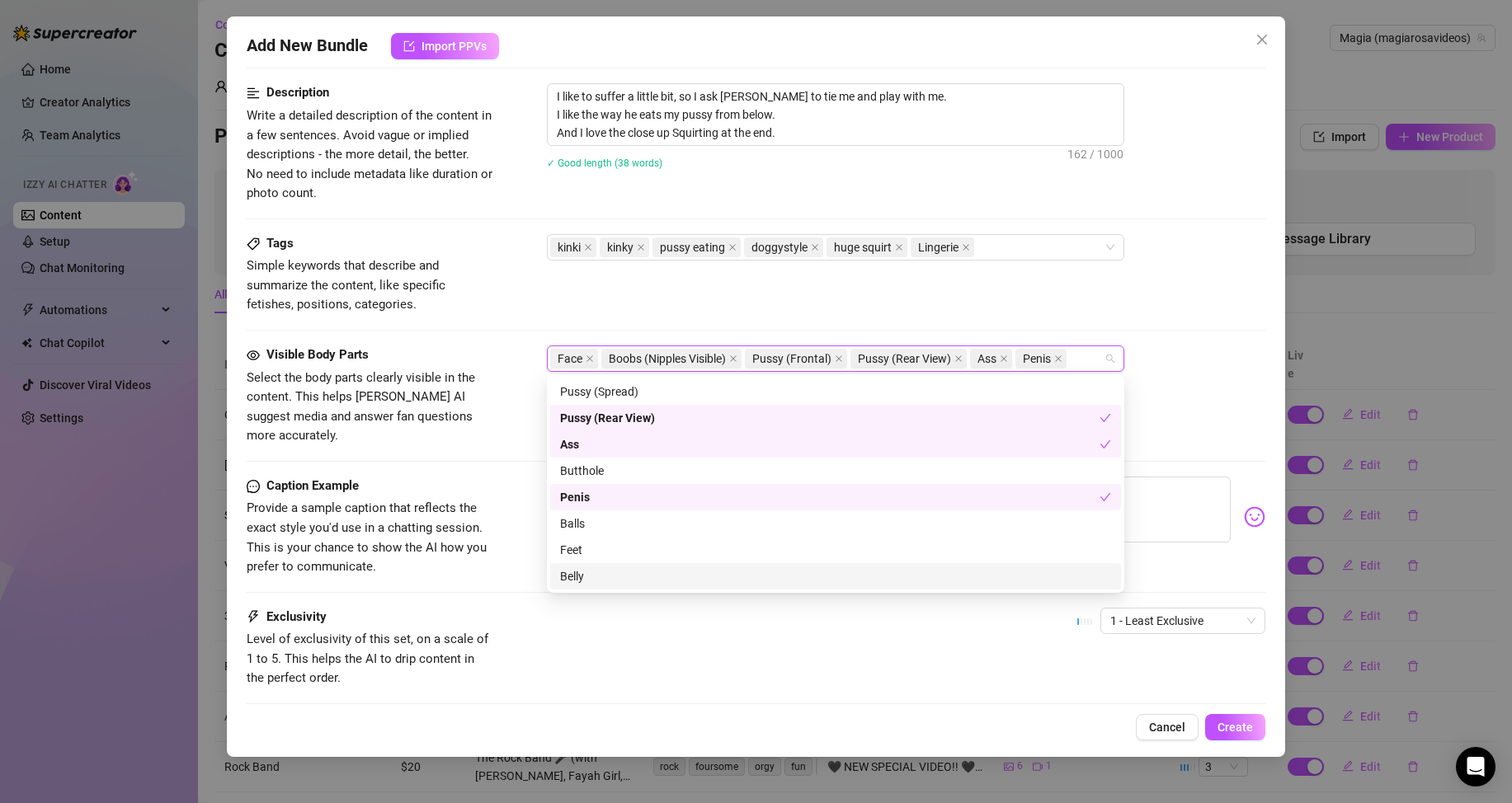
click at [583, 575] on div "Belly" at bounding box center [835, 577] width 551 height 18
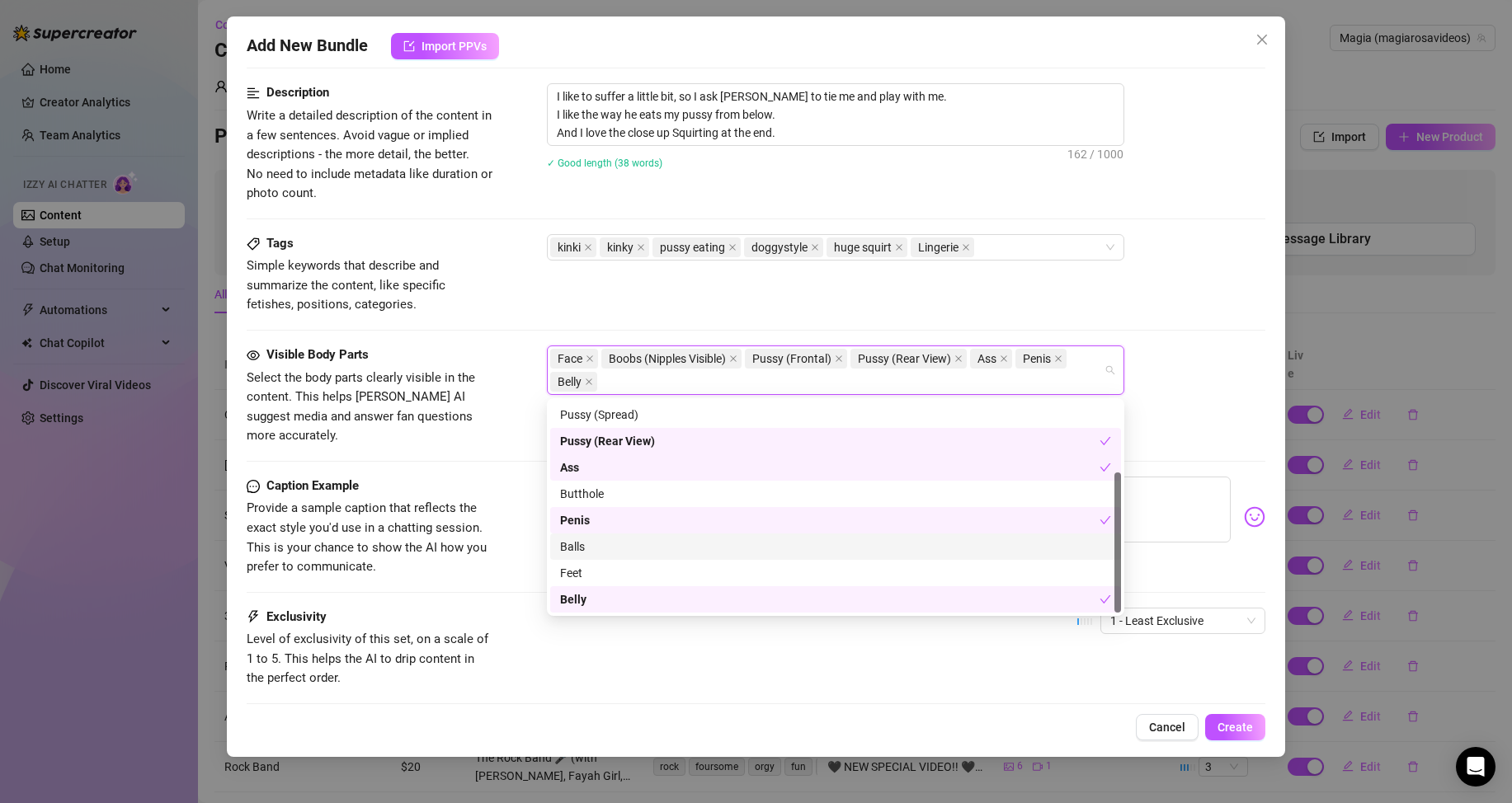
click at [494, 556] on div "Caption Example Provide a sample caption that reflects the exact style you'd us…" at bounding box center [756, 526] width 1019 height 100
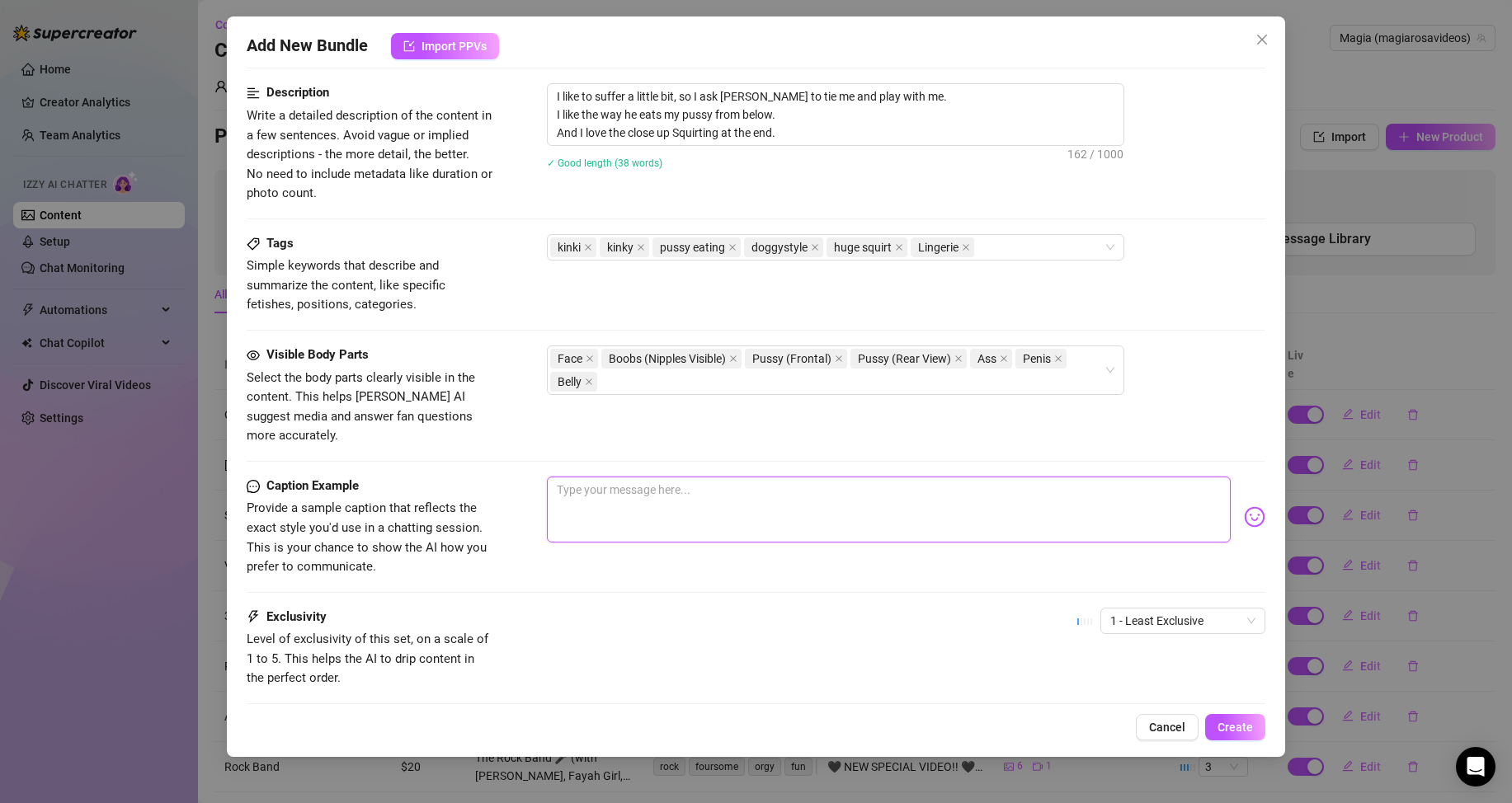
click at [608, 484] on textarea at bounding box center [888, 509] width 684 height 66
click at [622, 486] on textarea at bounding box center [888, 509] width 684 height 66
type textarea "I"
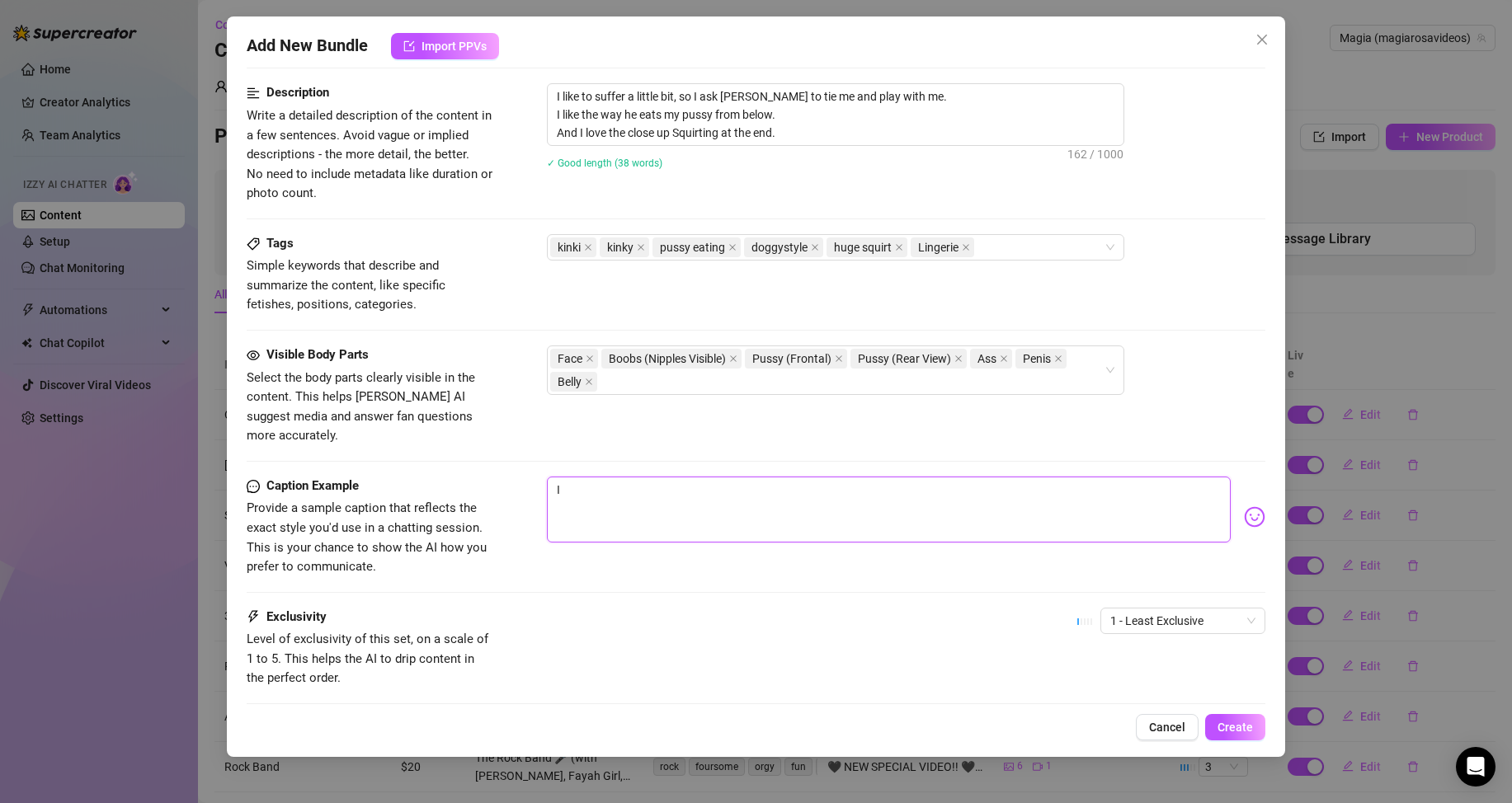
type textarea "I"
type textarea "I l"
type textarea "I lo"
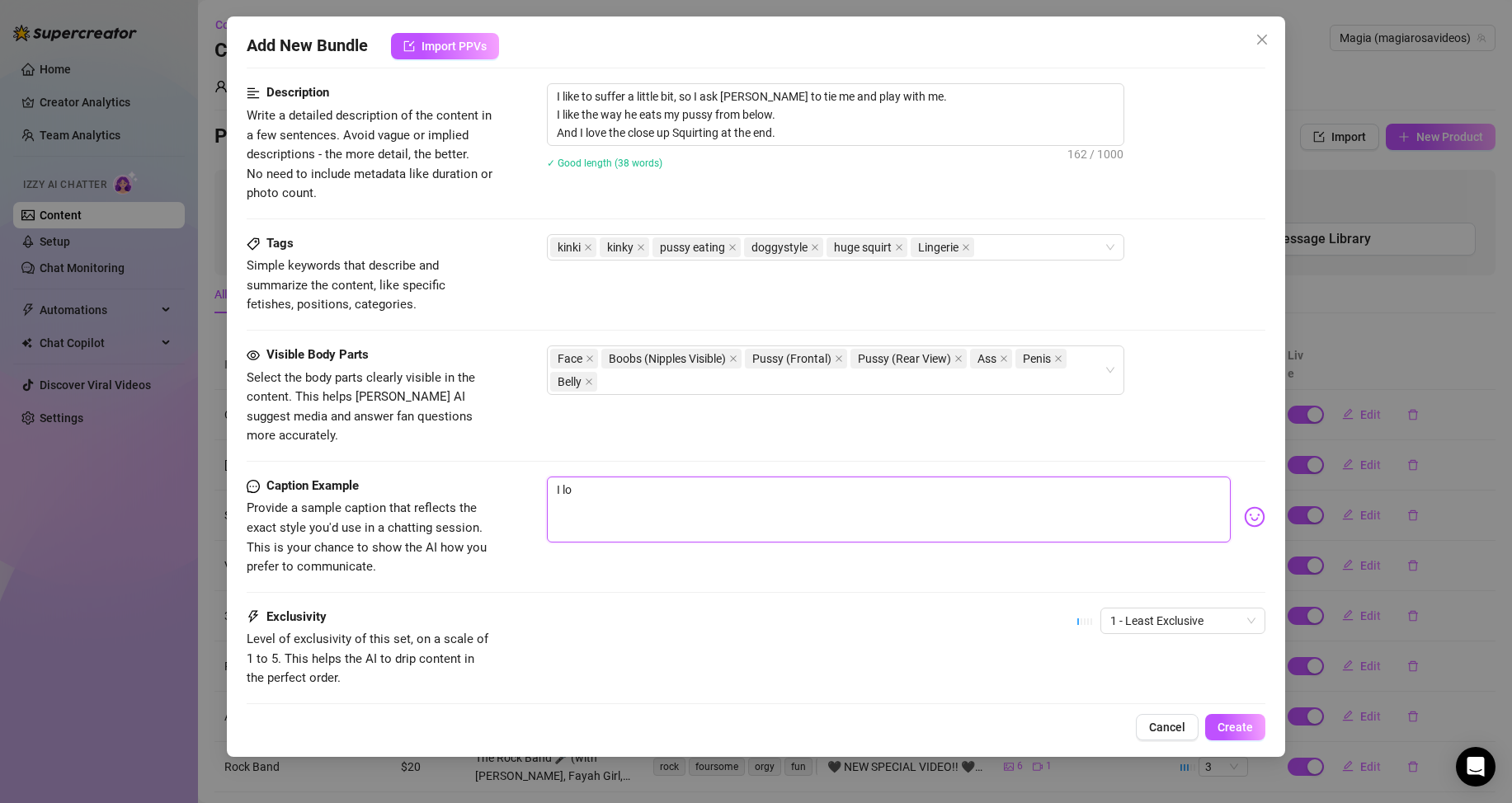
type textarea "I lov"
type textarea "I love"
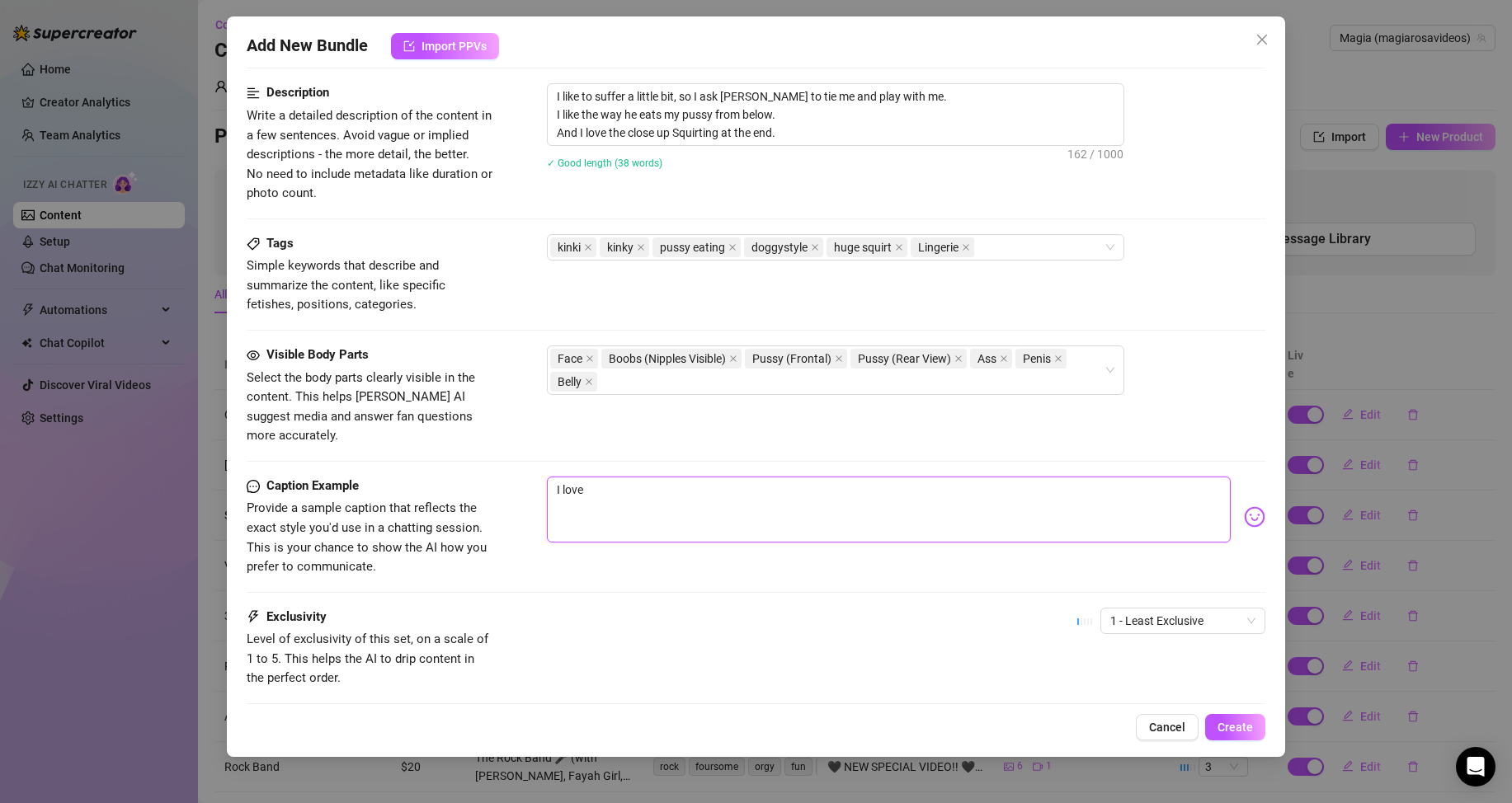
type textarea "I love"
type textarea "I love h"
type textarea "I love ho"
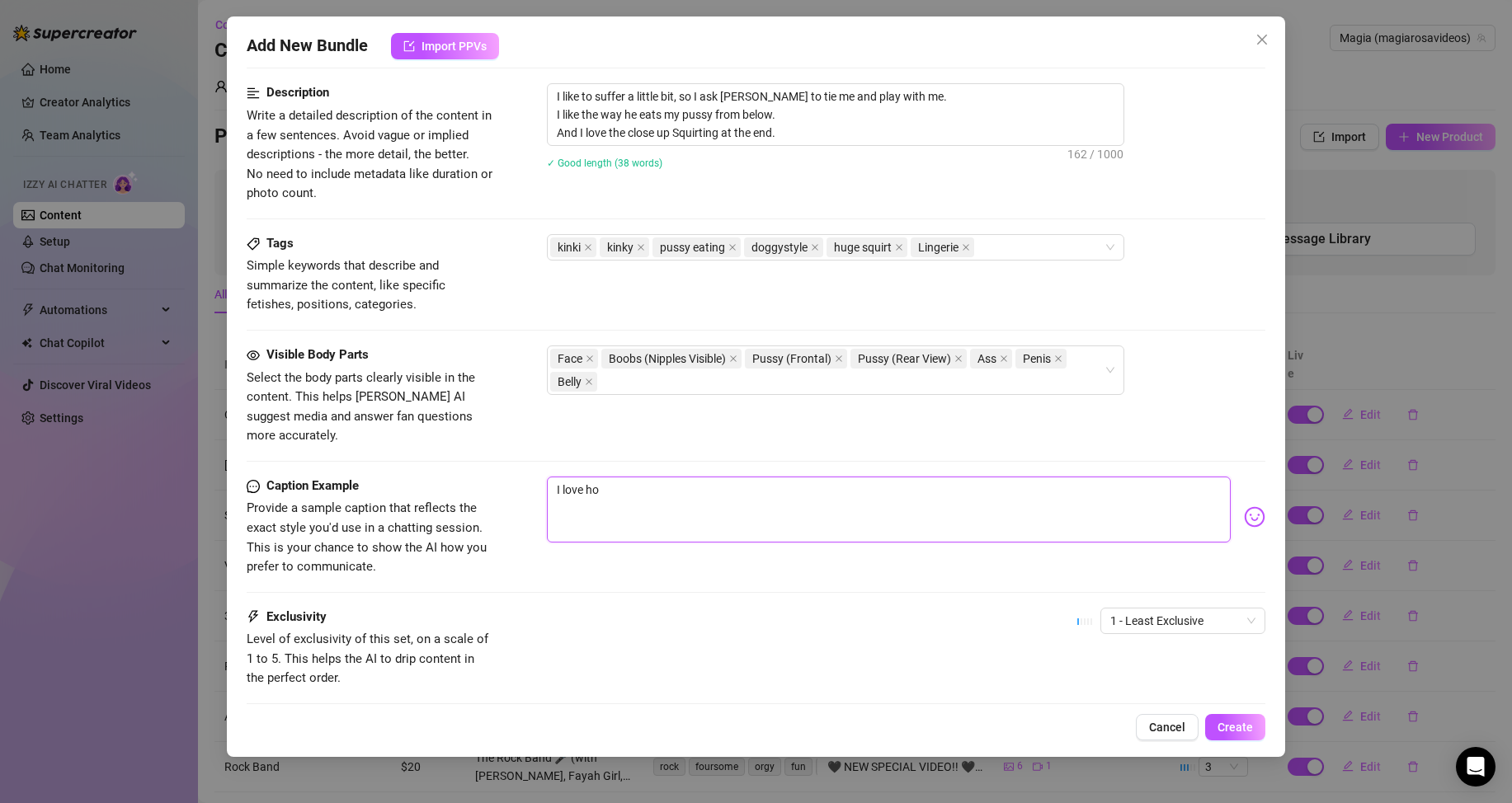
type textarea "I love how"
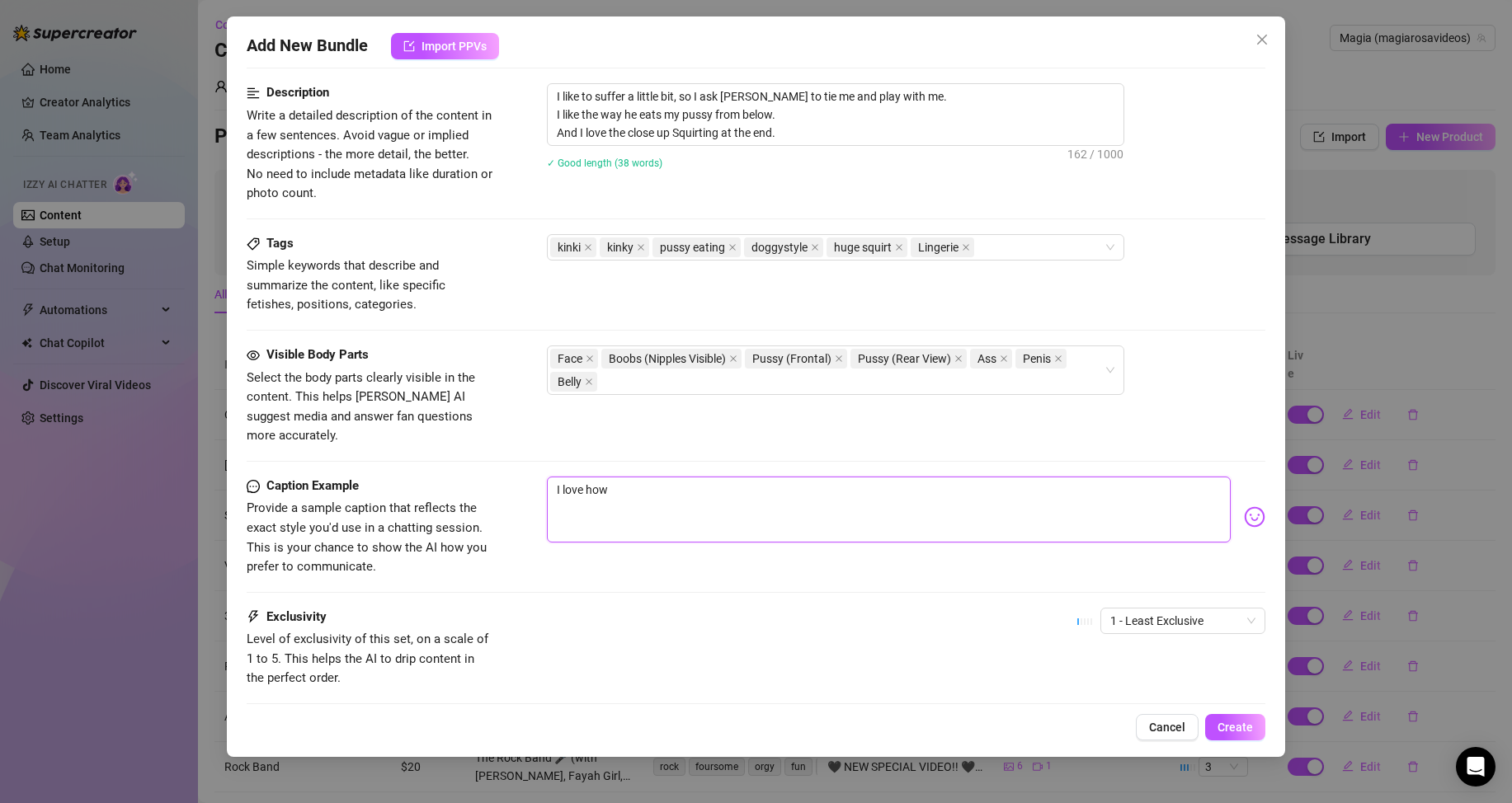
type textarea "I love how"
type textarea "I love ho"
type textarea "I love h"
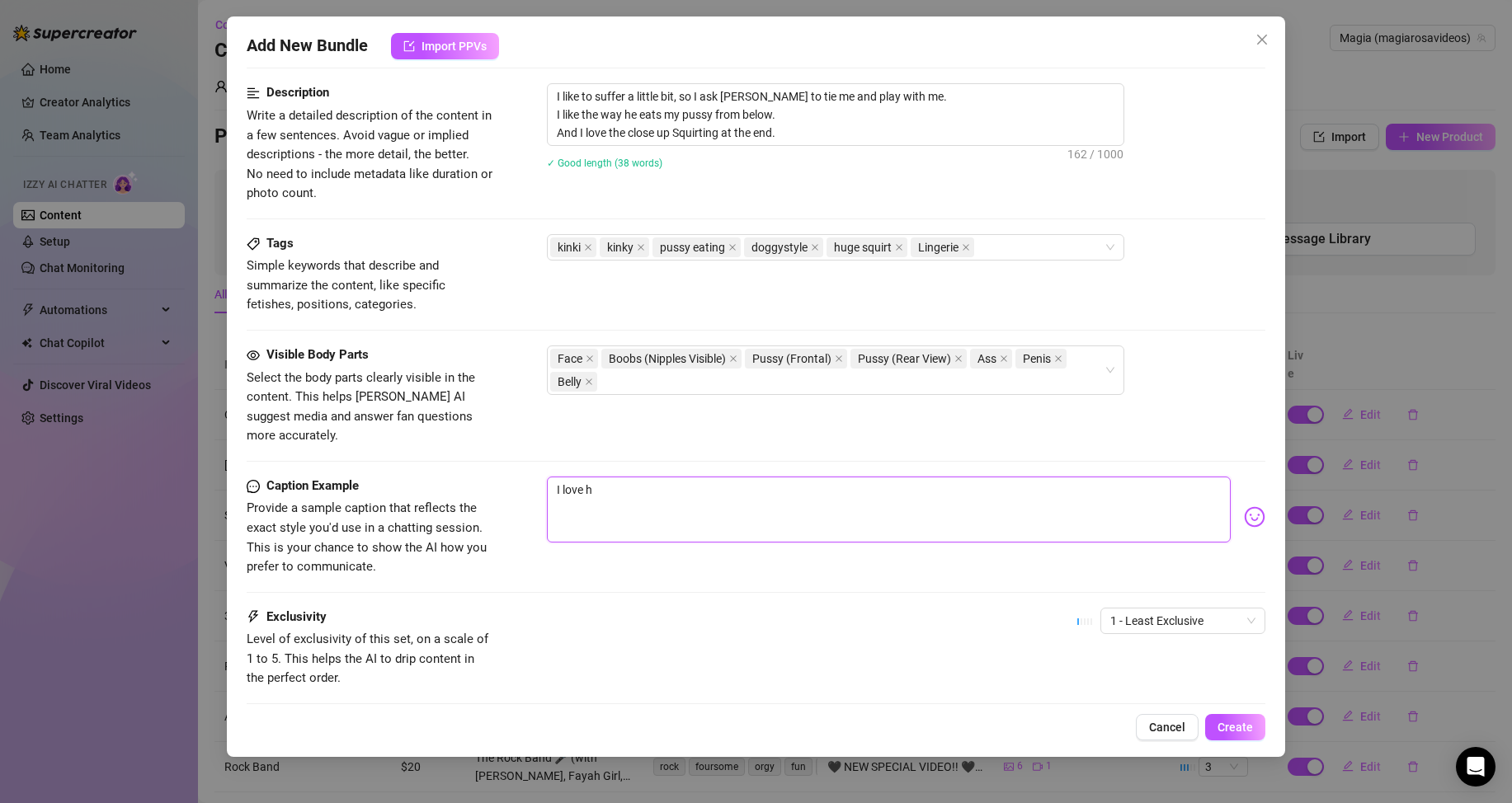
type textarea "I love"
type textarea "I lov"
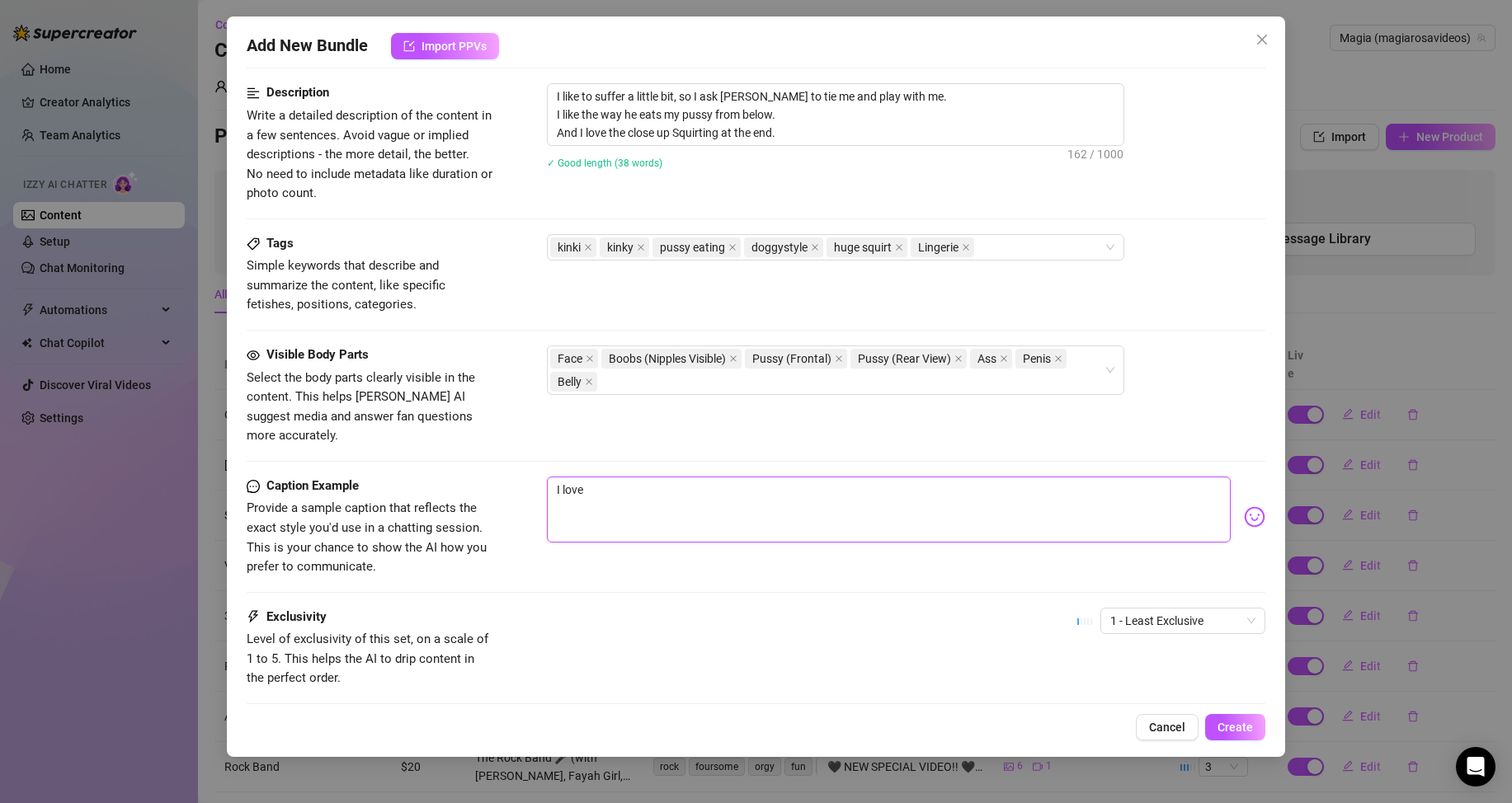
type textarea "I lov"
type textarea "I lo"
type textarea "I l"
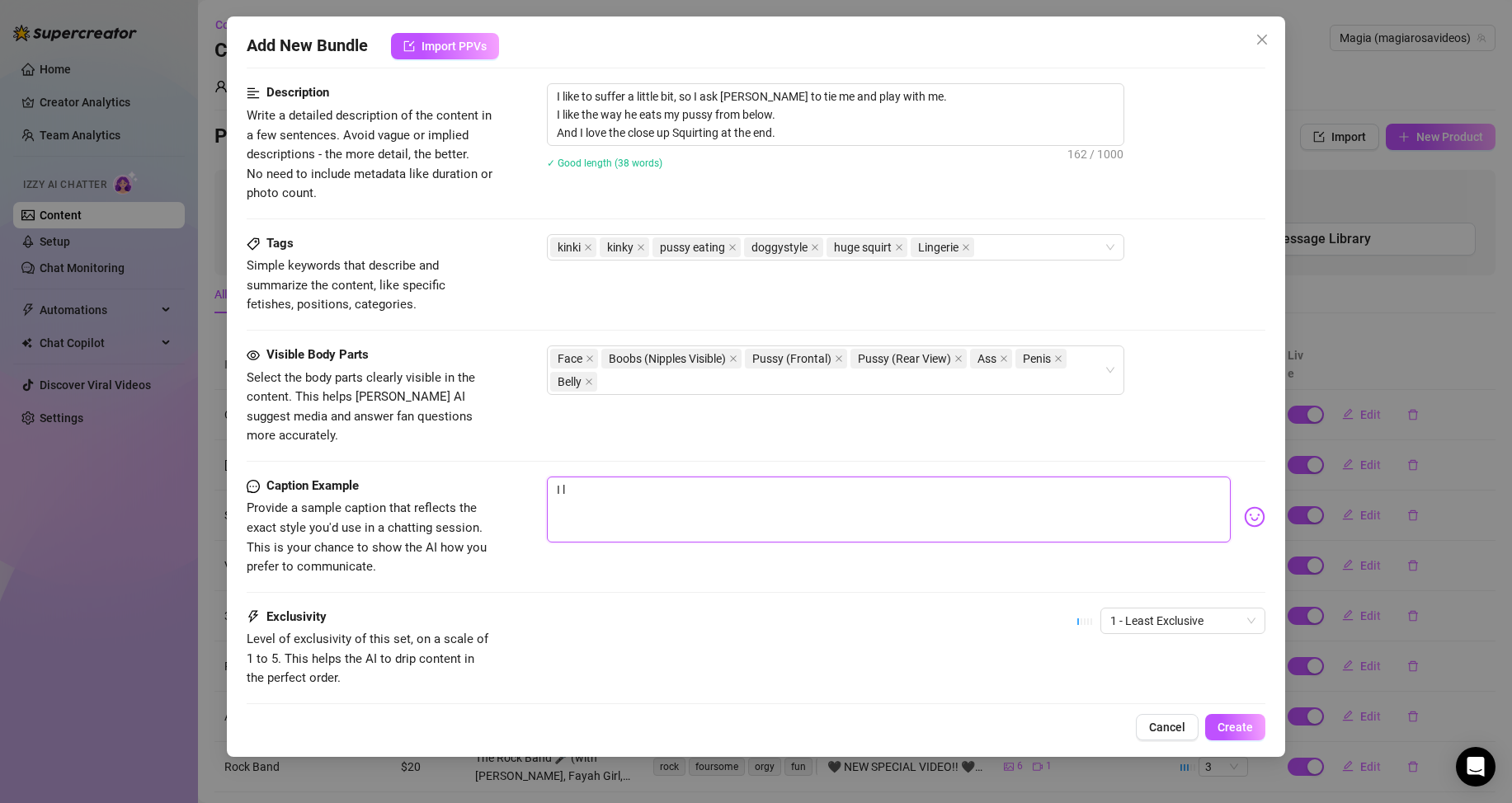
type textarea "I"
type textarea "Type your message here..."
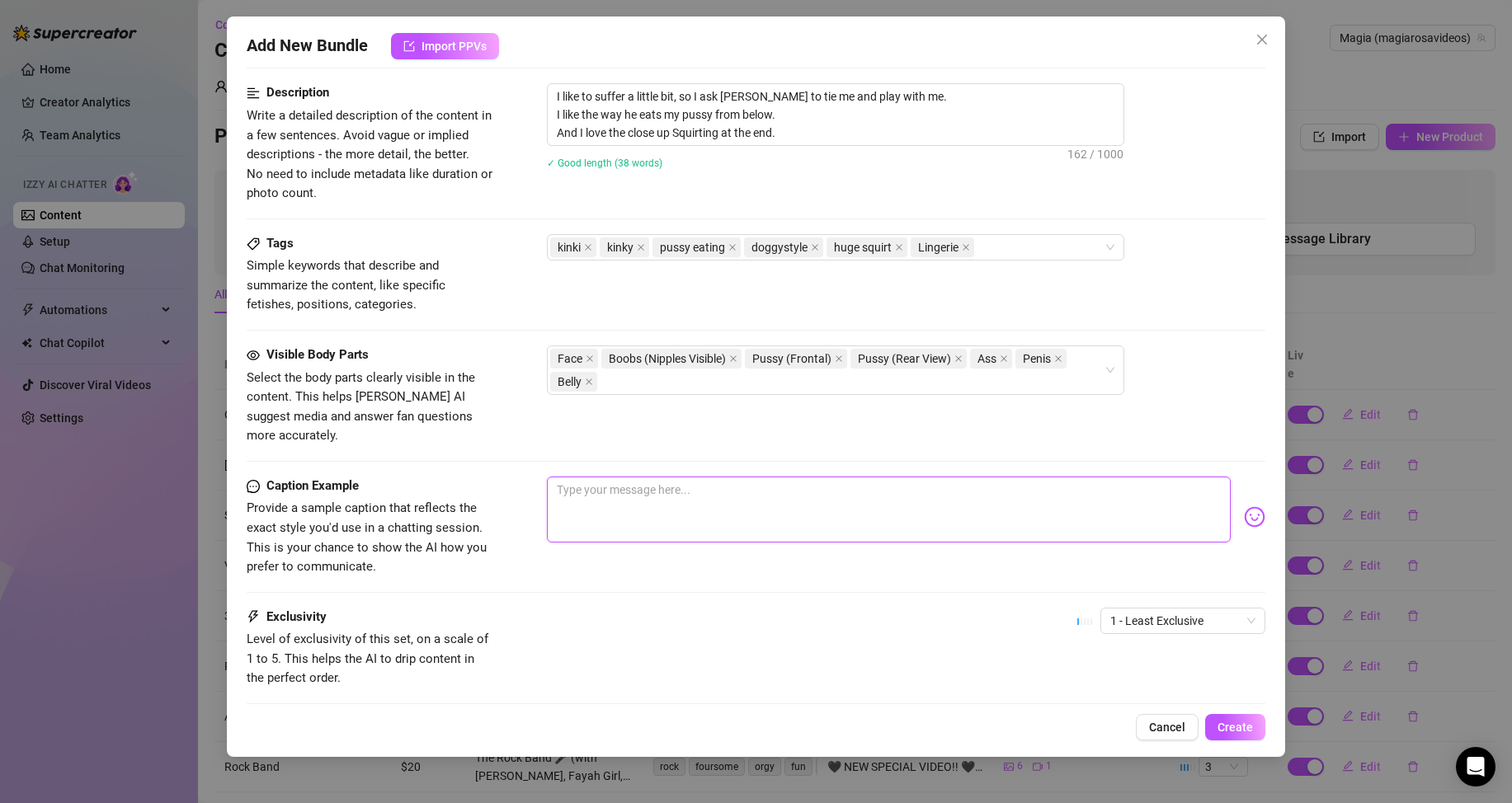
type textarea "W"
type textarea "Wi"
type textarea "Wis"
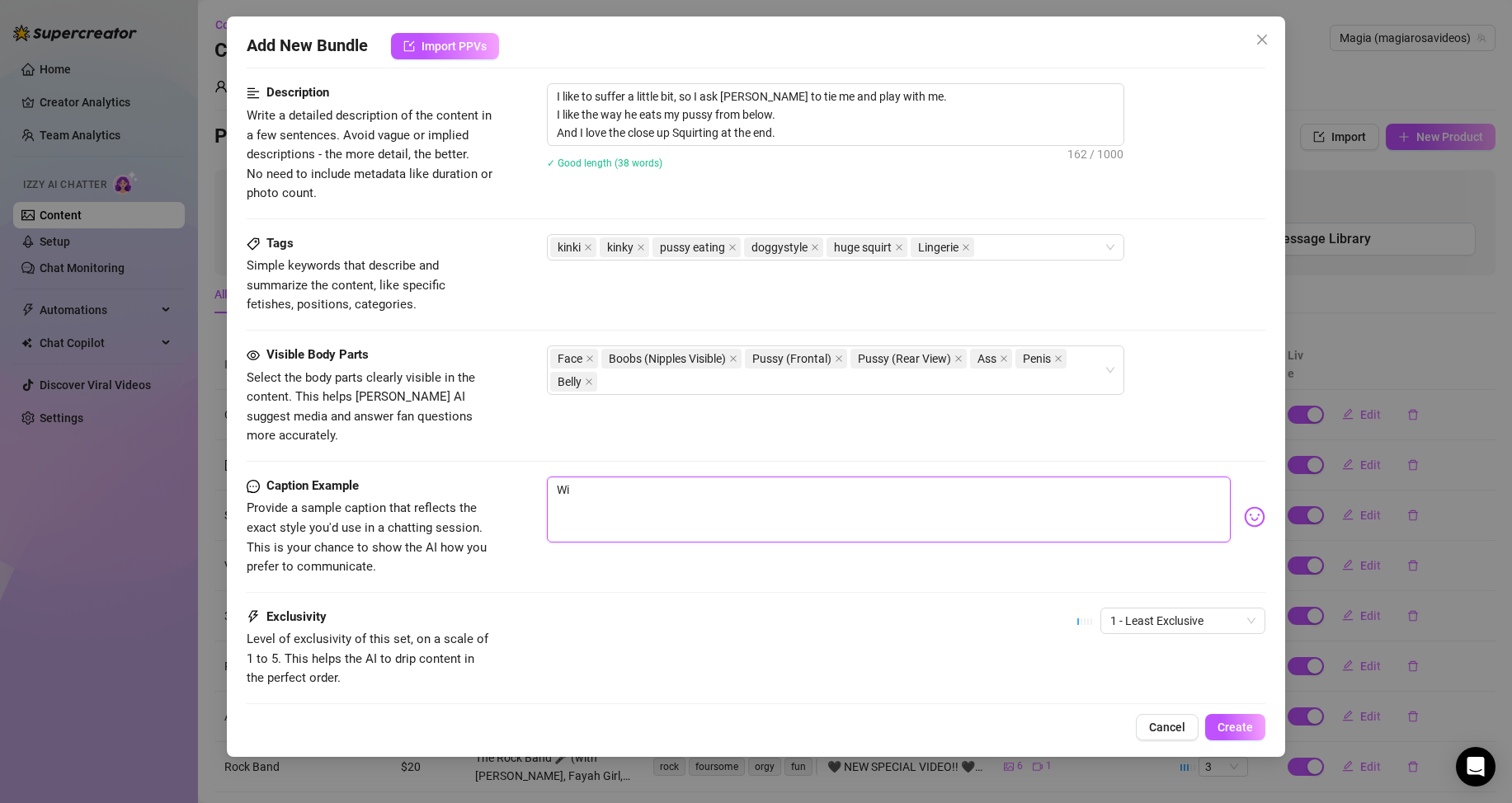
type textarea "Wis"
type textarea "Wish"
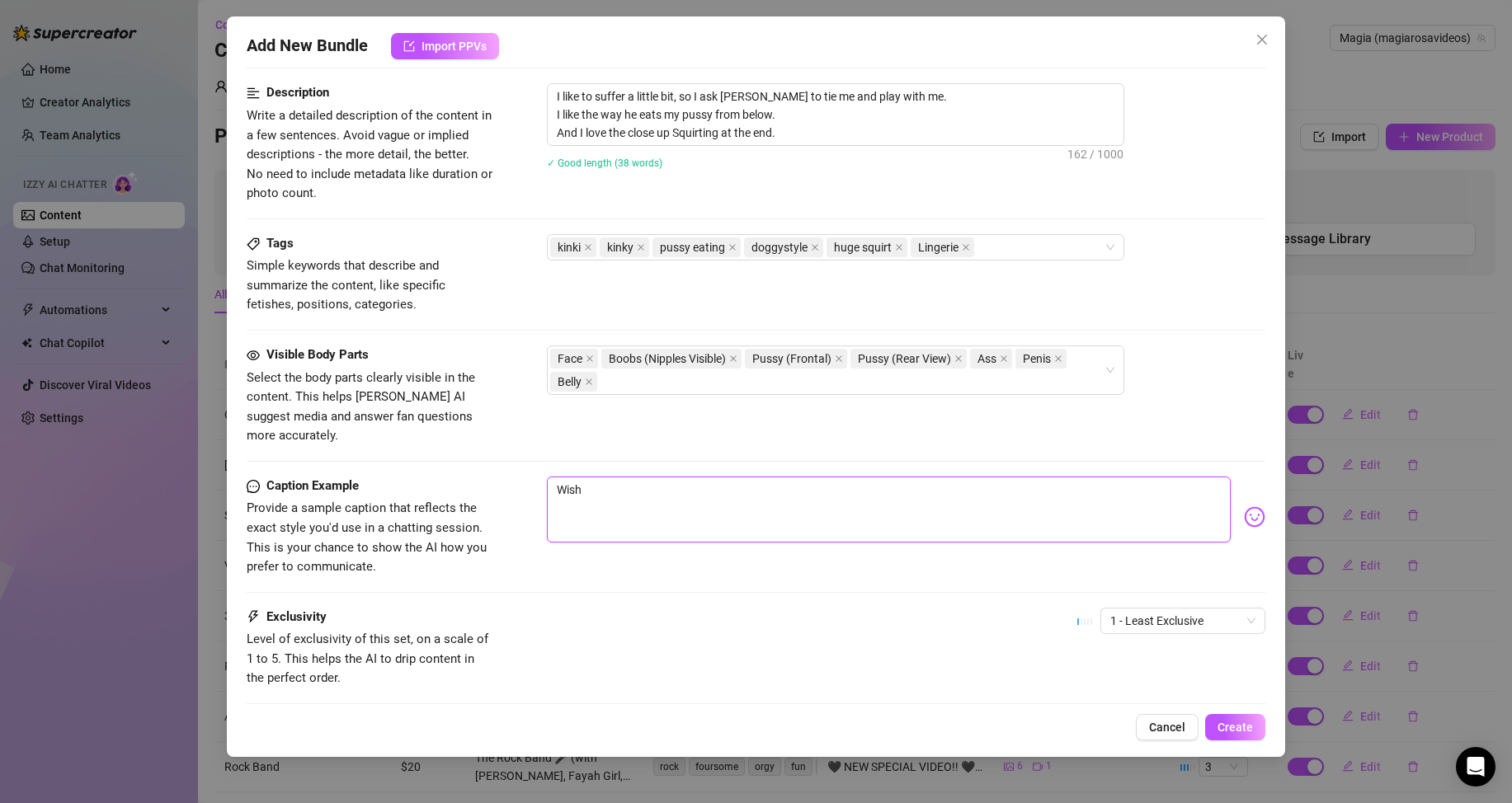
type textarea "Wish y"
type textarea "Wish yo"
type textarea "Wish you"
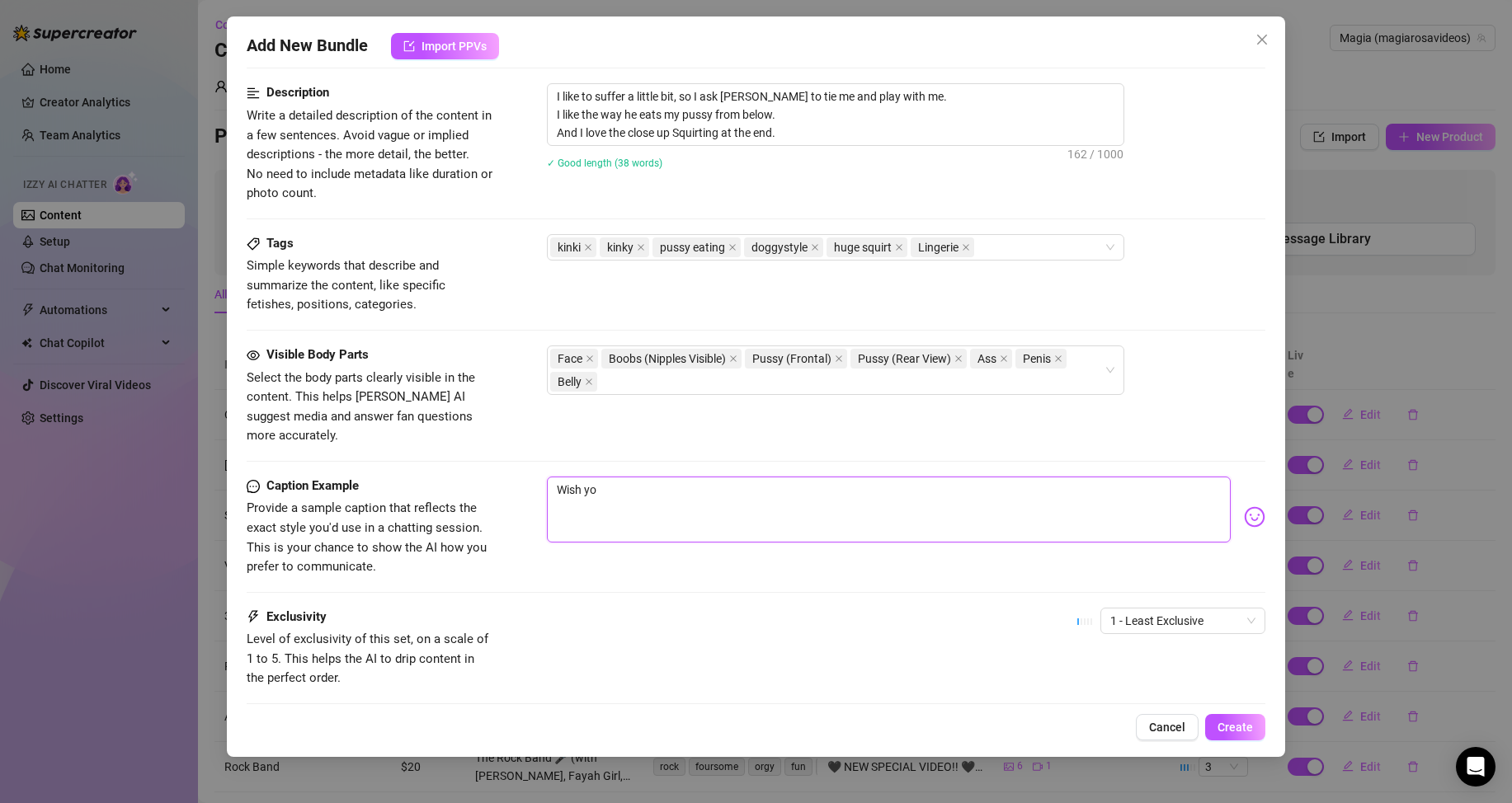
type textarea "Wish you"
type textarea "Wish you l"
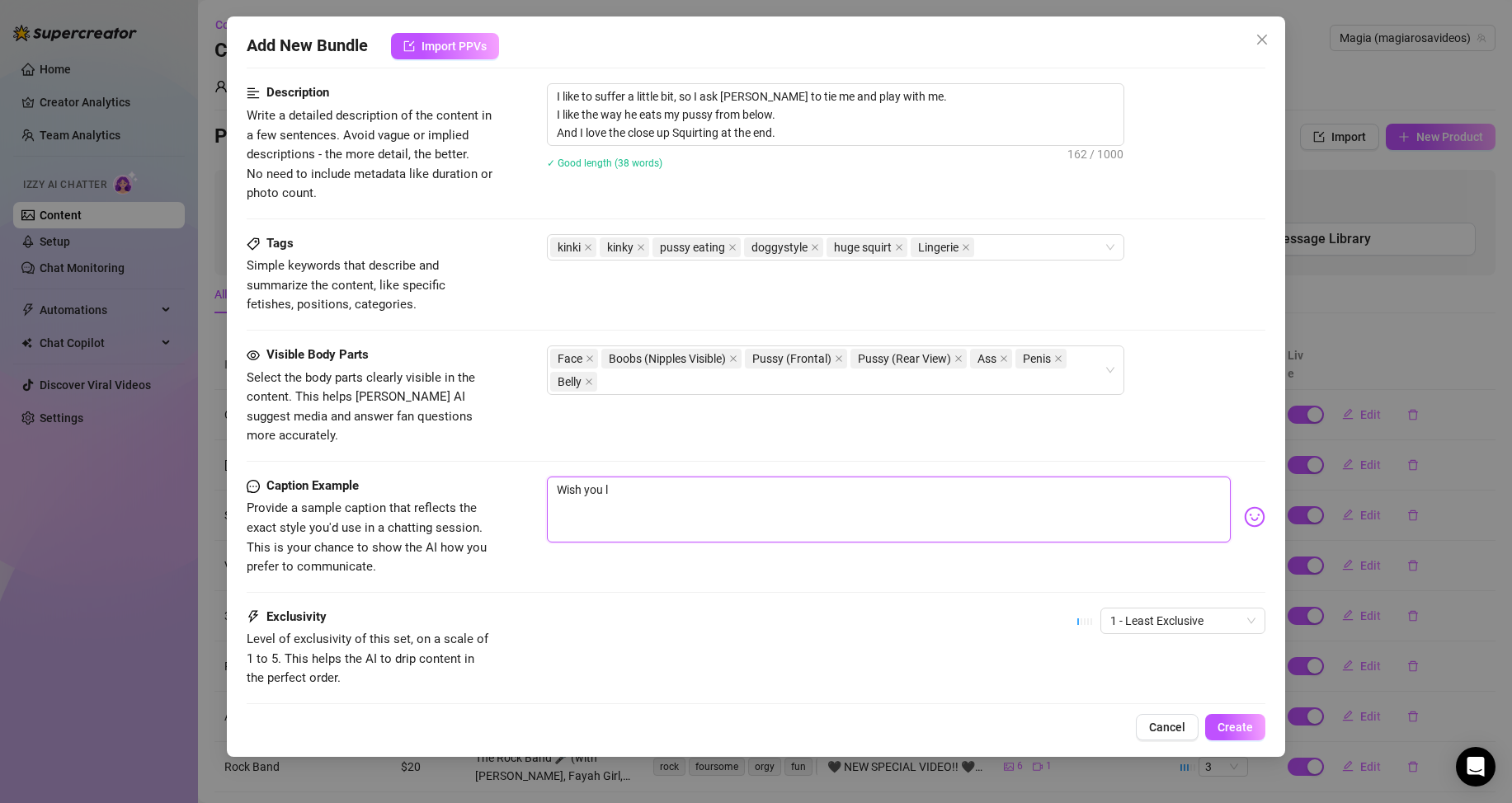
type textarea "Wish you lo"
type textarea "Wish you lov"
type textarea "Wish you love"
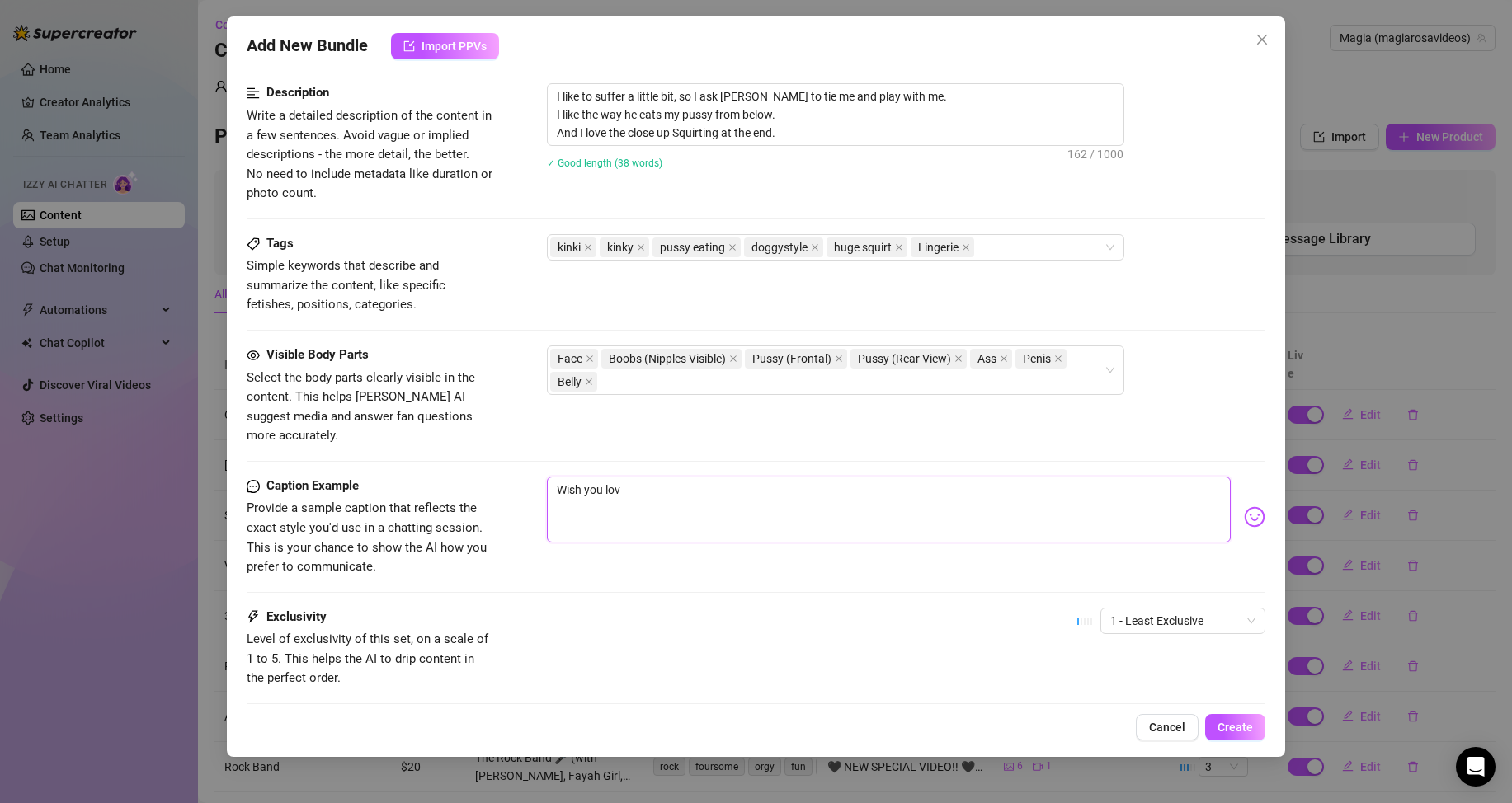
type textarea "Wish you love"
type textarea "Wish you love t"
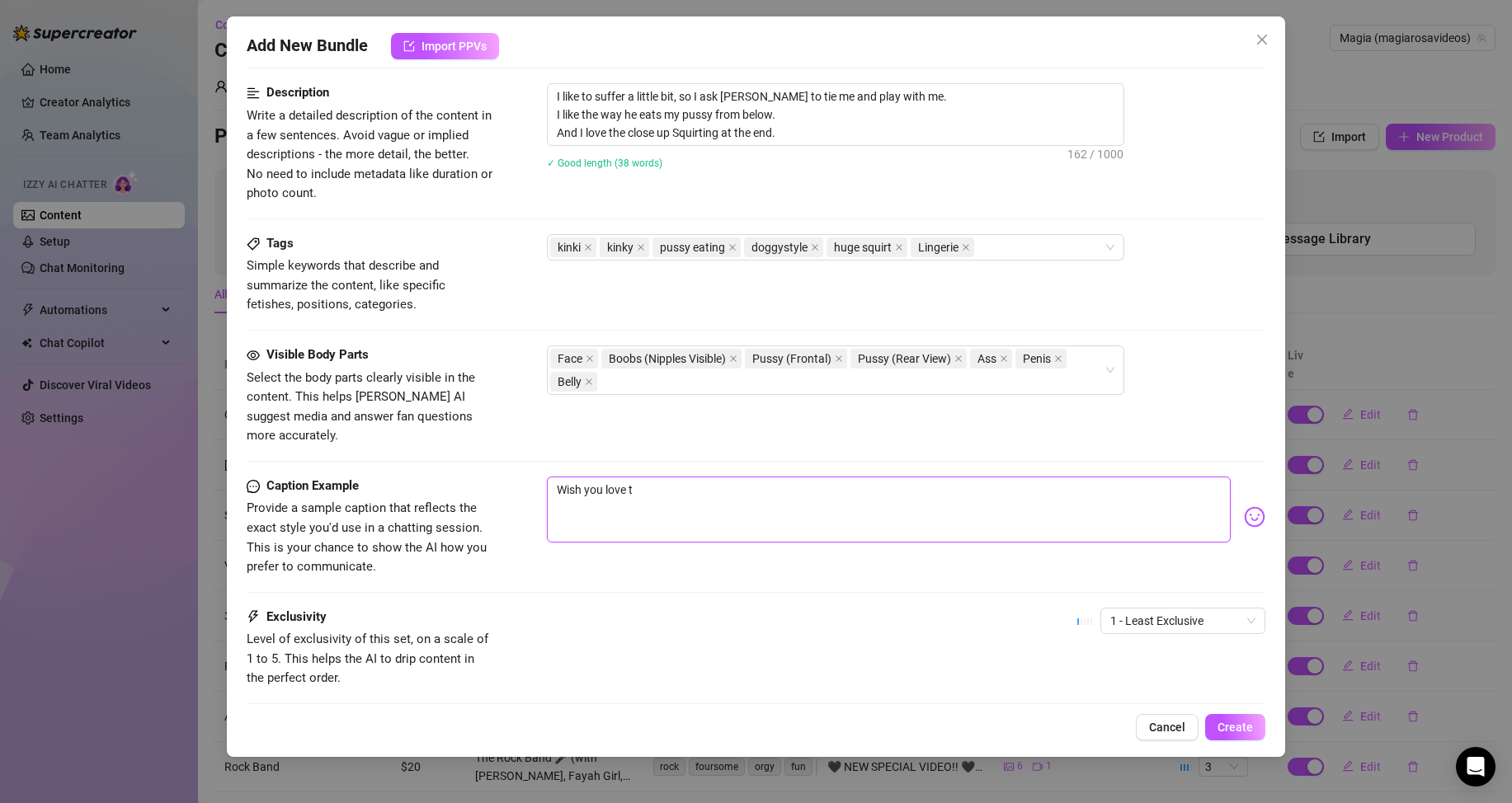
type textarea "Wish you love th"
type textarea "Wish you love thi"
type textarea "Wish you love this"
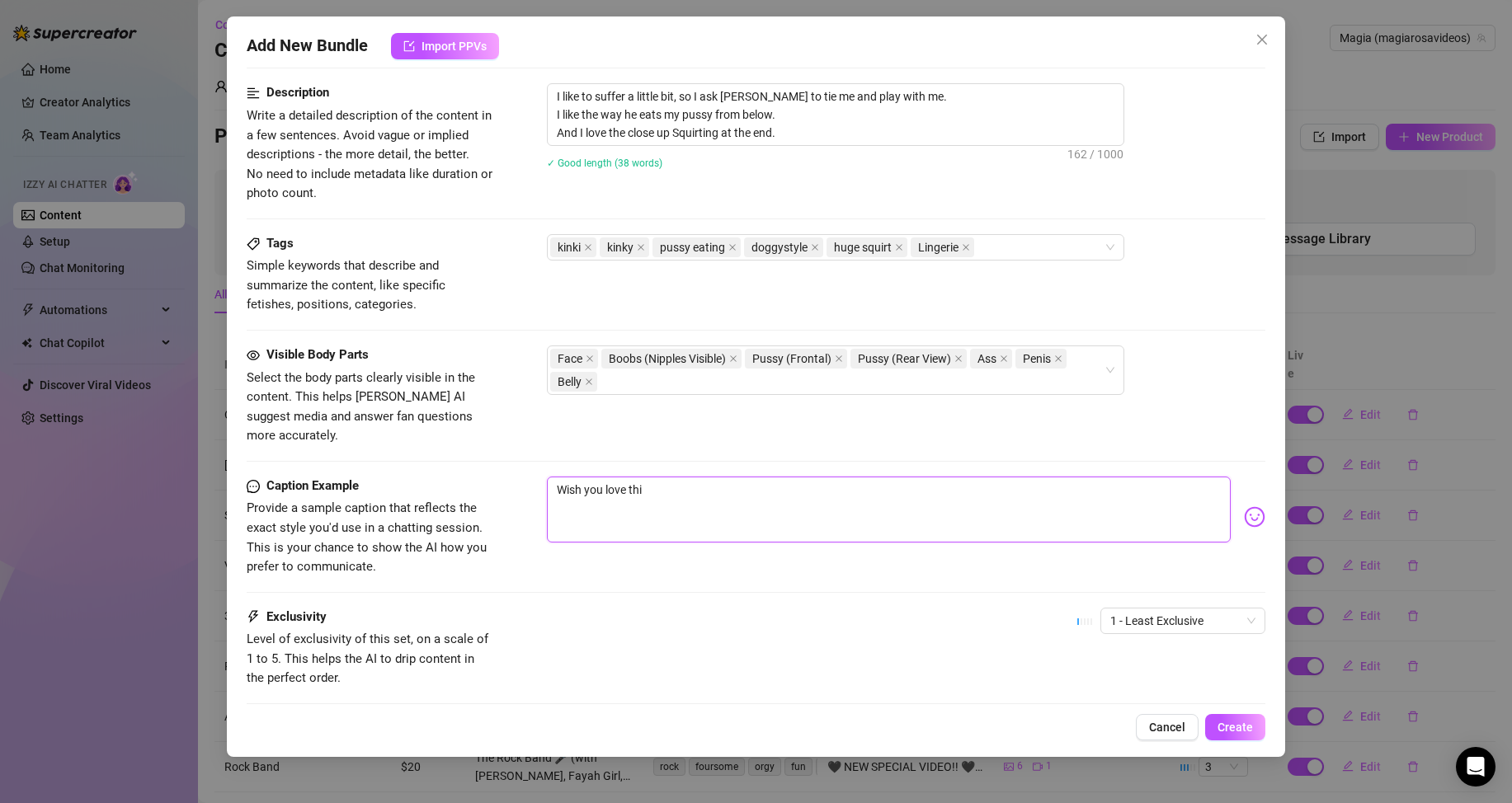
type textarea "Wish you love this"
type textarea "Wish you love this o"
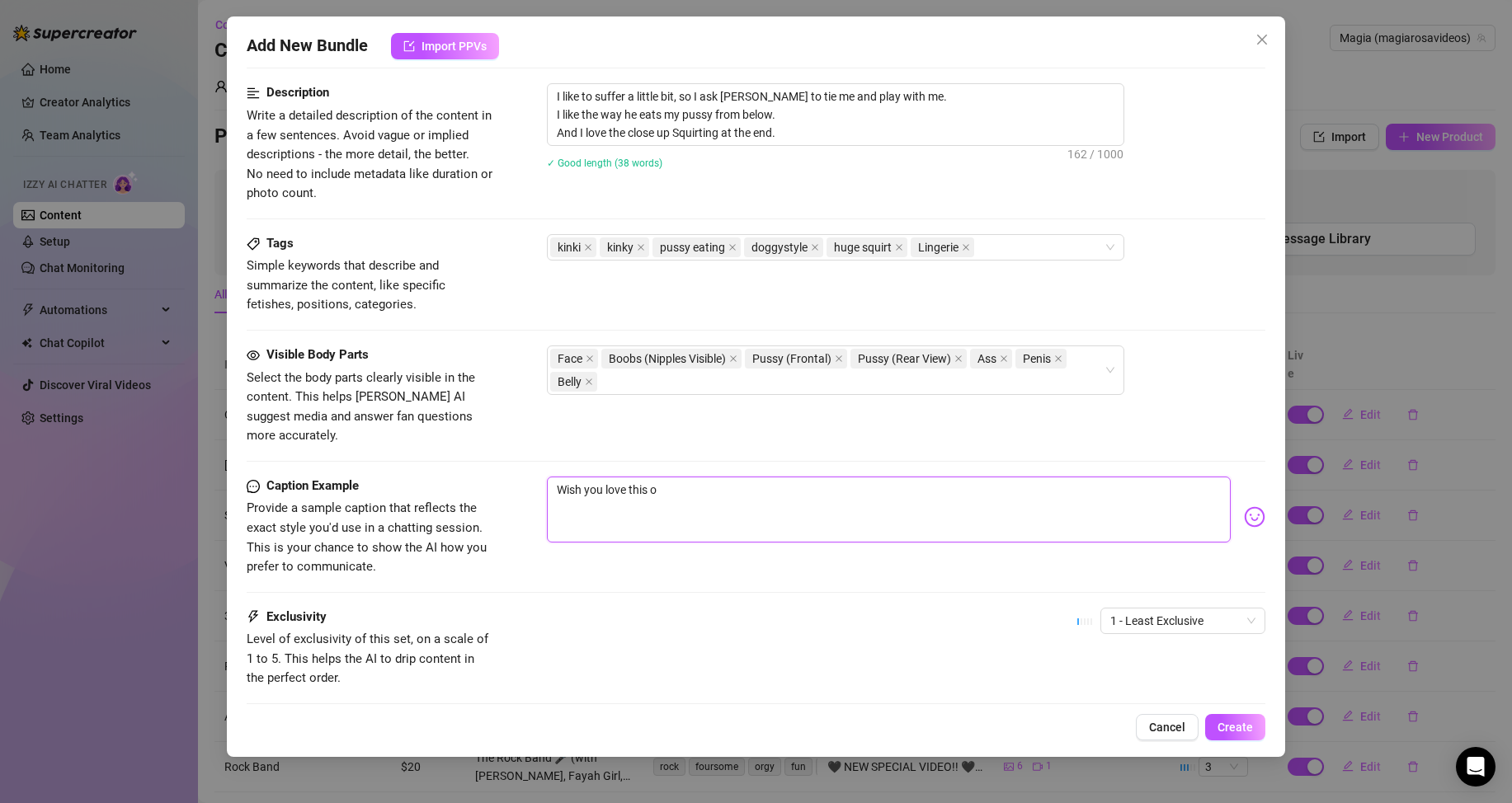
type textarea "Wish you love this on"
type textarea "Wish you love this one"
type textarea "Wish you love this one,"
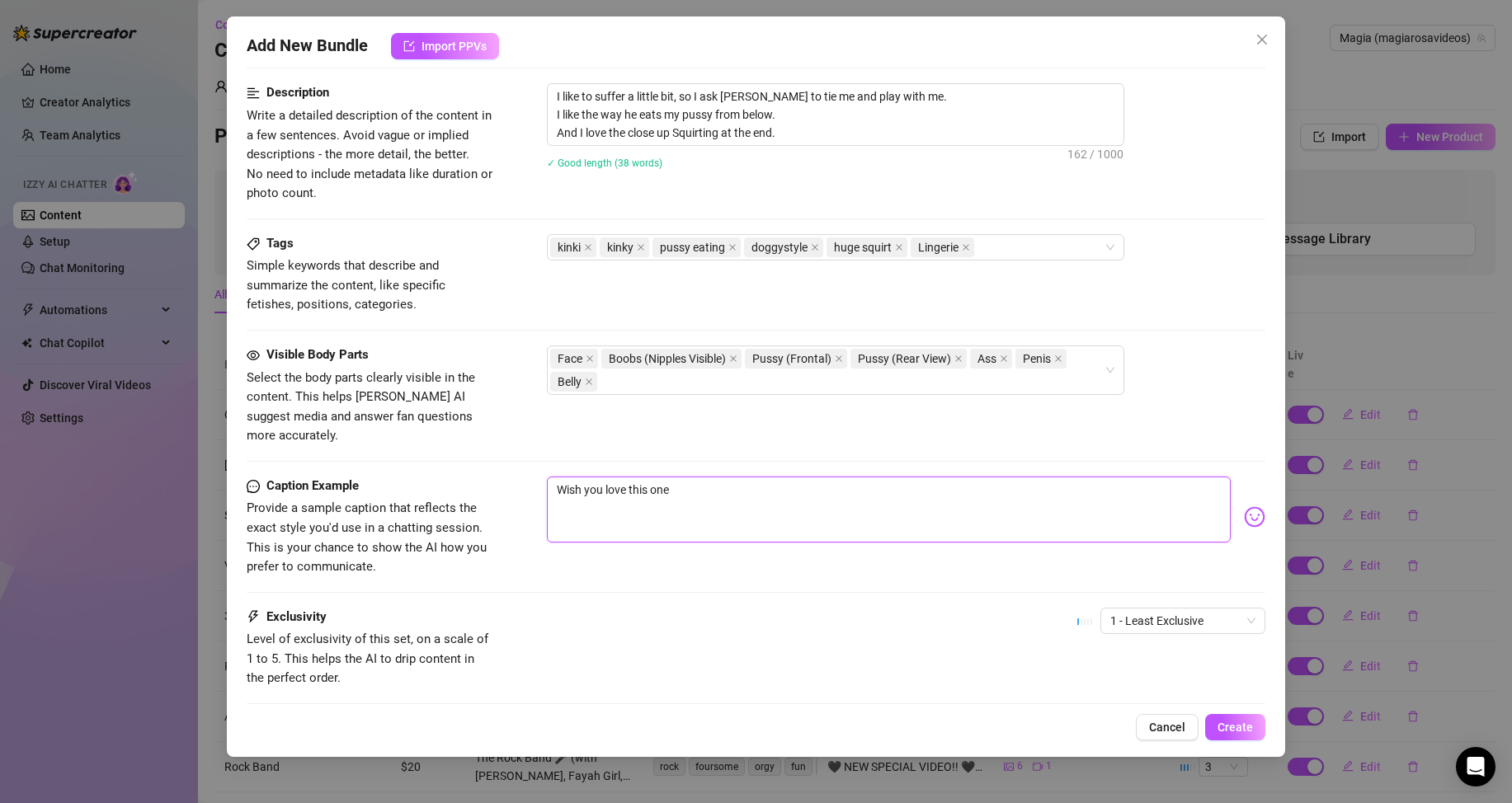
type textarea "Wish you love this one,"
type textarea "Wish you love this one, w"
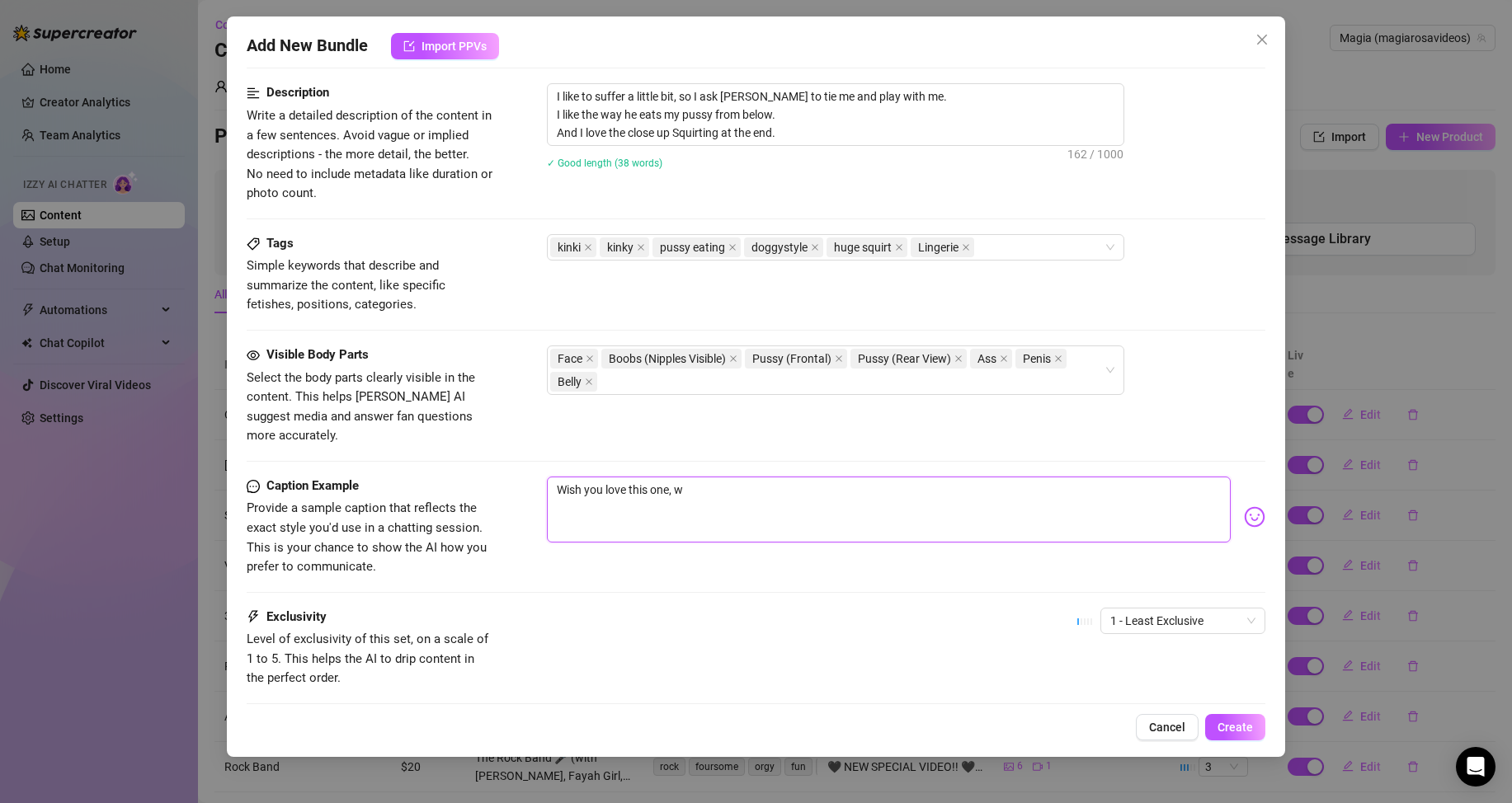
type textarea "Wish you love this one, we"
type textarea "Wish you love this one, we h"
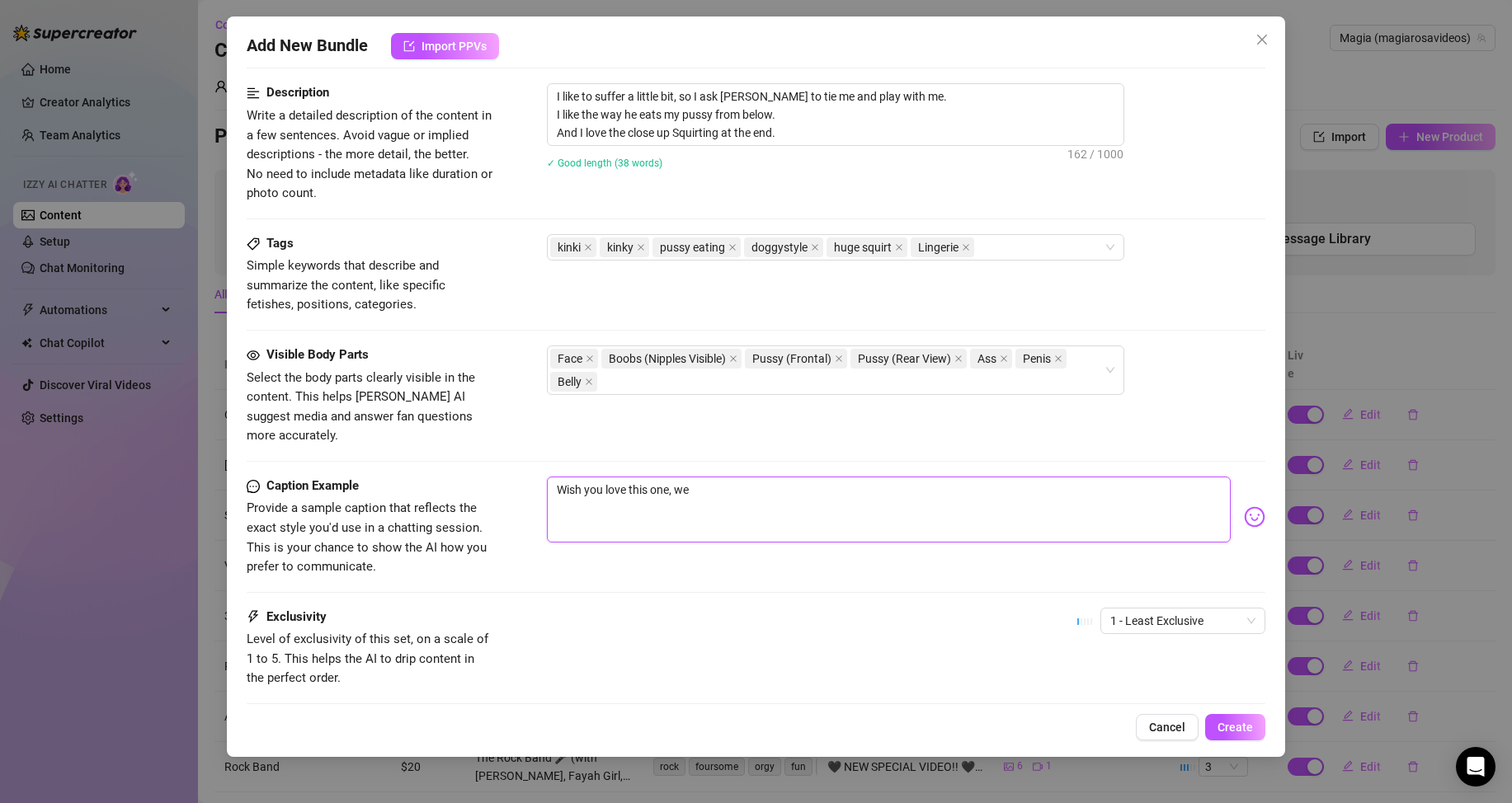
type textarea "Wish you love this one, we h"
type textarea "Wish you love this one, we ha"
type textarea "Wish you love this one, we had"
type textarea "Wish you love this one, we ha"
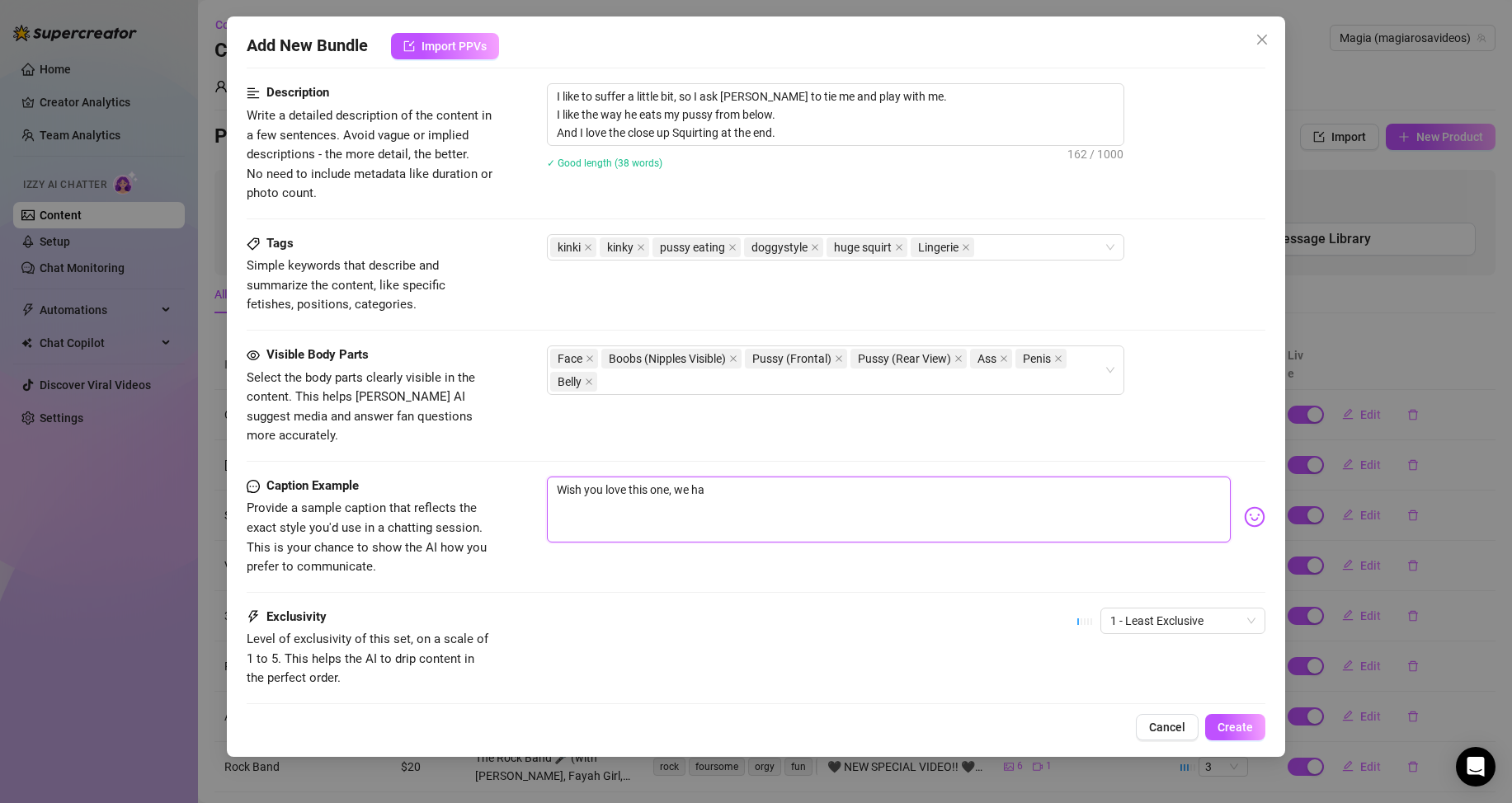
type textarea "Wish you love this one, we h"
type textarea "Wish you love this one, we"
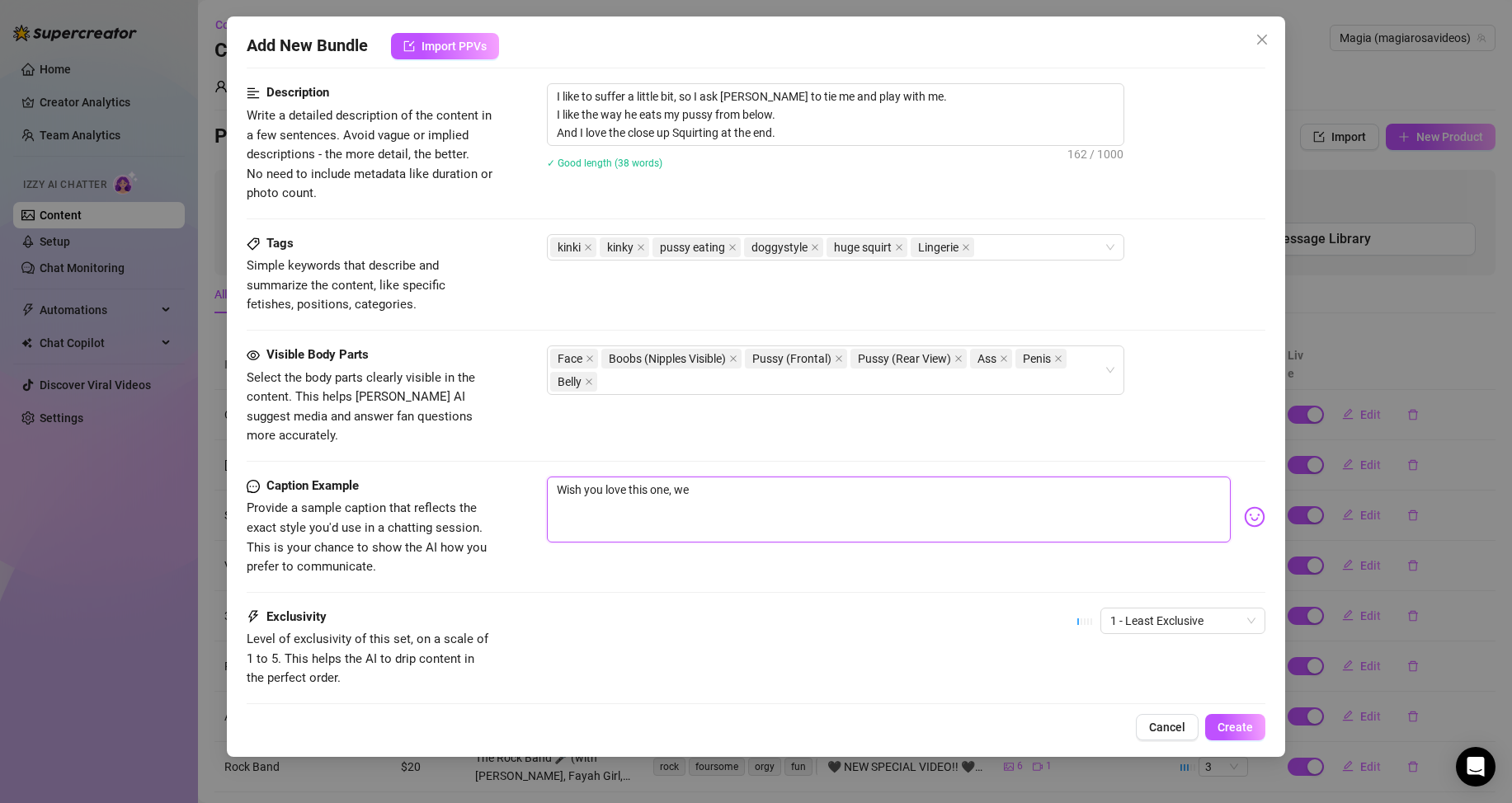
type textarea "Wish you love this one, we"
type textarea "Wish you love this one, w"
type textarea "Wish you love this one,"
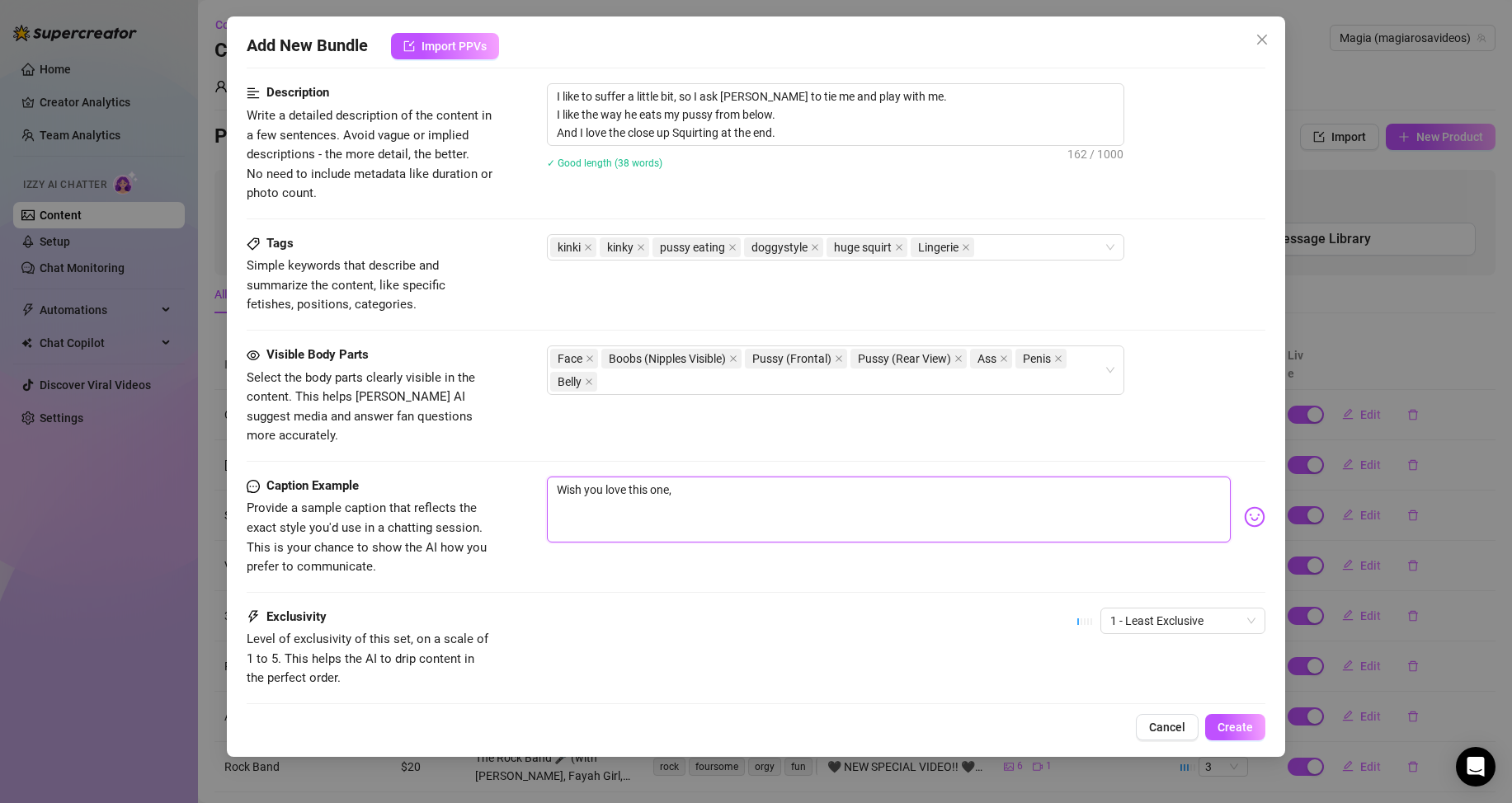
type textarea "Wish you love this one, I"
type textarea "Wish you love this one, I r"
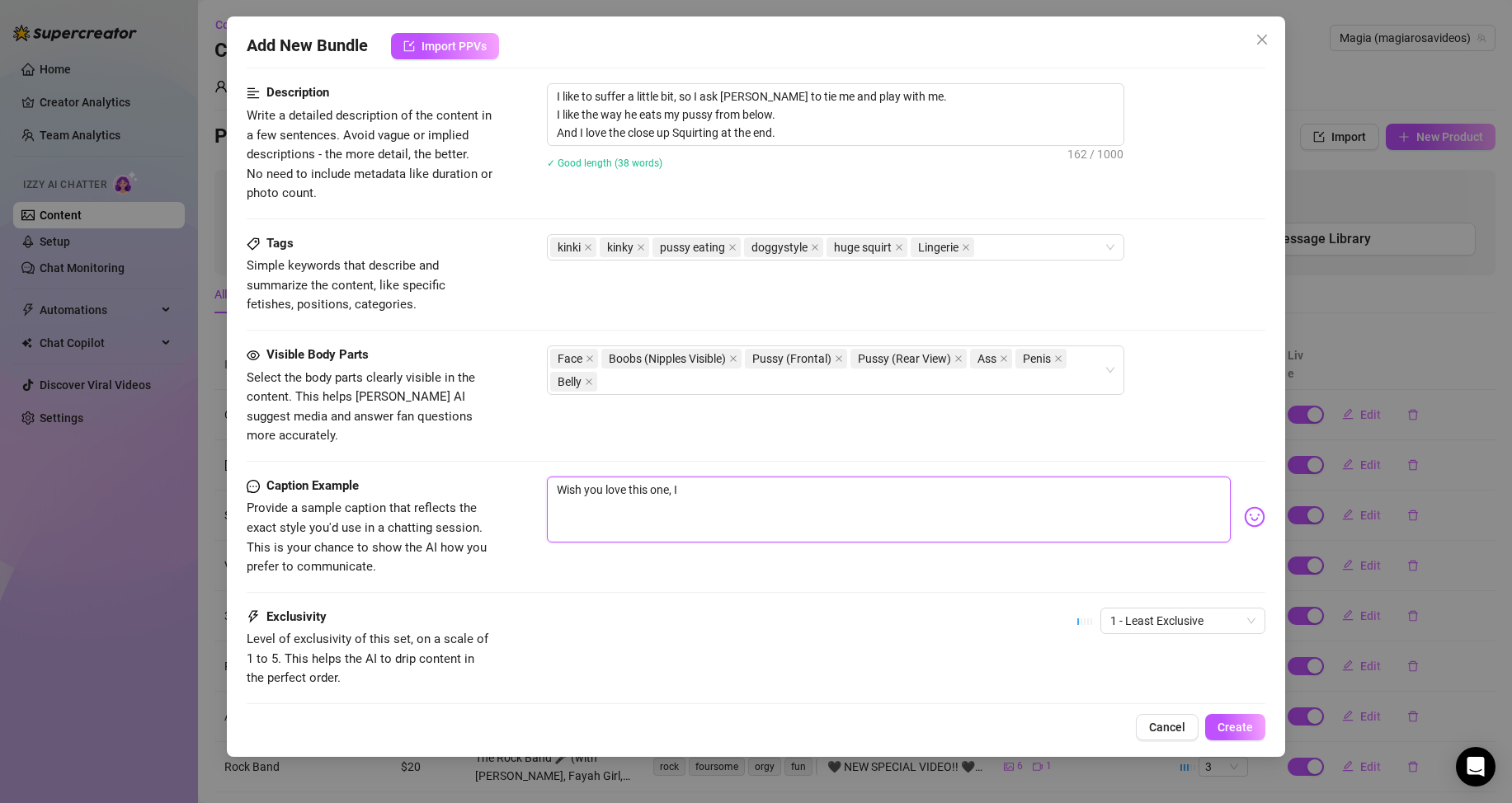
type textarea "Wish you love this one, I r"
type textarea "Wish you love this one, I re"
type textarea "Wish you love this one, I rea"
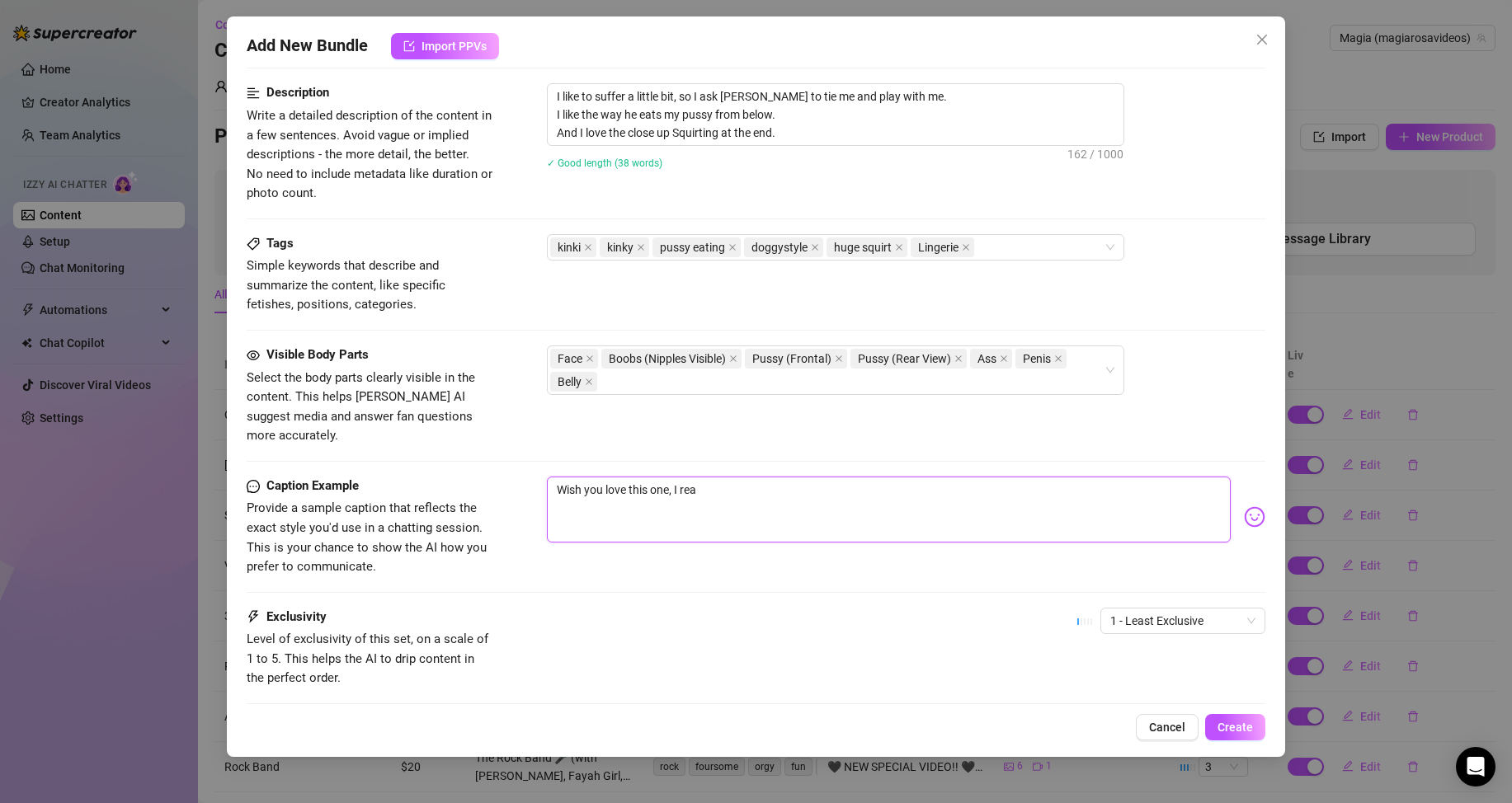
type textarea "Wish you love this one, I real"
type textarea "Wish you love this one, I reall"
type textarea "Wish you love this one, I really"
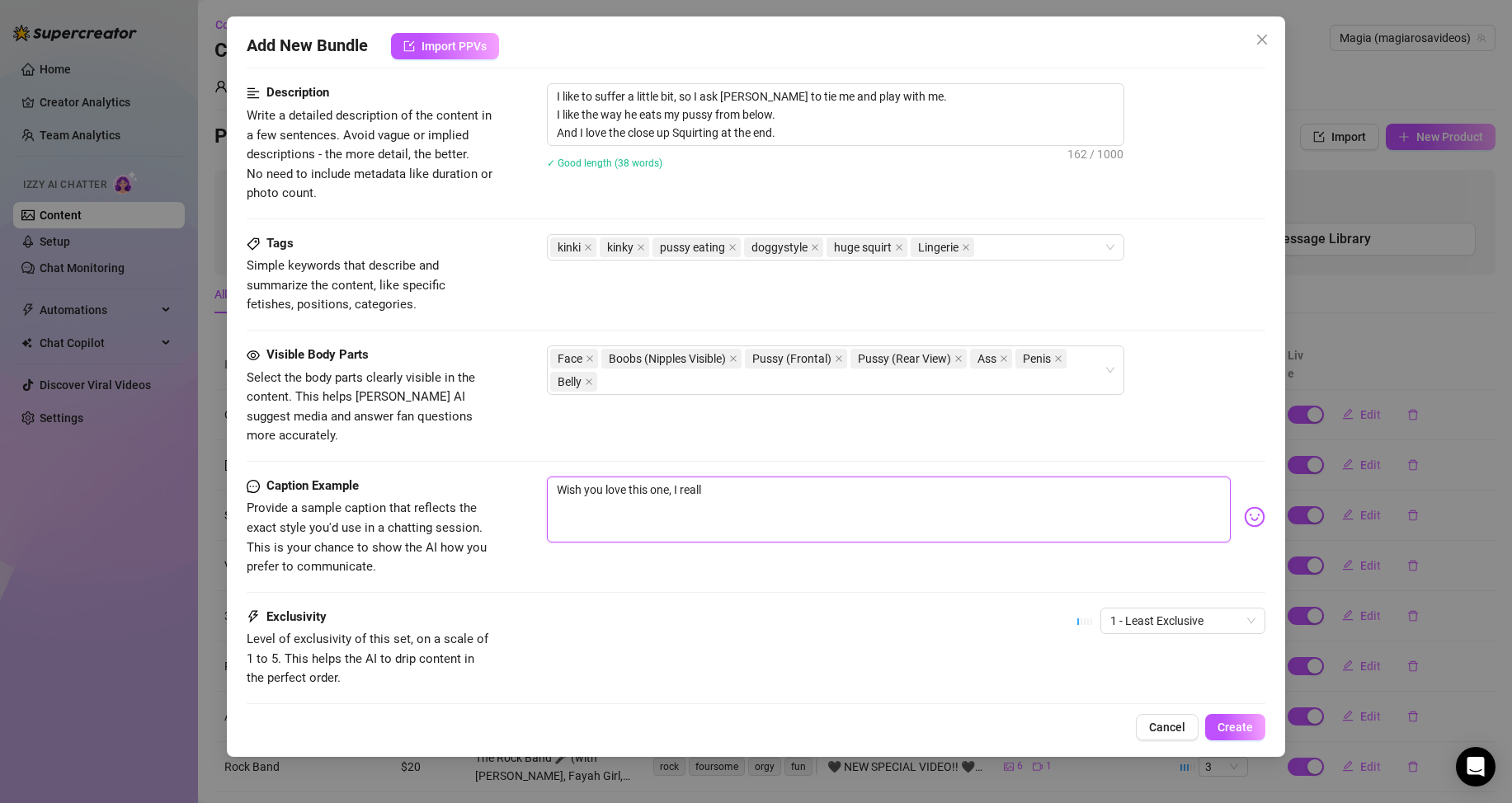
type textarea "Wish you love this one, I really"
type textarea "Wish you love this one, I really h"
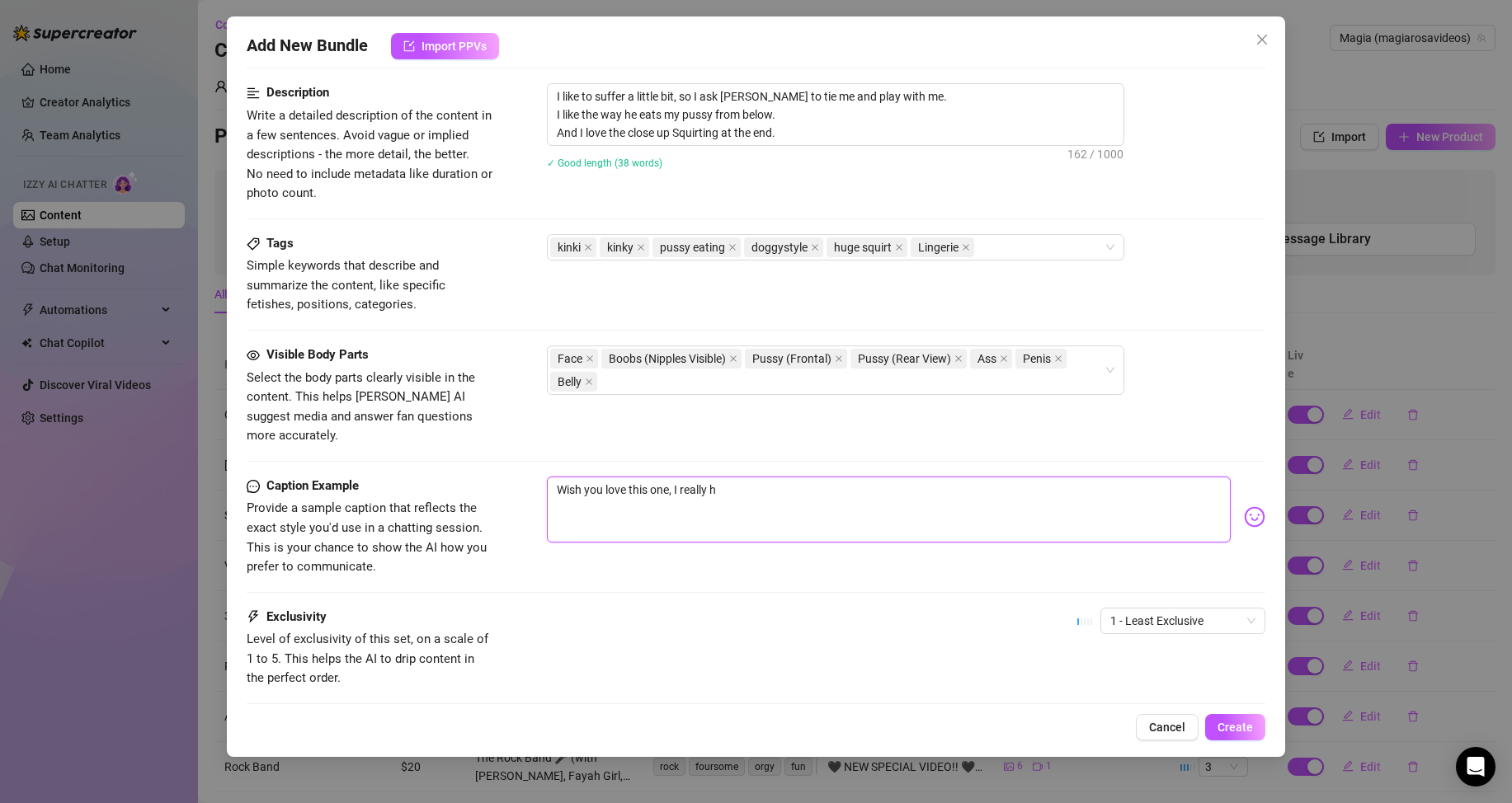
type textarea "Wish you love this one, I really ha"
type textarea "Wish you love this one, I really had"
type textarea "Wish you love this one, I really had u"
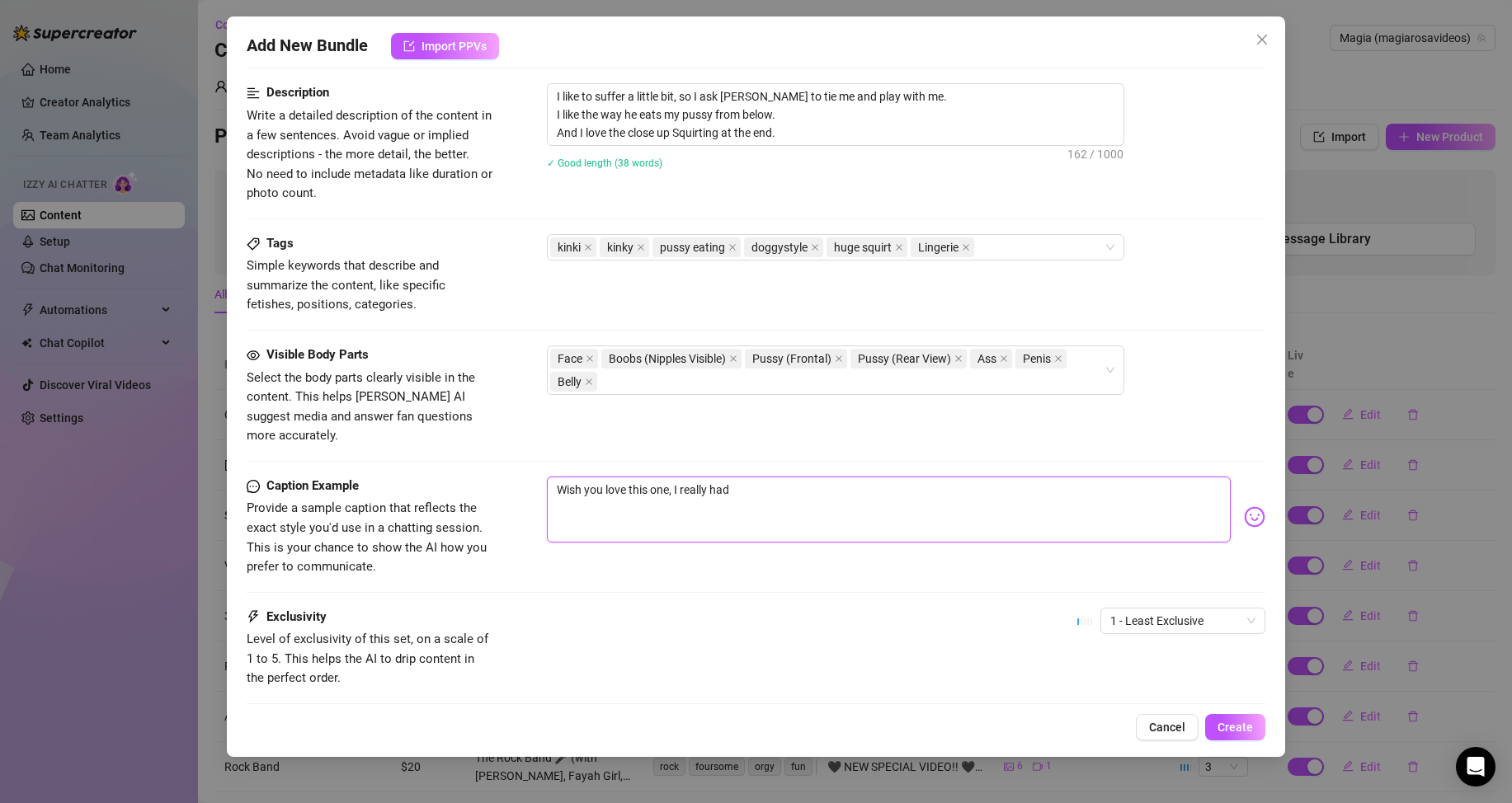
type textarea "Wish you love this one, I really had u"
type textarea "Wish you love this one, I really had"
type textarea "Wish you love this one, I really had f"
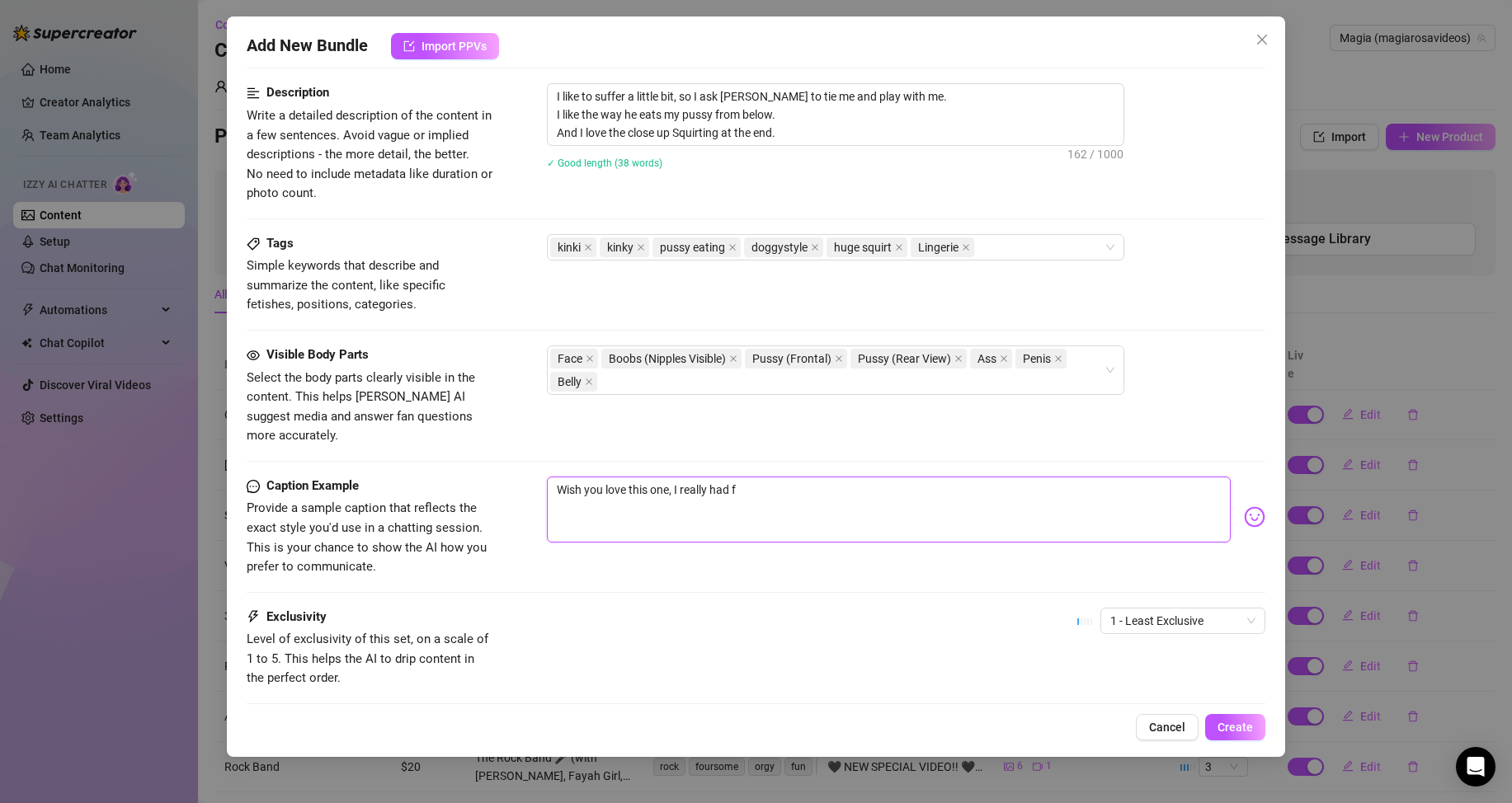
type textarea "Wish you love this one, I really had fu"
type textarea "Wish you love this one, I really had fun"
type textarea "Wish you love this one, I really had fun."
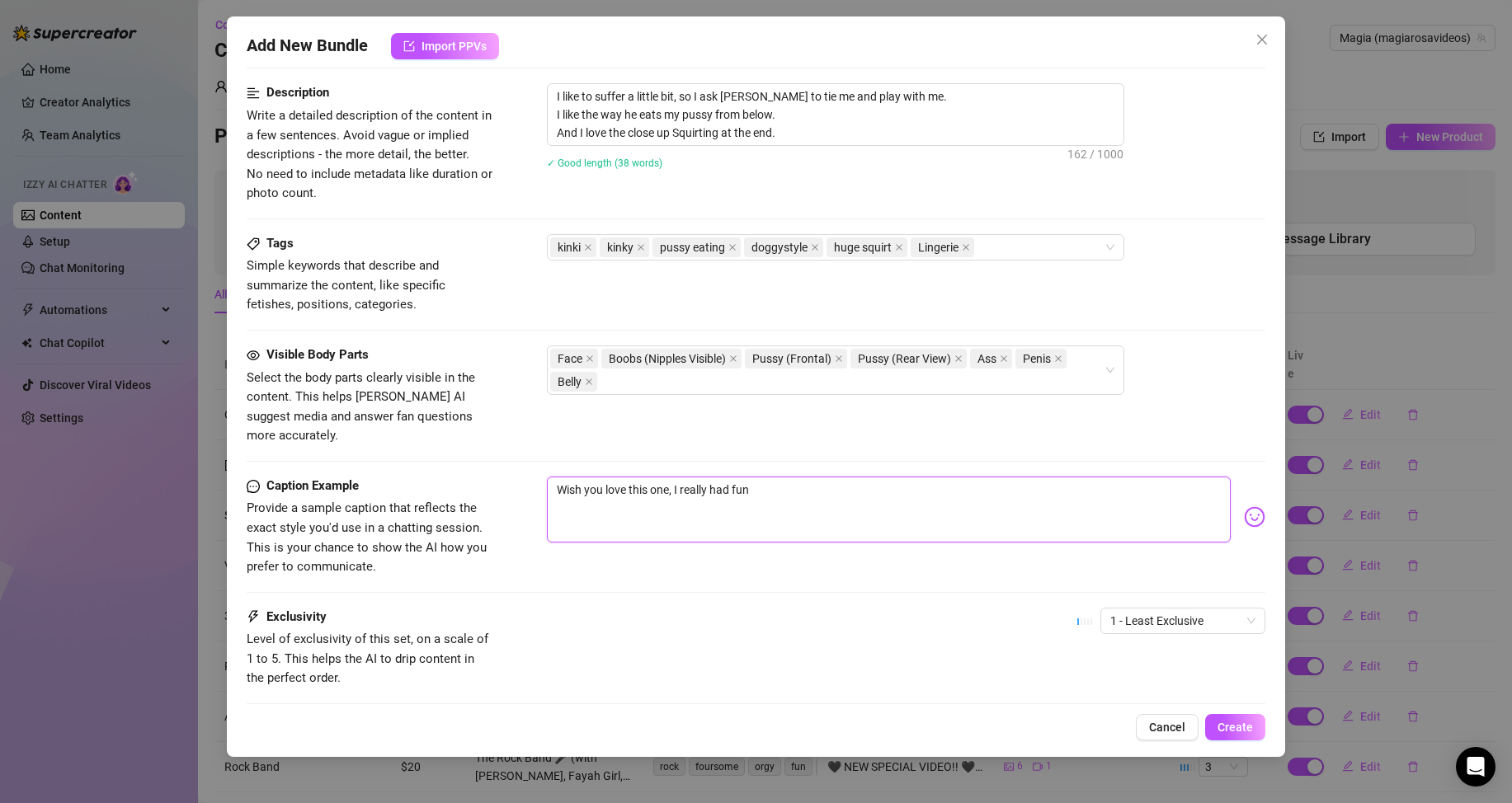
type textarea "Wish you love this one, I really had fun."
type textarea "Wish you love this one, I really had fun. A"
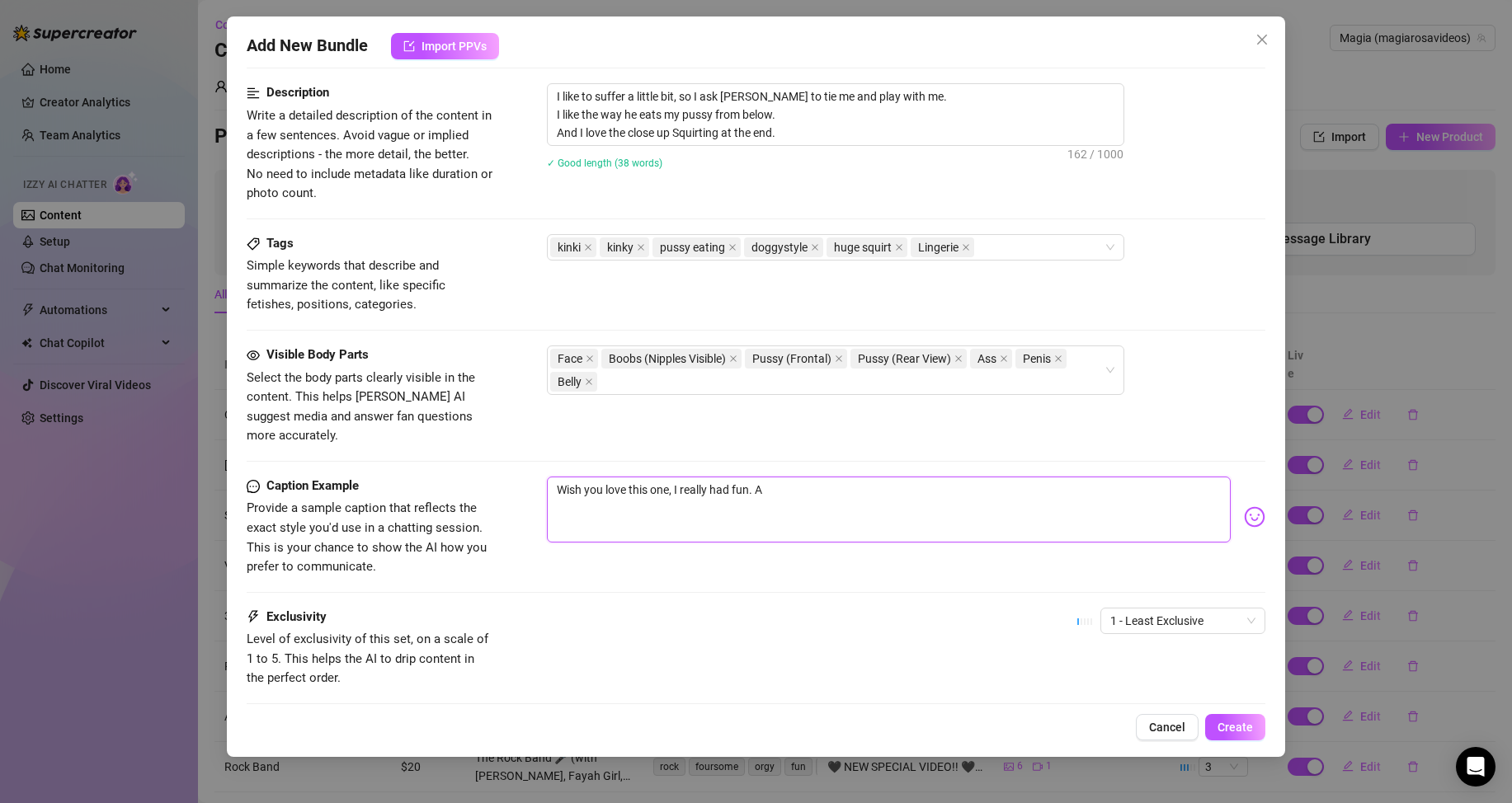
type textarea "Wish you love this one, I really had fun. An"
type textarea "Wish you love this one, I really had fun. And"
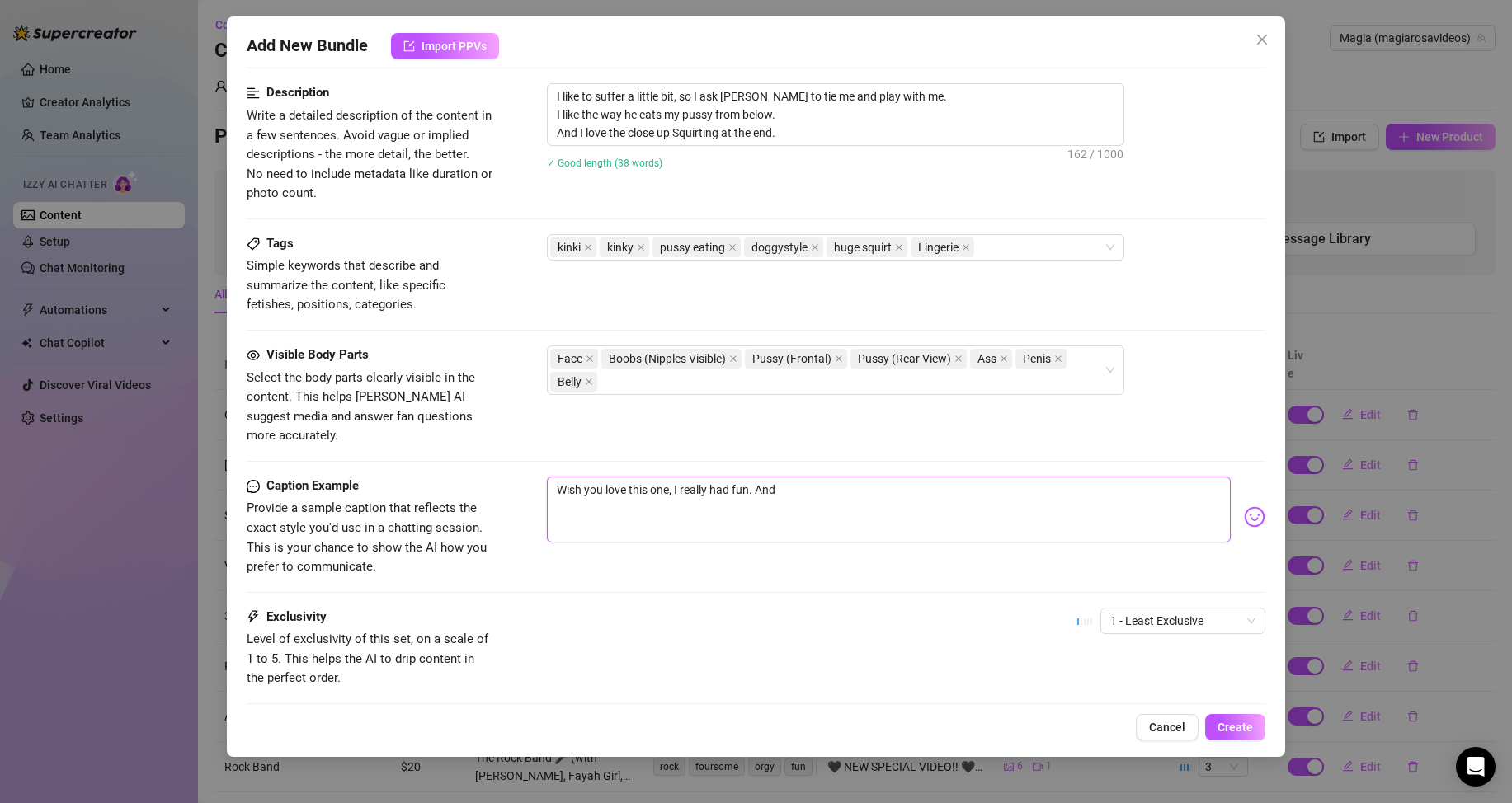
type textarea "Wish you love this one, I really had fun. And"
type textarea "Wish you love this one, I really had fun. An"
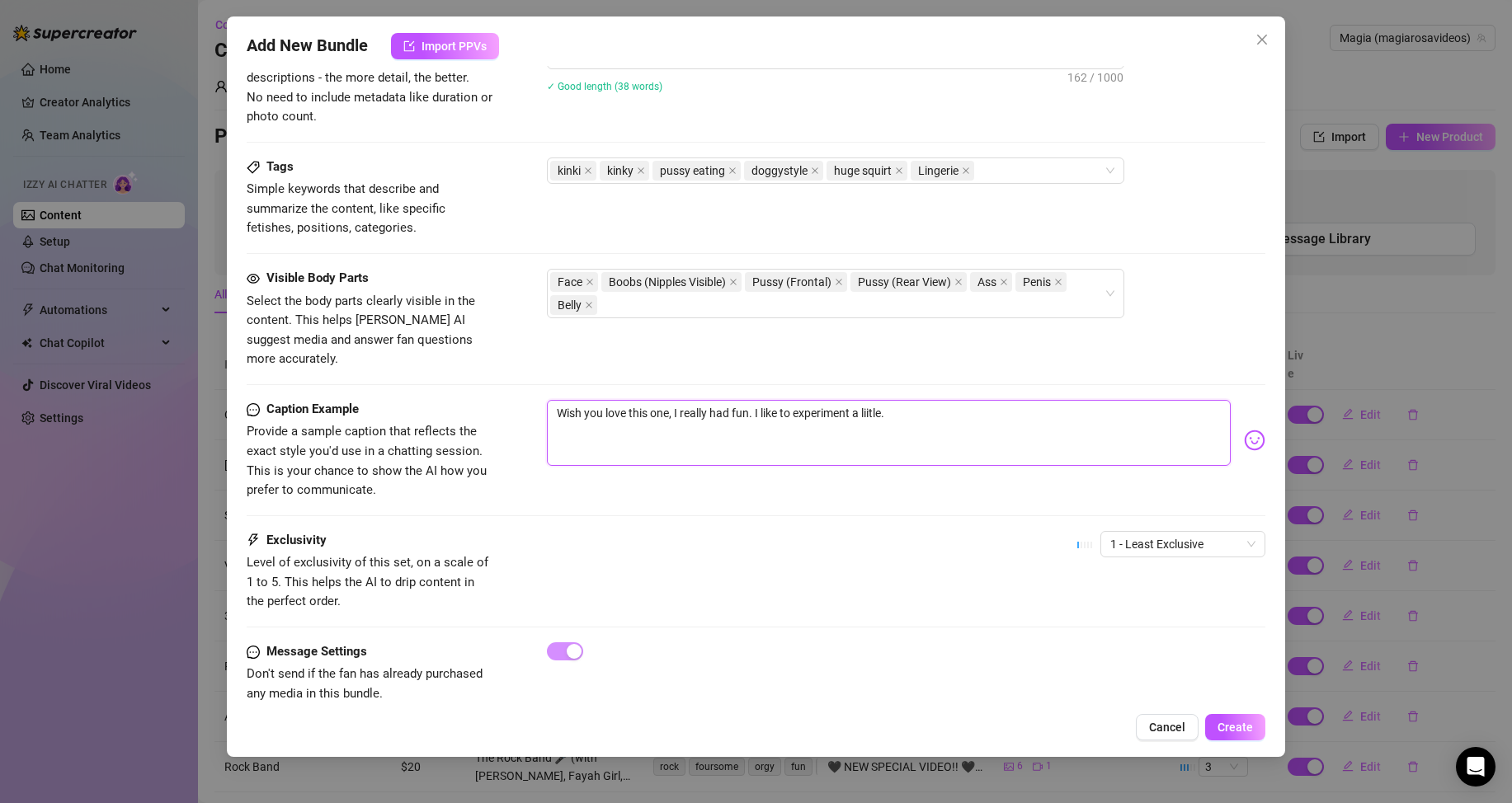
scroll to position [747, 0]
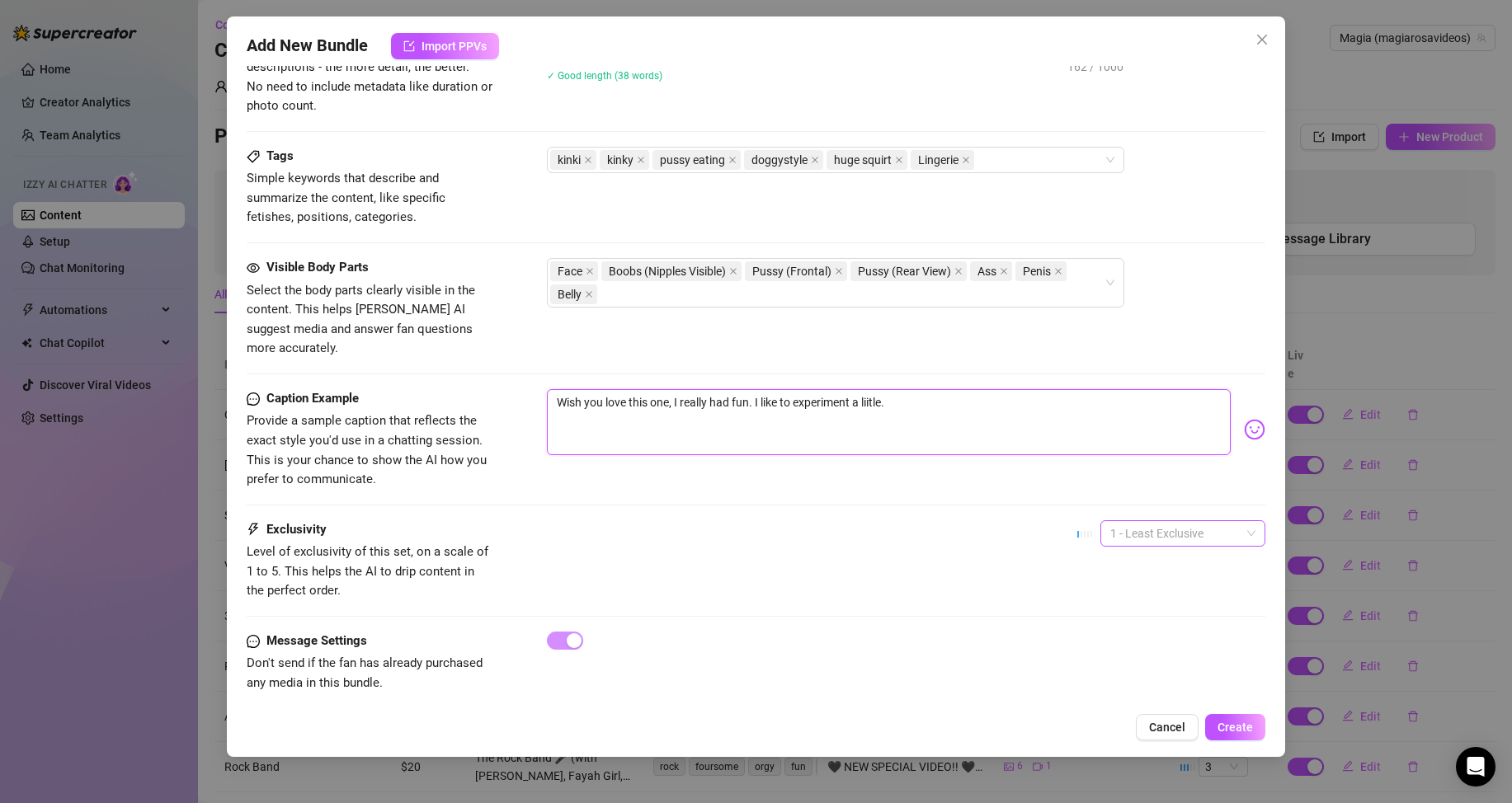
click at [1135, 521] on span "1 - Least Exclusive" at bounding box center [1183, 534] width 145 height 25
click at [1130, 572] on div "2" at bounding box center [1169, 573] width 139 height 18
drag, startPoint x: 384, startPoint y: 667, endPoint x: 247, endPoint y: 638, distance: 140.0
click at [247, 654] on span "Don't send if the fan has already purchased any media in this bundle." at bounding box center [370, 673] width 247 height 38
copy span "Don't send if the fan has already purchased any media in this bundle."
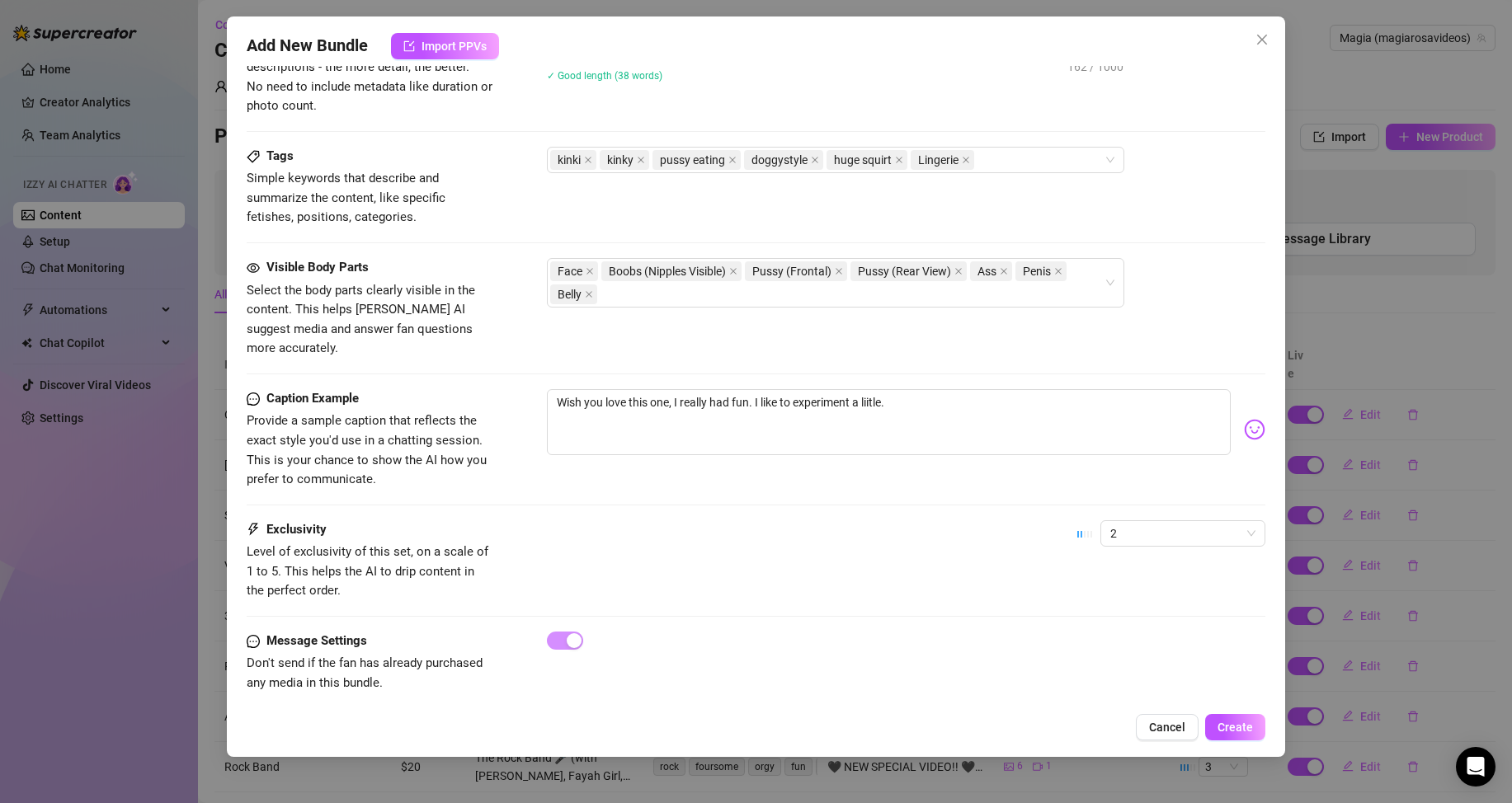
click at [561, 664] on div "Message Settings Don't send if the fan has already purchased any media in this …" at bounding box center [756, 663] width 1019 height 62
click at [1227, 729] on span "Create" at bounding box center [1235, 728] width 35 height 13
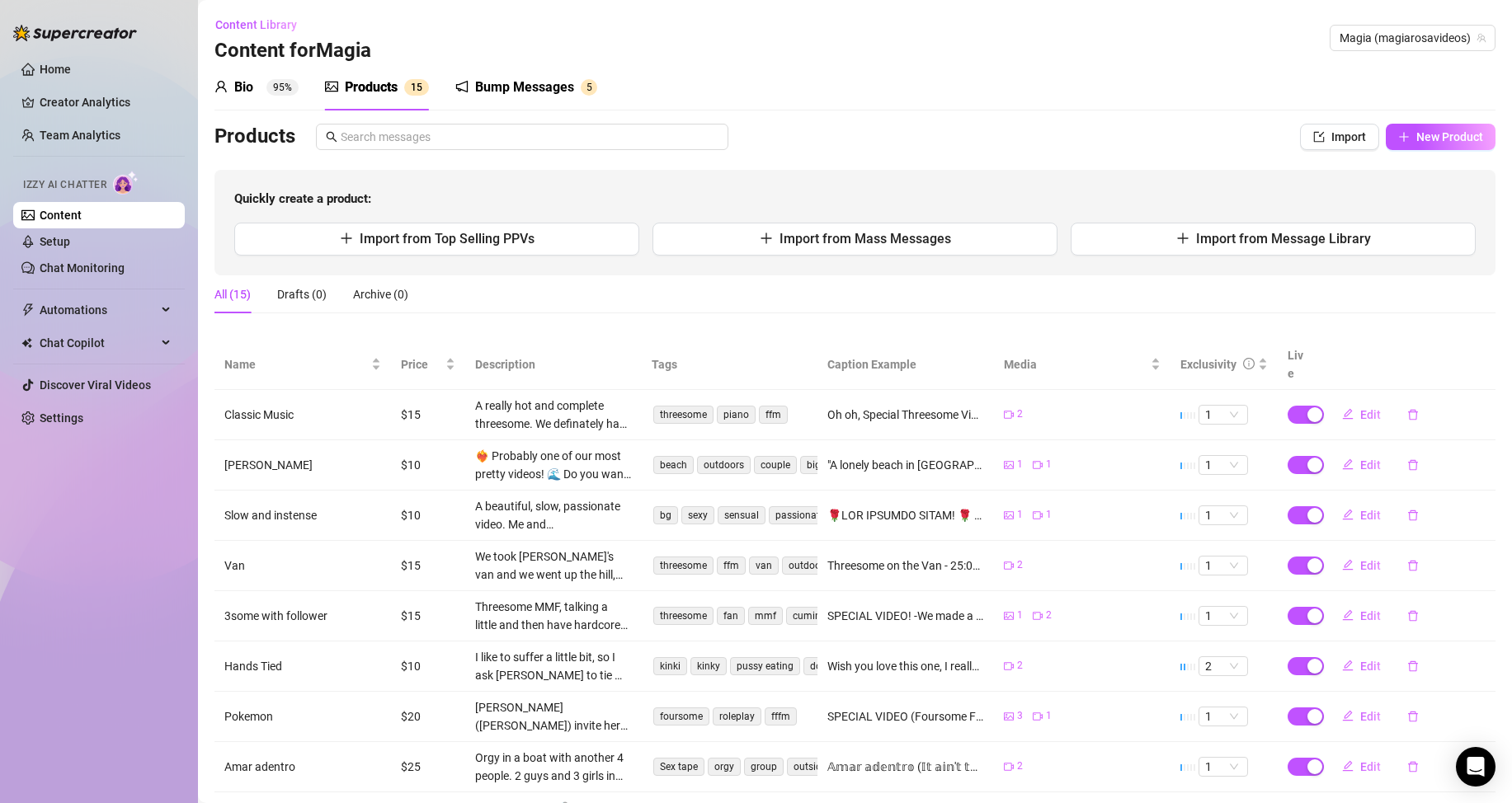
click at [565, 94] on div "Bump Messages" at bounding box center [524, 88] width 99 height 20
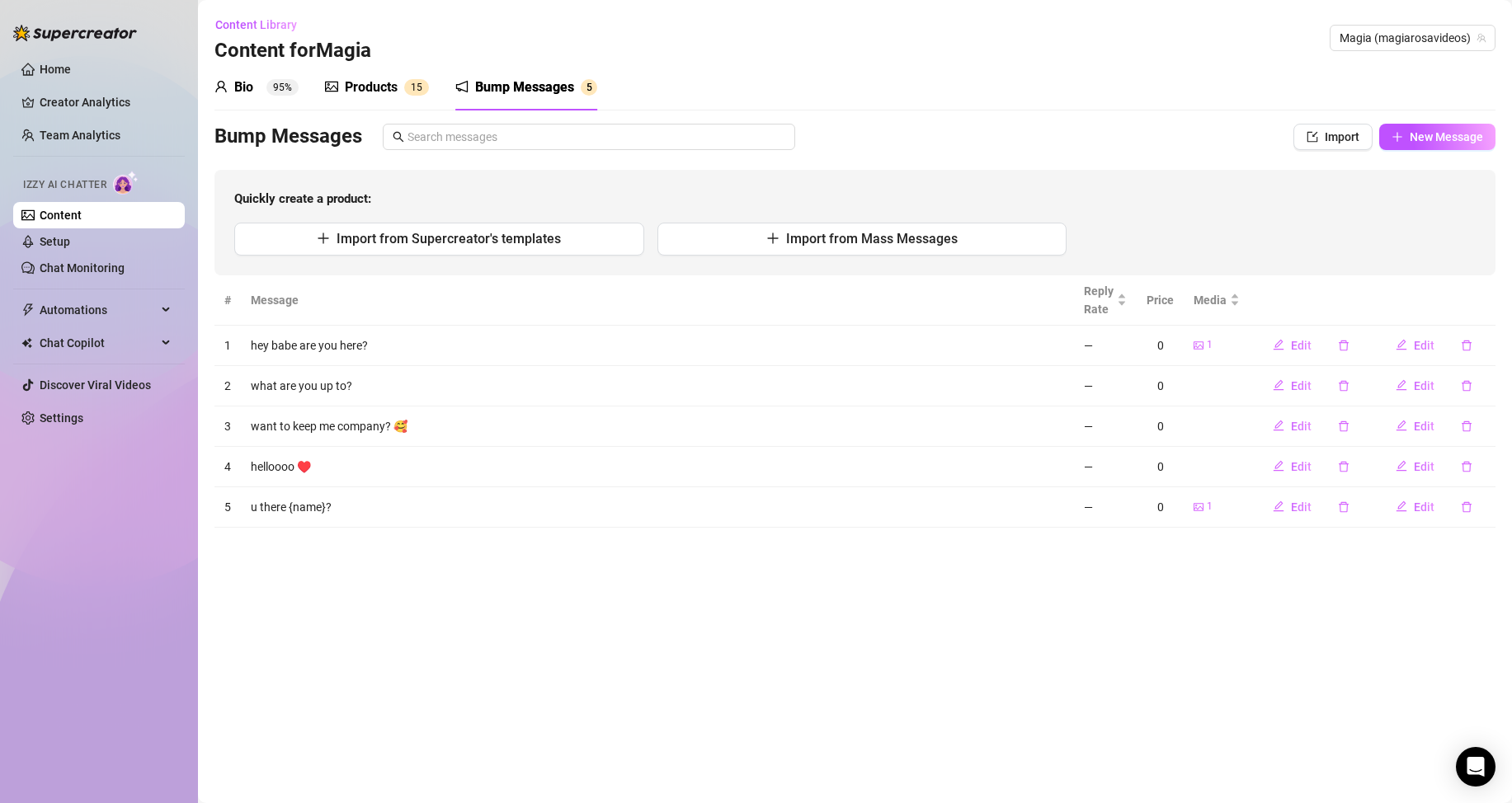
click at [377, 89] on div "Products" at bounding box center [371, 88] width 53 height 20
